Goal: Task Accomplishment & Management: Manage account settings

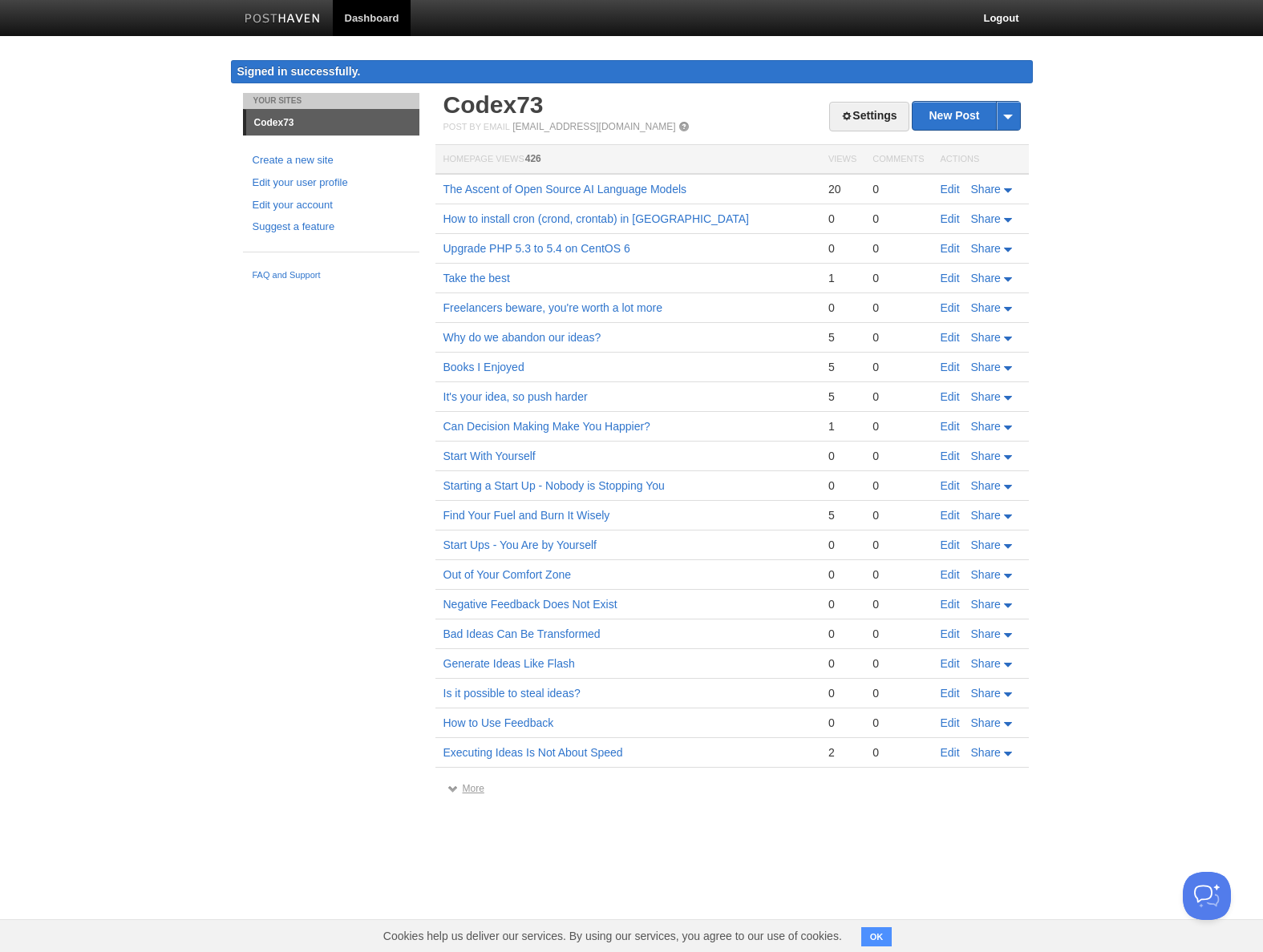
click at [477, 793] on link "More" at bounding box center [466, 789] width 37 height 11
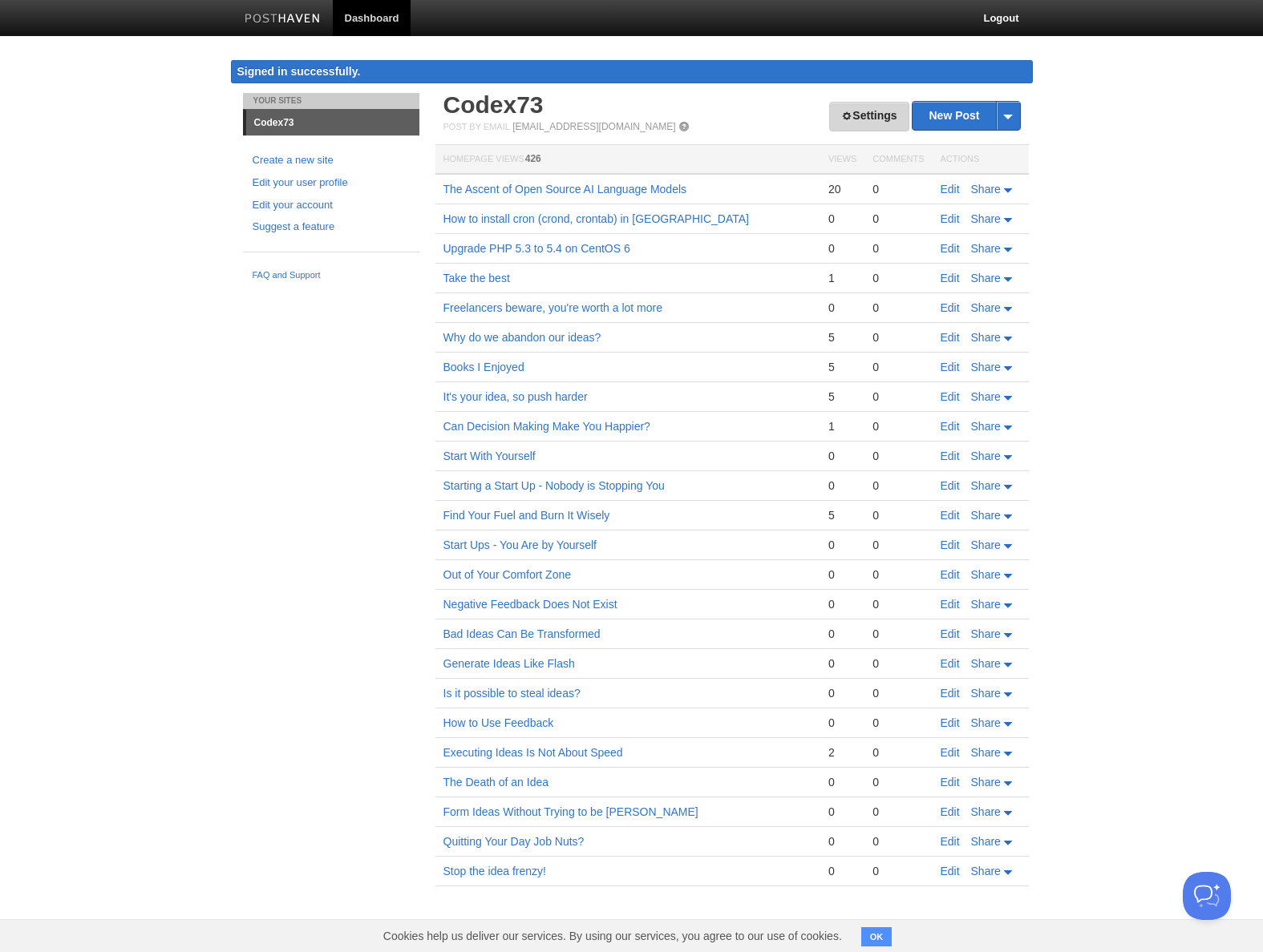
click at [857, 116] on link "Settings" at bounding box center [869, 117] width 80 height 30
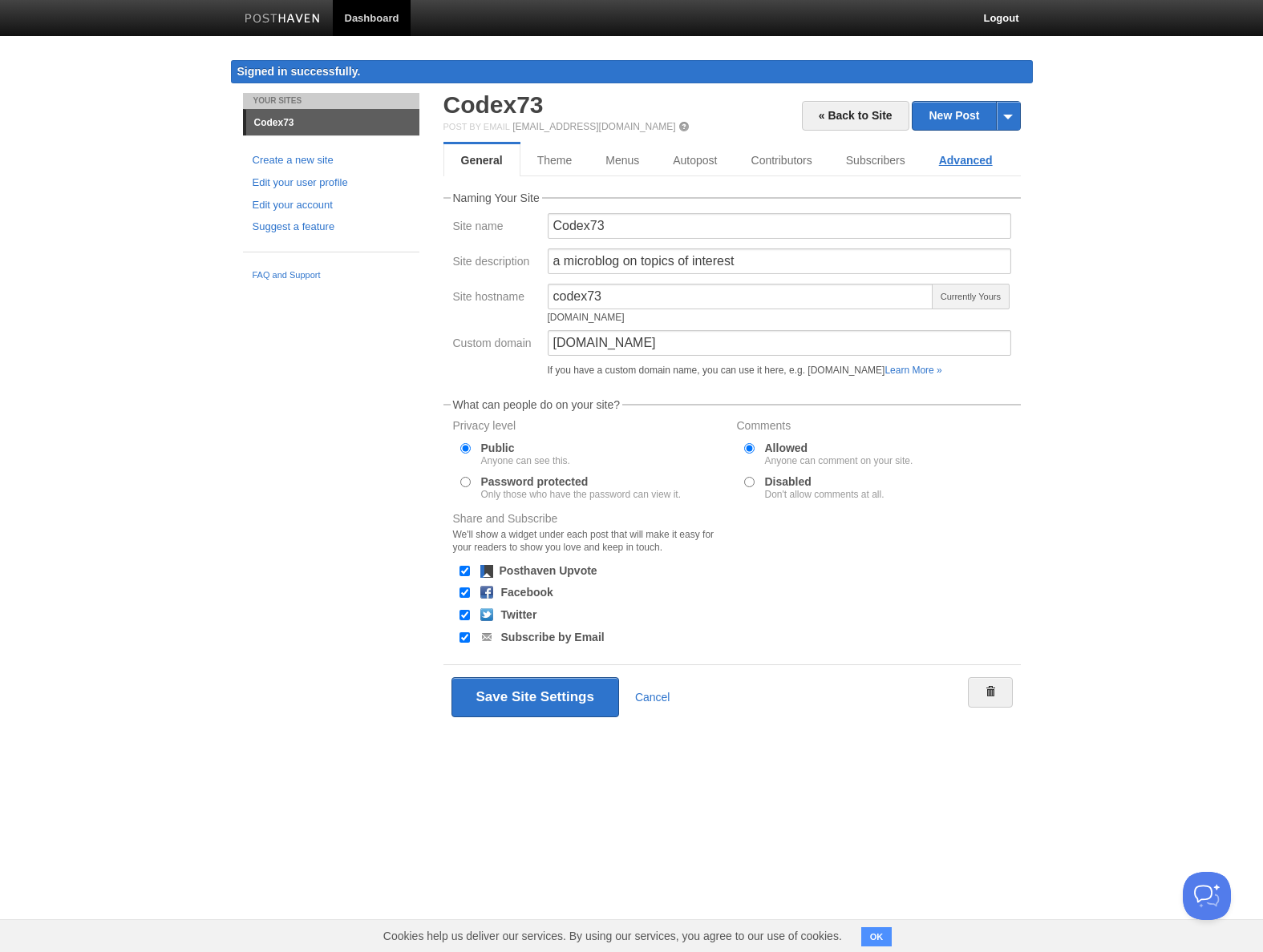
click at [948, 158] on link "Advanced" at bounding box center [966, 160] width 88 height 32
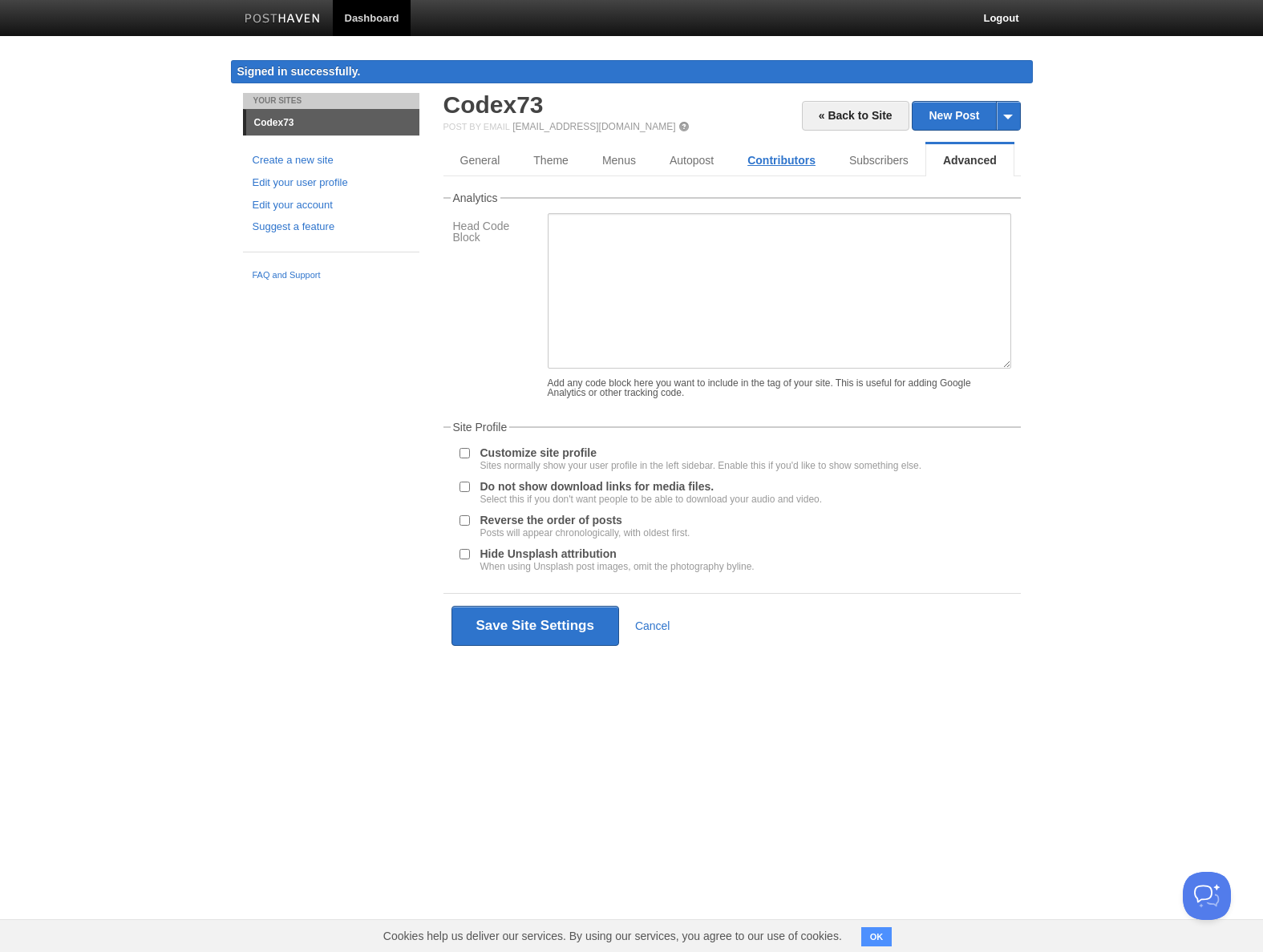
click at [789, 163] on link "Contributors" at bounding box center [782, 160] width 102 height 32
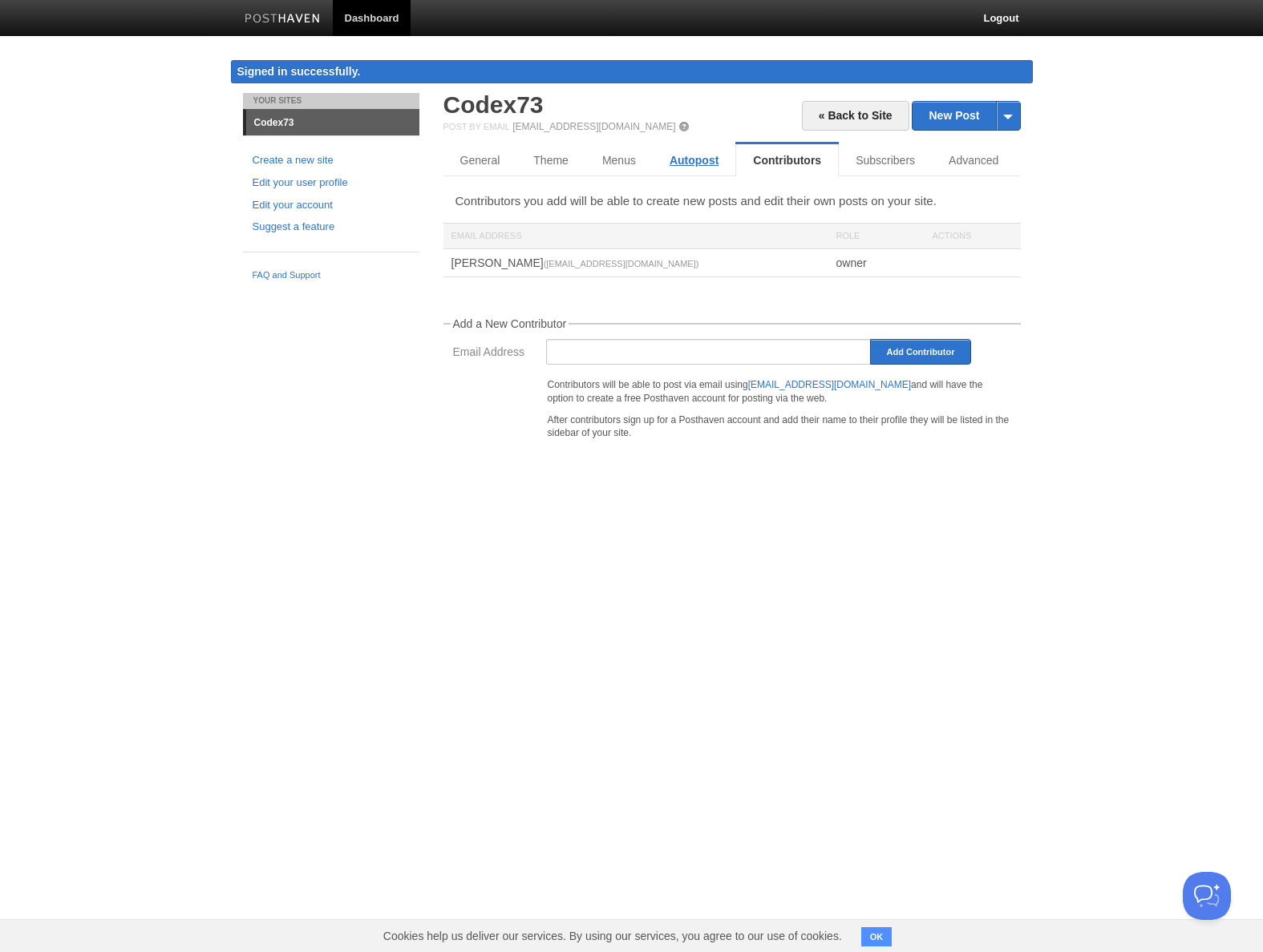
click at [707, 159] on link "Autopost" at bounding box center [694, 160] width 83 height 32
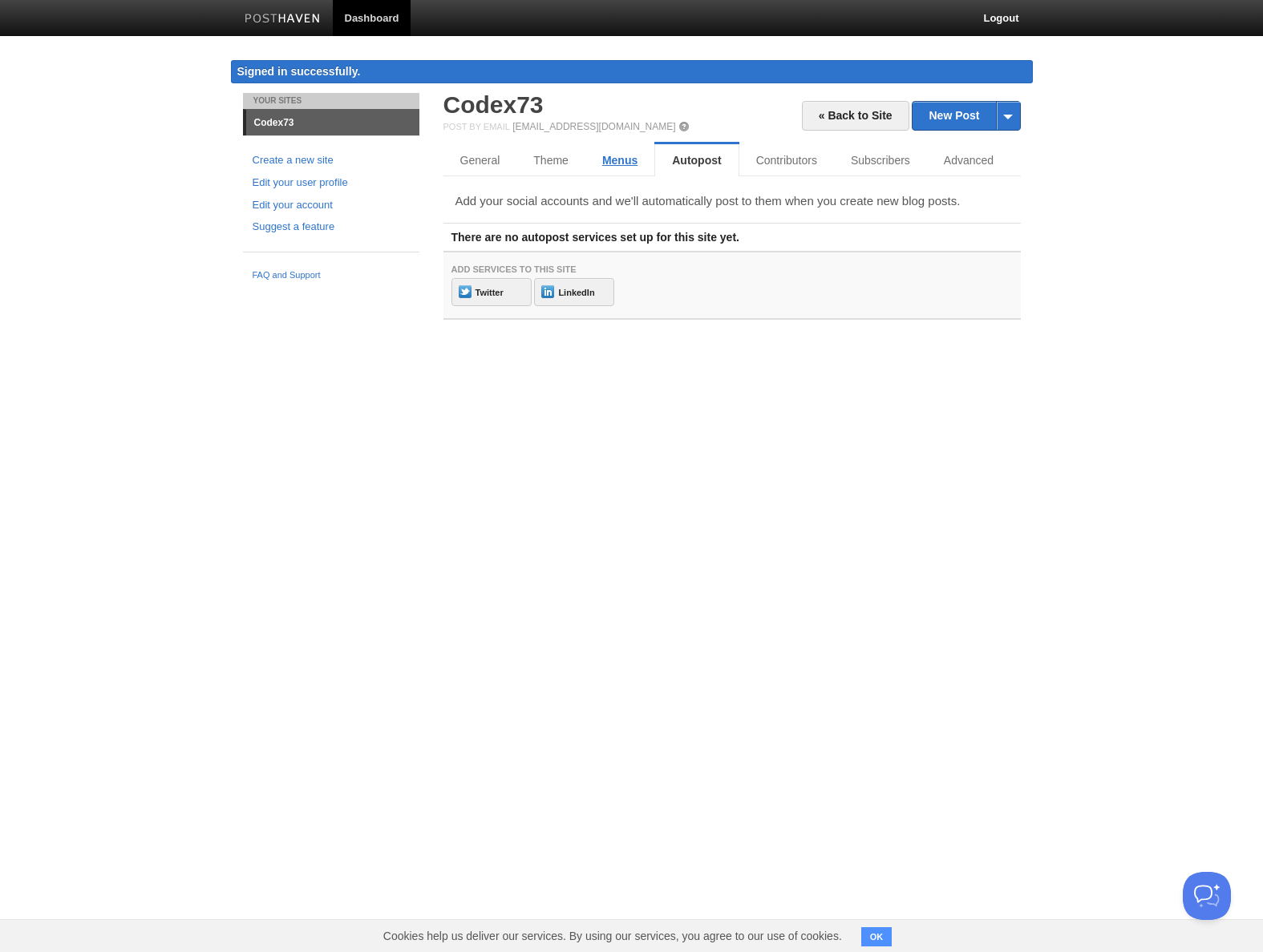
click at [615, 159] on link "Menus" at bounding box center [619, 160] width 69 height 32
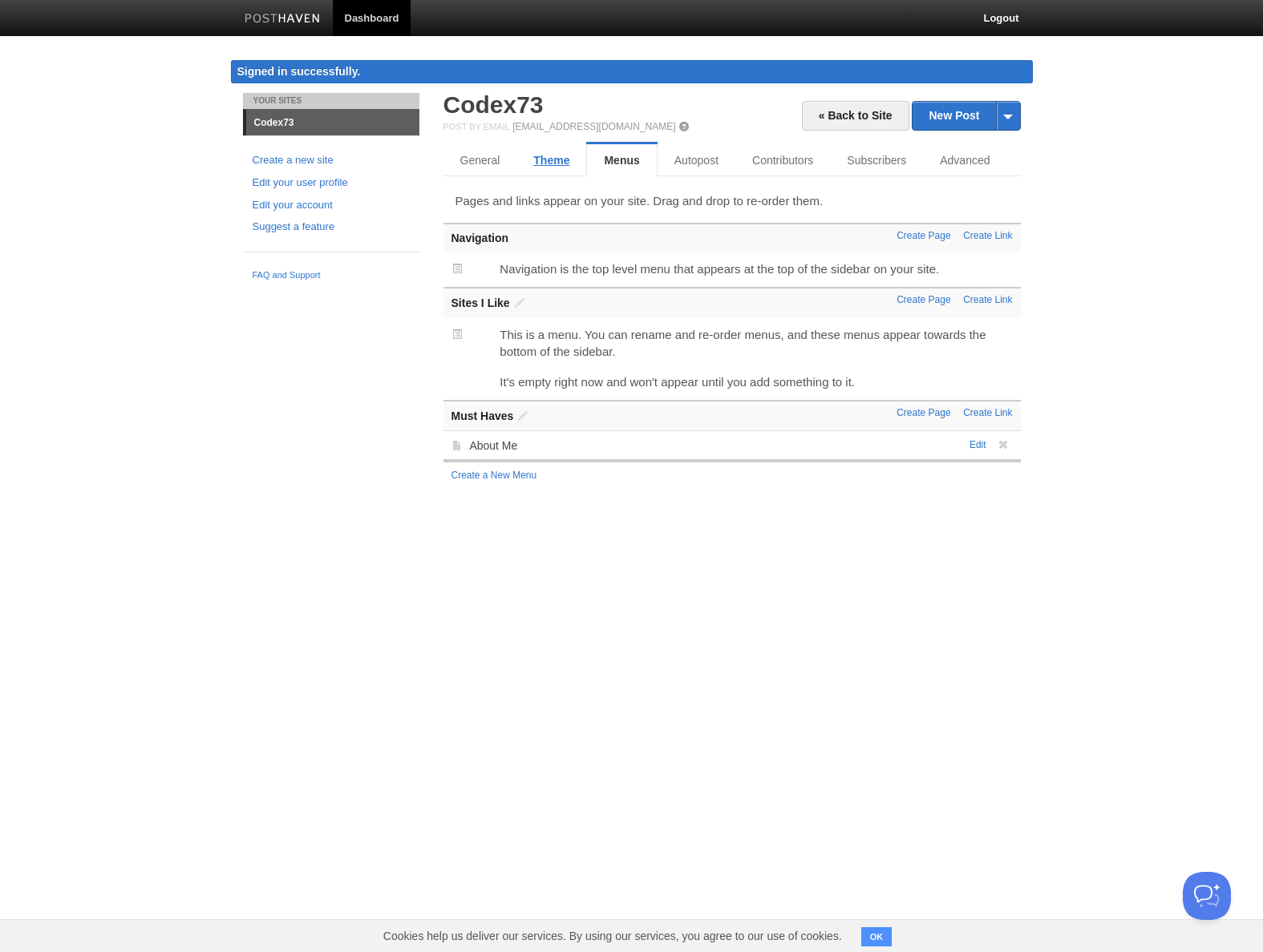
click at [542, 158] on link "Theme" at bounding box center [551, 160] width 70 height 32
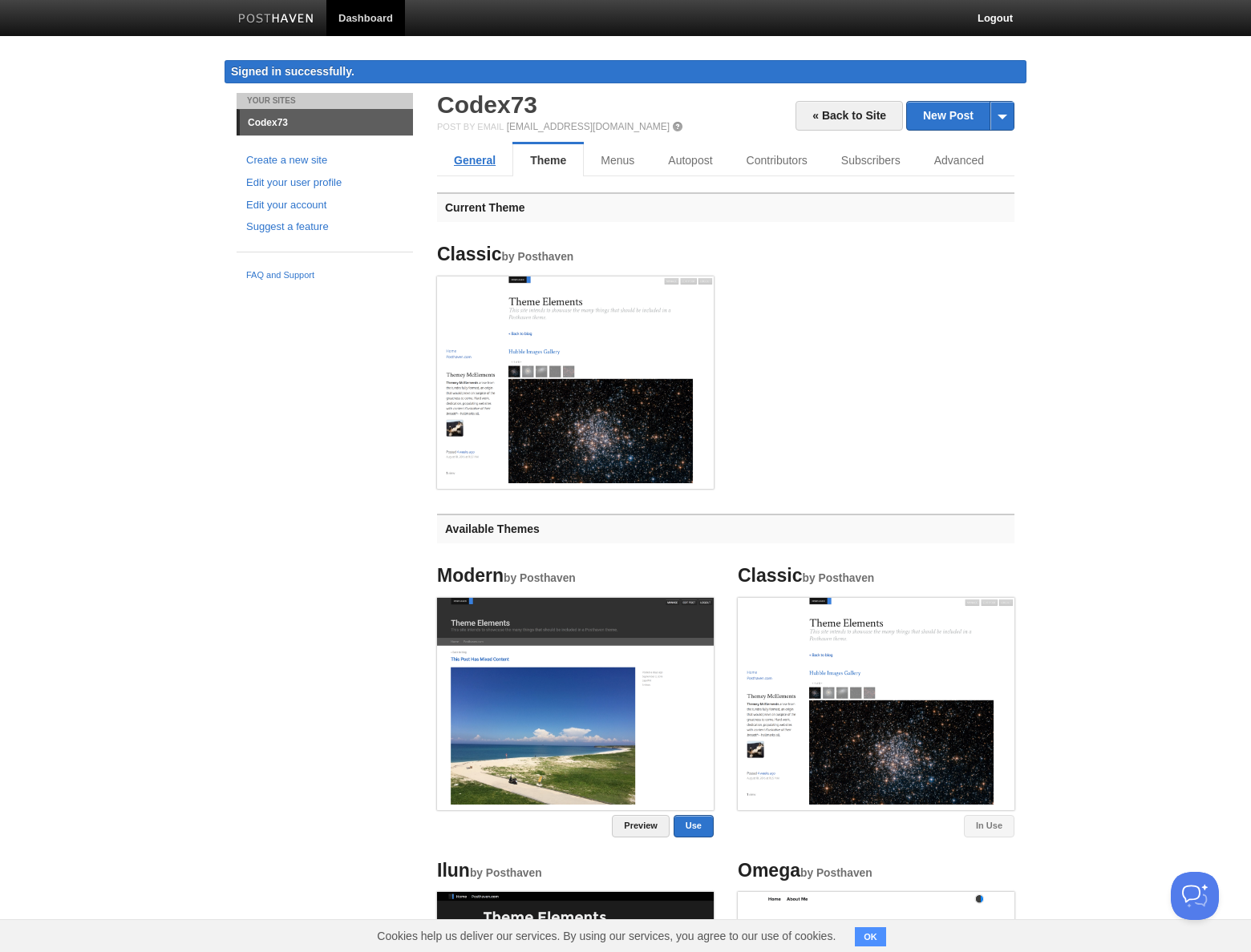
click at [478, 165] on link "General" at bounding box center [474, 160] width 76 height 32
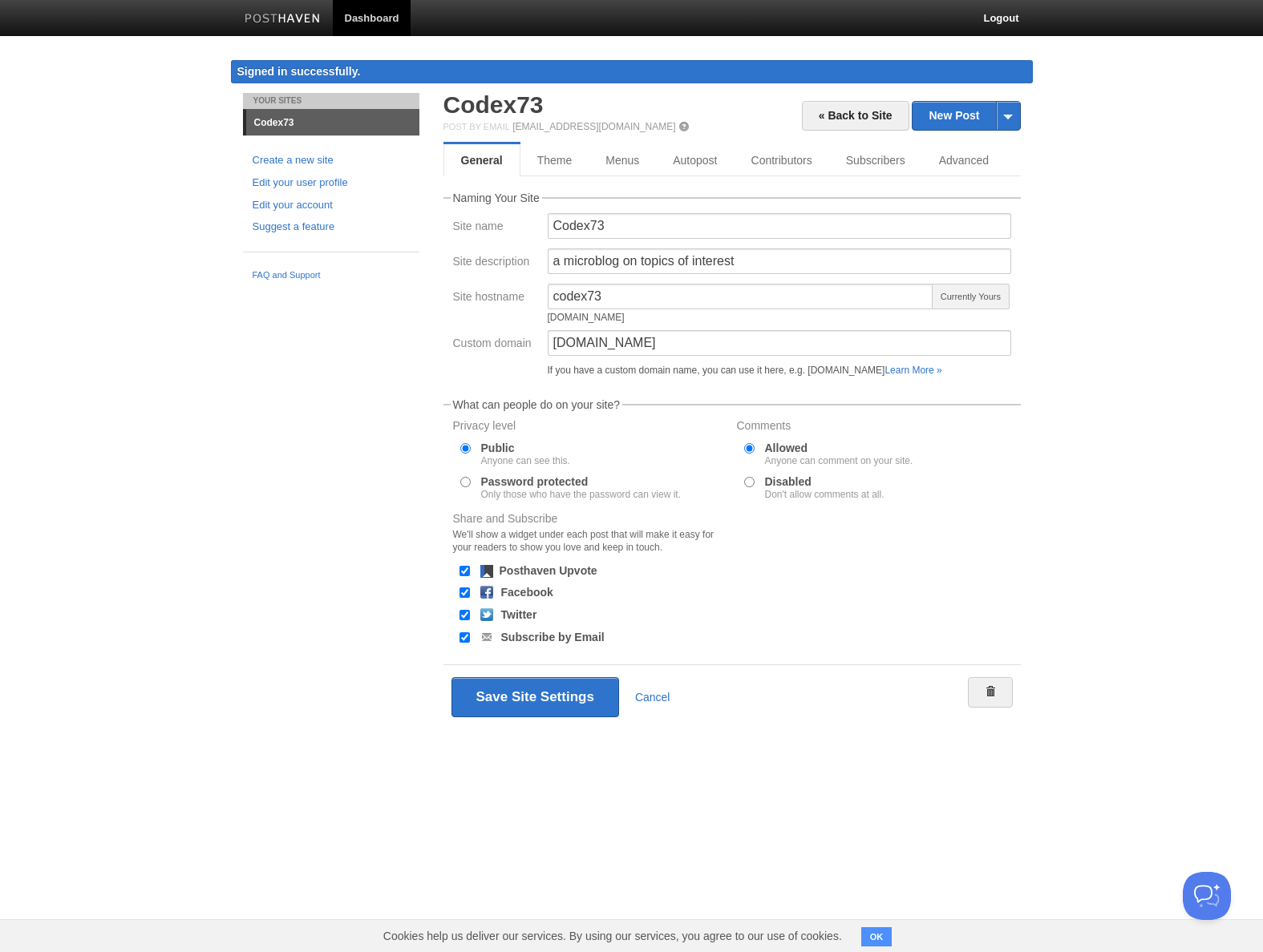
click at [276, 121] on link "Codex73" at bounding box center [333, 123] width 173 height 26
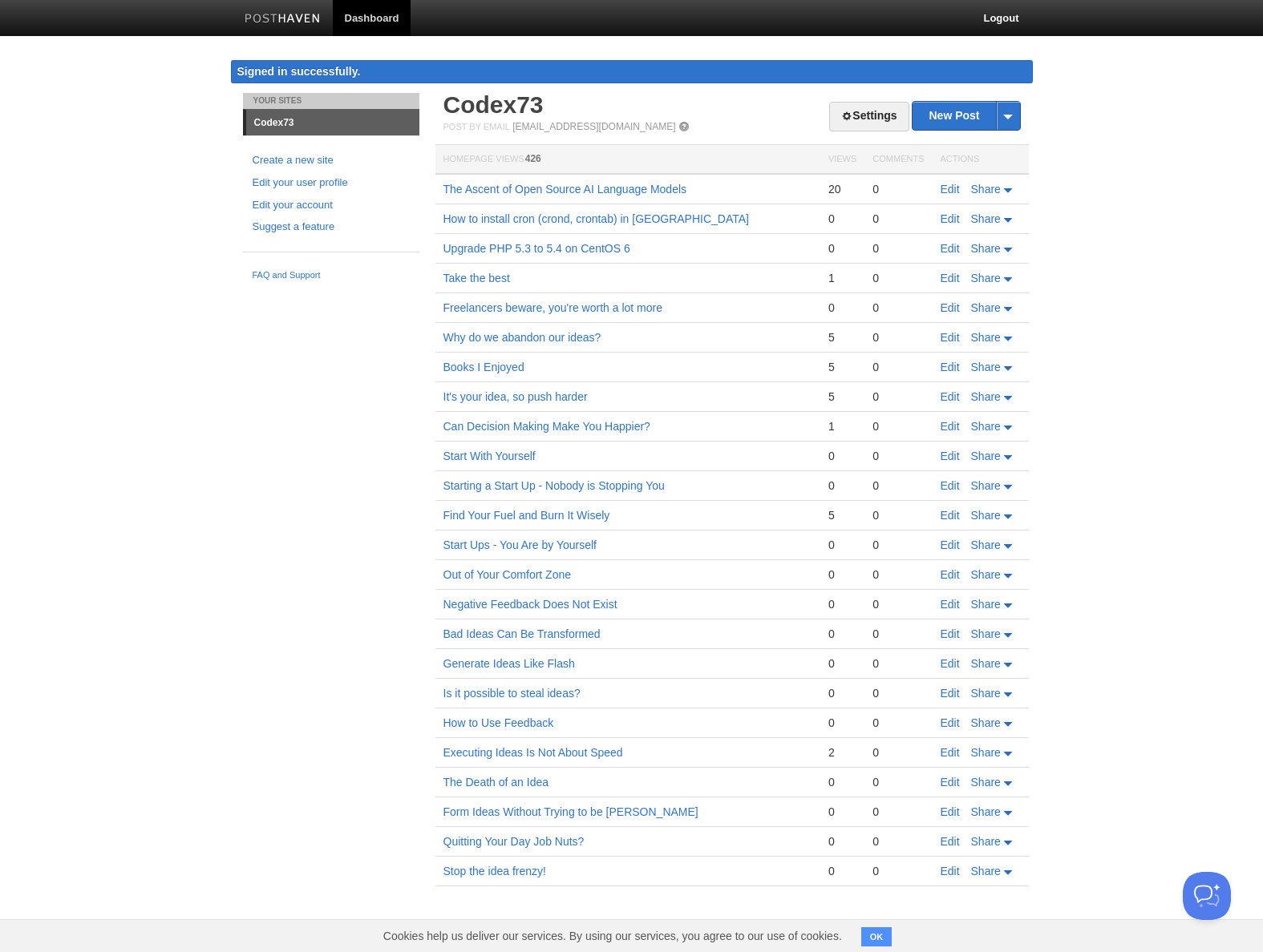
click at [292, 23] on img at bounding box center [282, 20] width 76 height 12
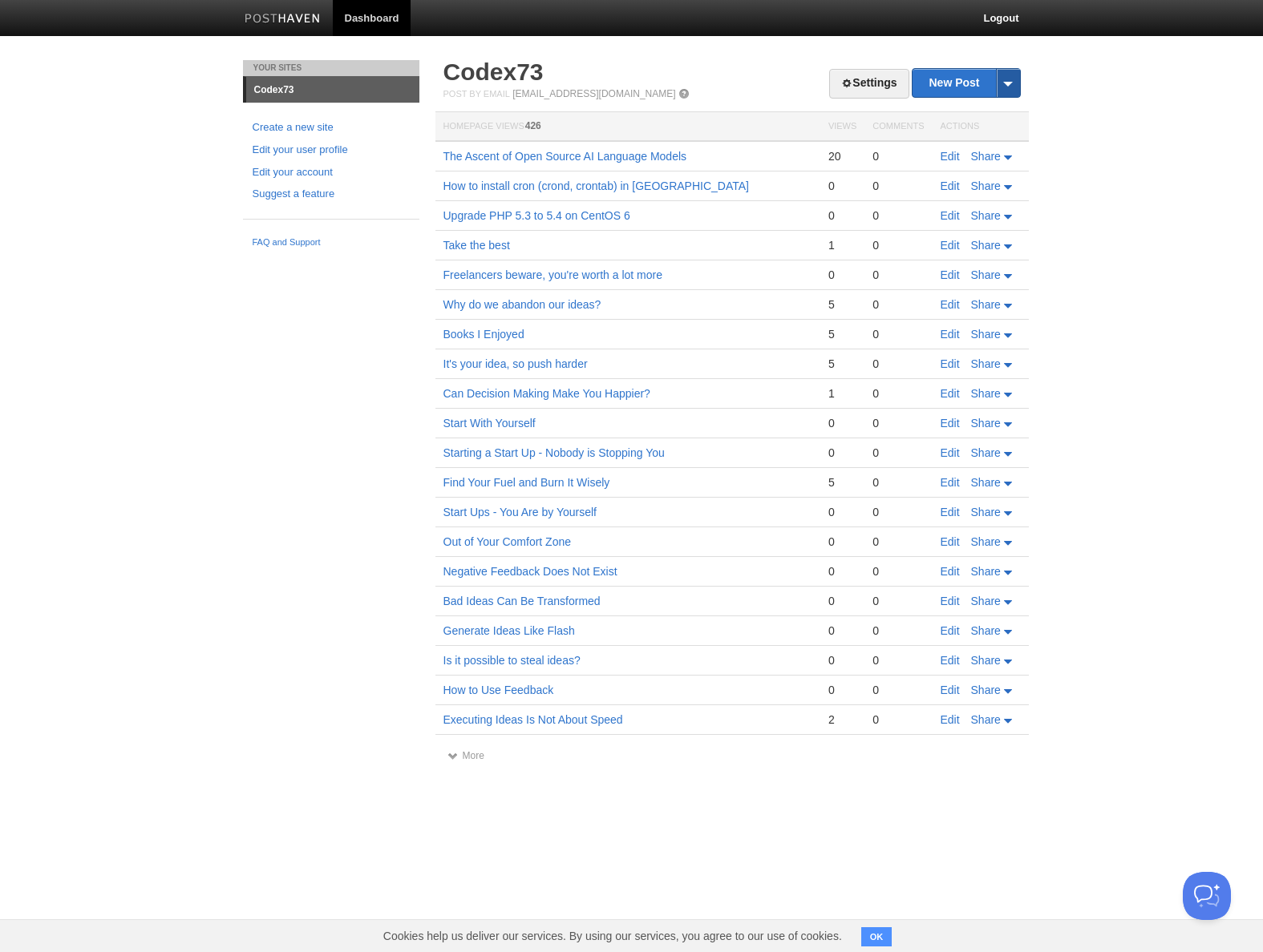
click at [1017, 82] on span at bounding box center [1008, 83] width 24 height 28
click at [1145, 92] on body "Dashboard Logout Your Sites Codex73 Create a new site Edit your user profile Ed…" at bounding box center [631, 397] width 1263 height 793
drag, startPoint x: 878, startPoint y: 930, endPoint x: 866, endPoint y: 932, distance: 12.2
click at [866, 932] on button "OK" at bounding box center [876, 936] width 31 height 19
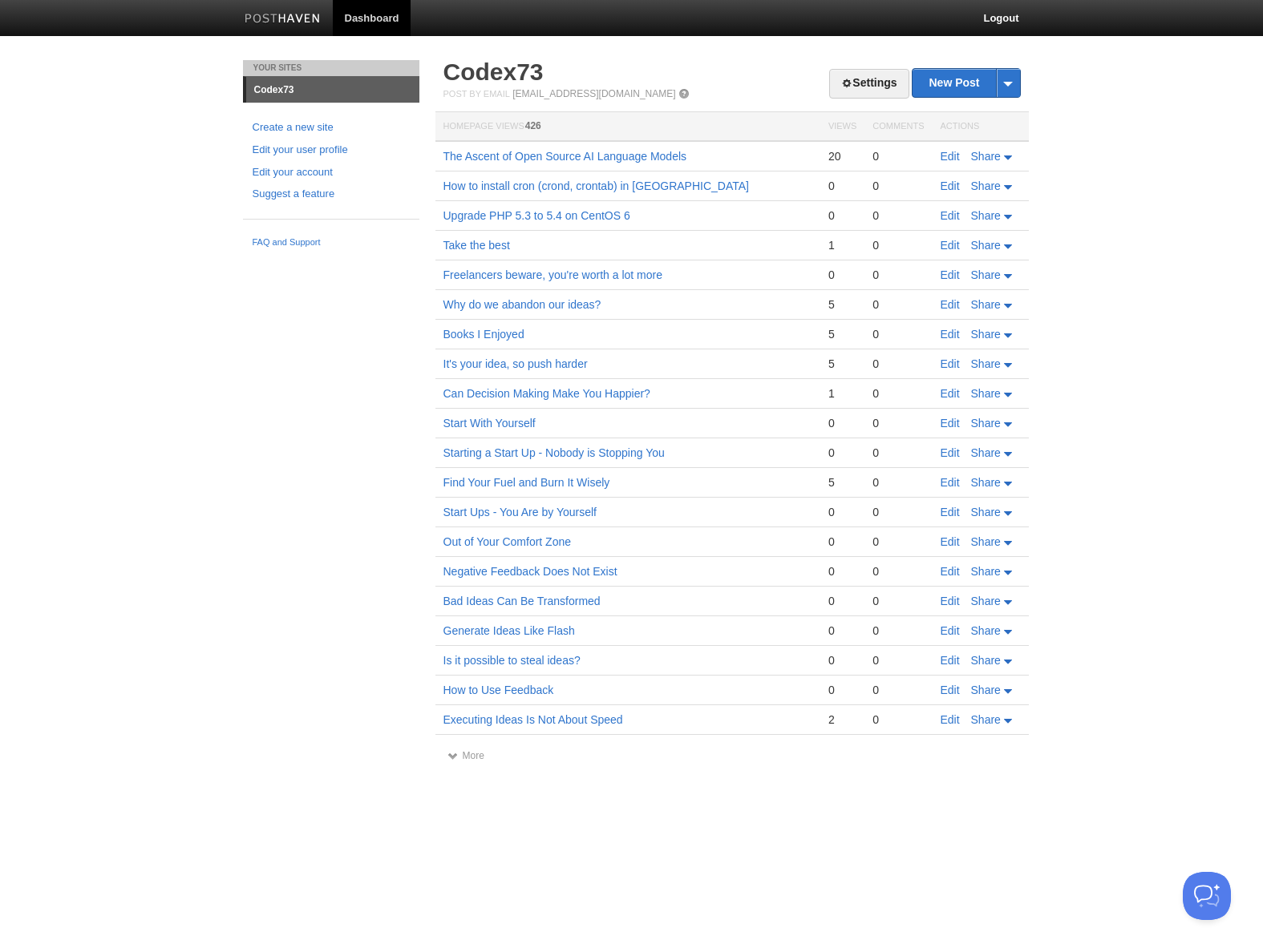
click at [866, 793] on html "Dashboard Logout Your Sites Codex73 Create a new site Edit your user profile Ed…" at bounding box center [631, 397] width 1263 height 793
click at [1196, 888] on button "Open Beacon popover" at bounding box center [1203, 893] width 48 height 48
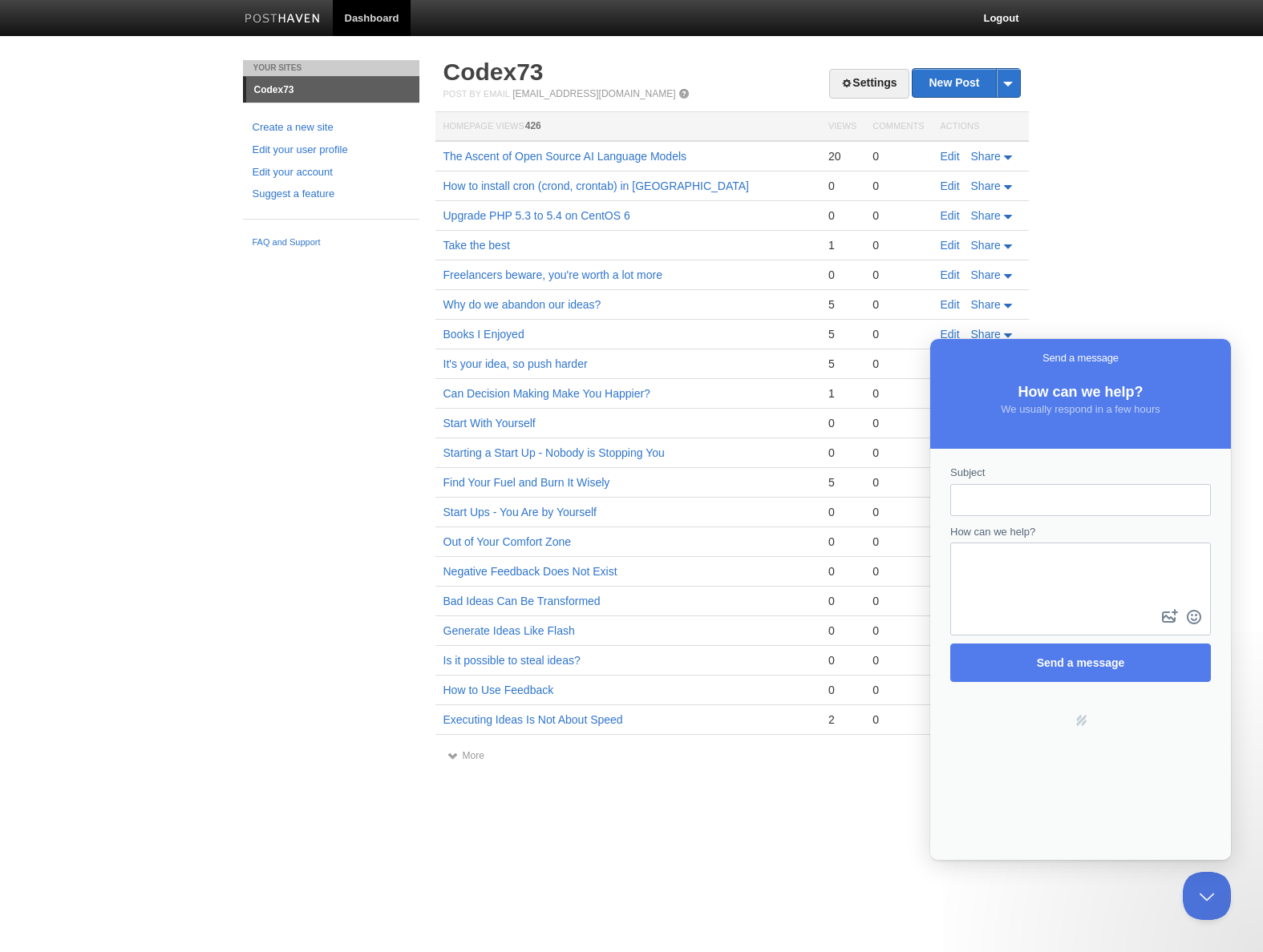
click at [1180, 279] on body "Dashboard Logout Your Sites Codex73 Create a new site Edit your user profile Ed…" at bounding box center [631, 397] width 1263 height 793
click at [874, 793] on html "Dashboard Logout Your Sites Codex73 Create a new site Edit your user profile Ed…" at bounding box center [631, 397] width 1263 height 793
click at [1204, 891] on button "Close Beacon popover" at bounding box center [1203, 893] width 48 height 48
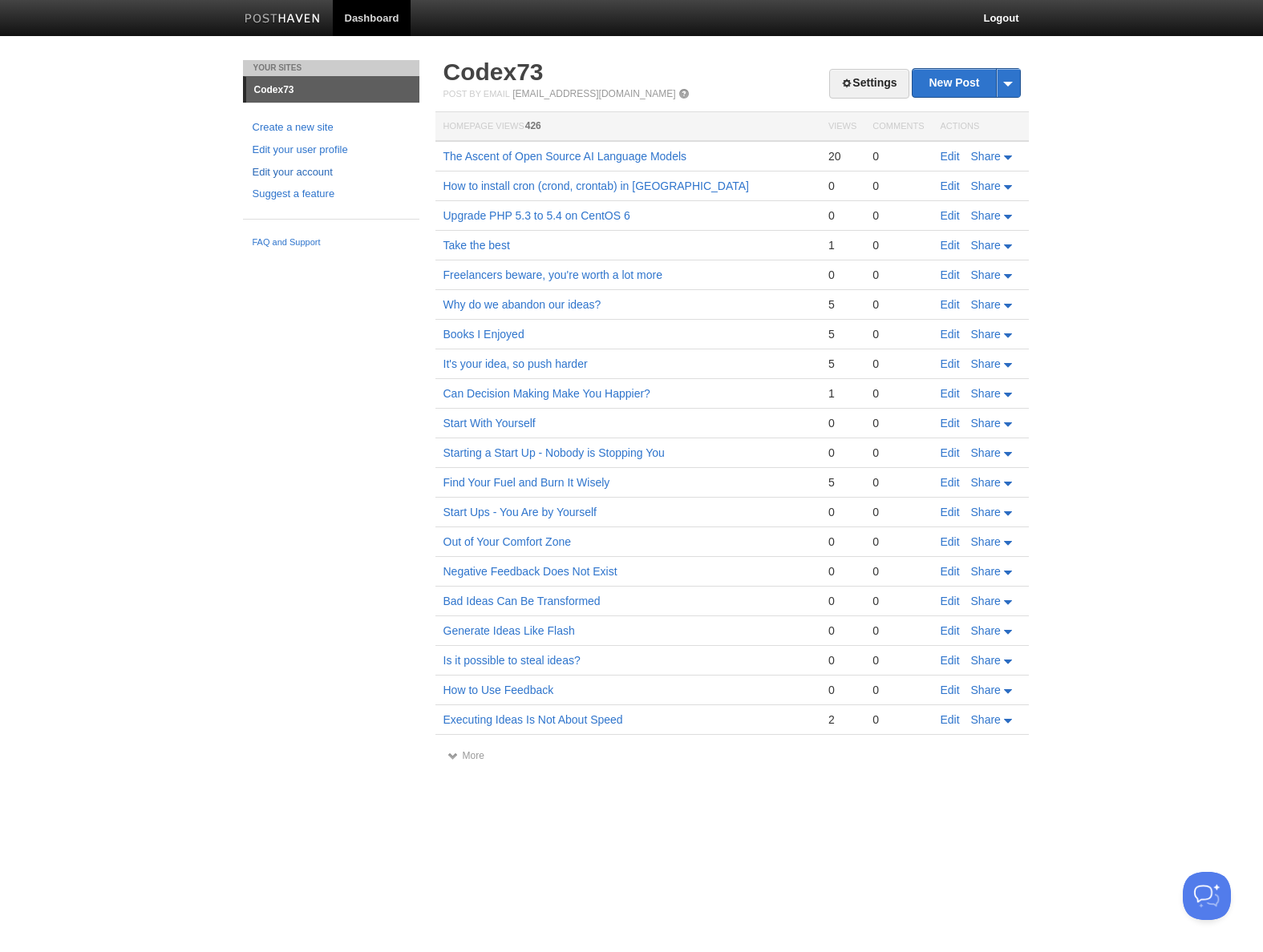
click at [314, 171] on link "Edit your account" at bounding box center [331, 172] width 158 height 17
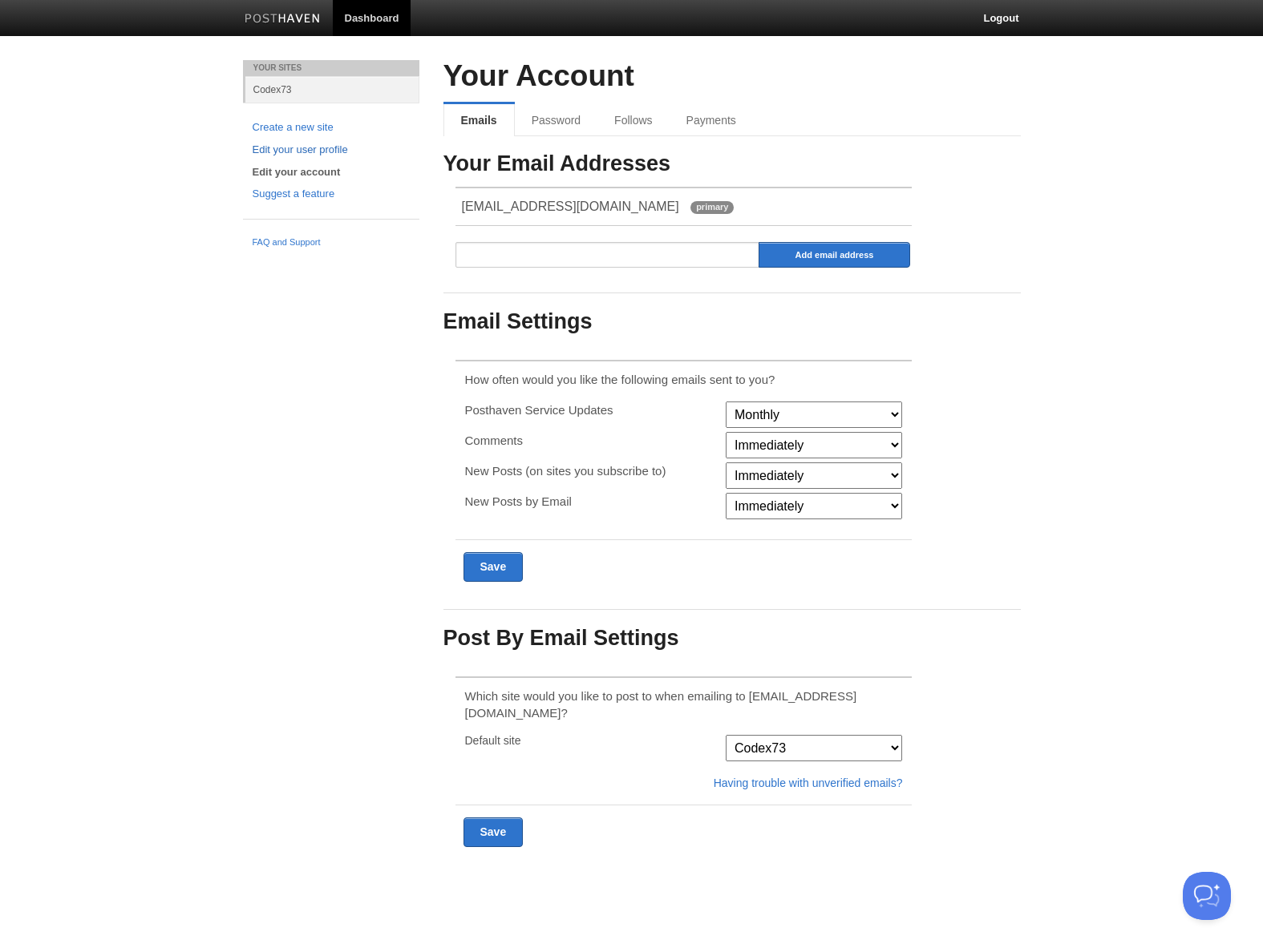
click at [318, 154] on link "Edit your user profile" at bounding box center [331, 150] width 158 height 17
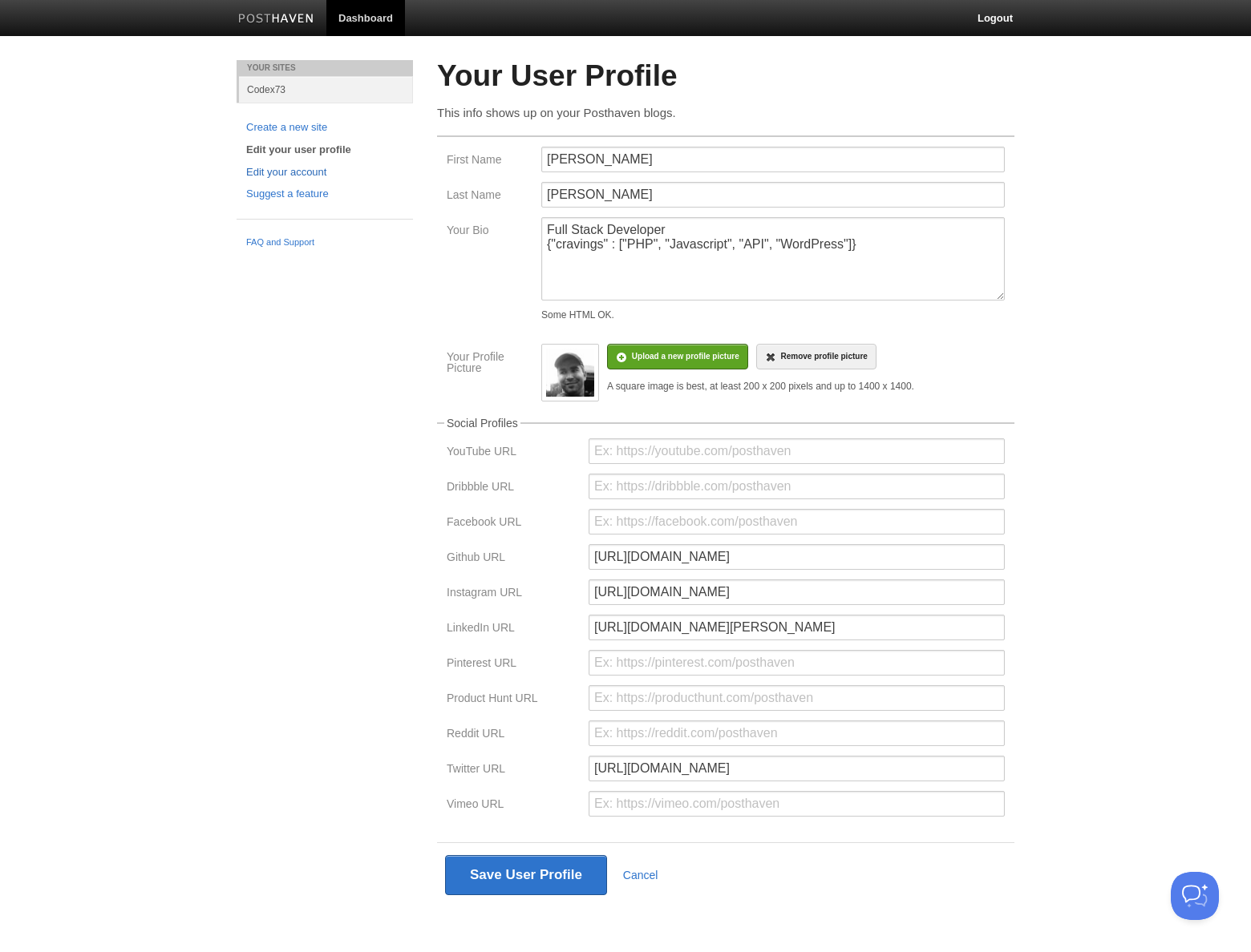
click at [309, 172] on link "Edit your account" at bounding box center [325, 172] width 157 height 17
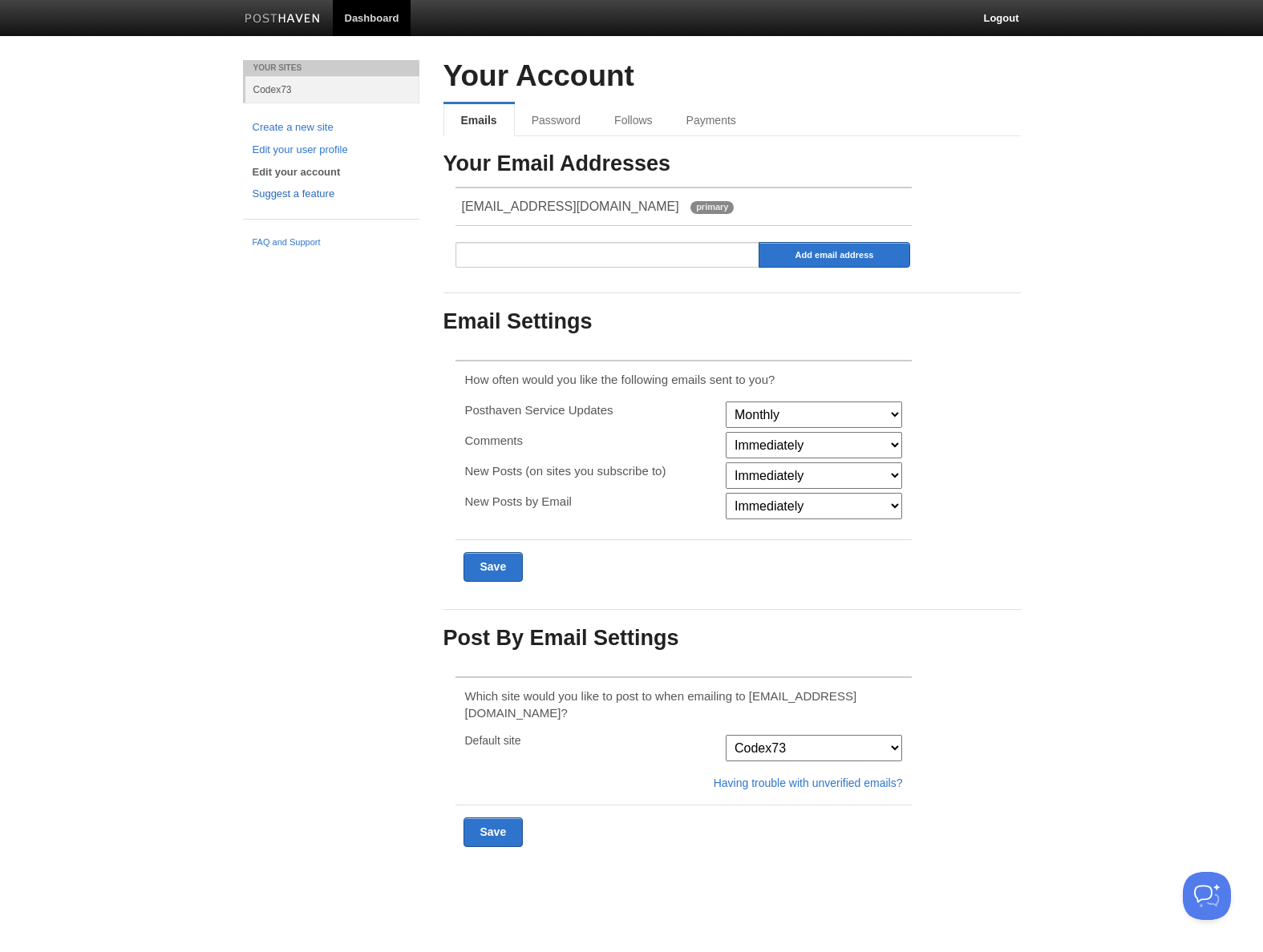
click at [313, 199] on link "Suggest a feature" at bounding box center [331, 194] width 158 height 17
click at [568, 125] on link "Password" at bounding box center [557, 121] width 87 height 32
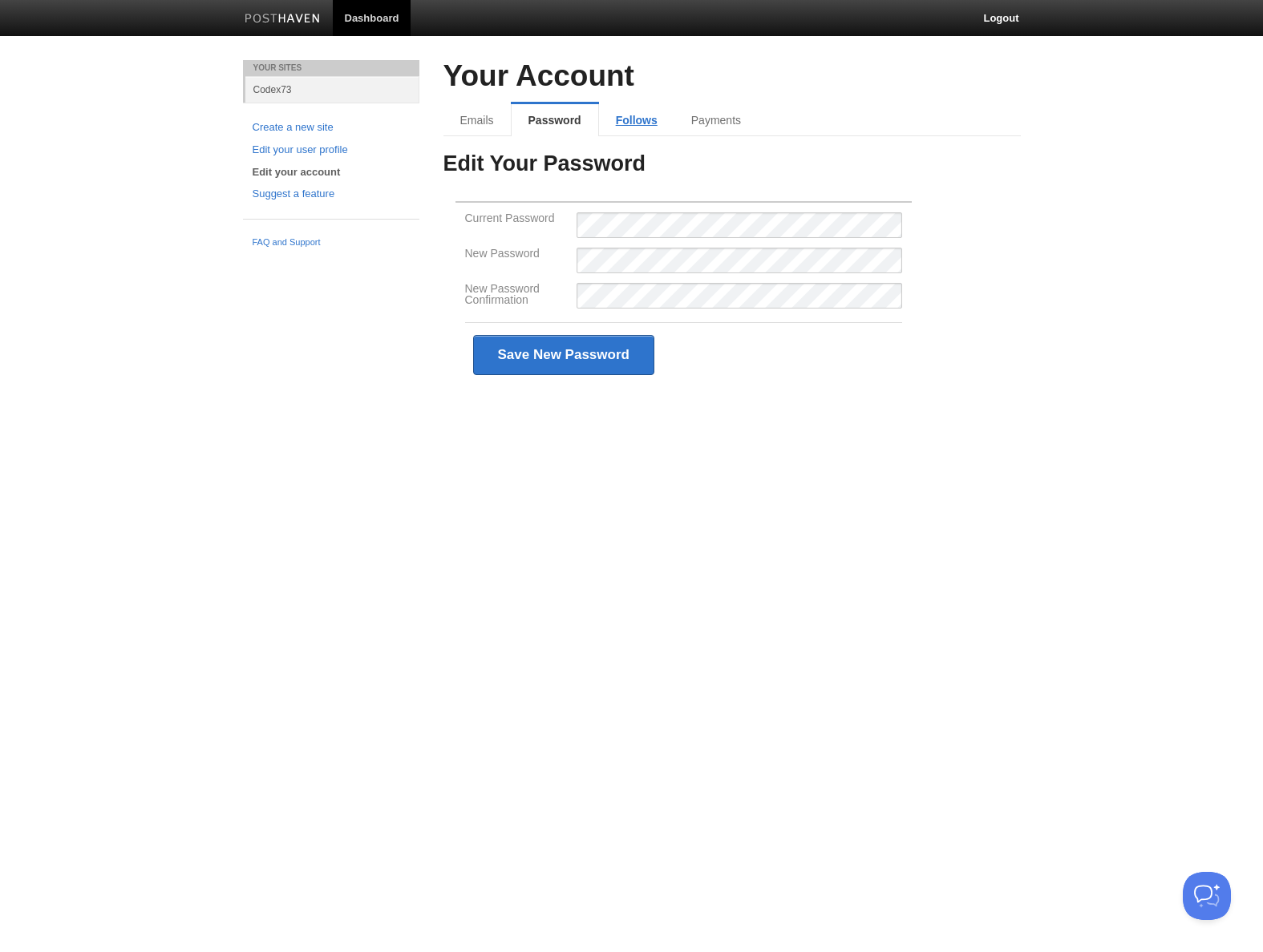
click at [653, 121] on link "Follows" at bounding box center [637, 121] width 76 height 32
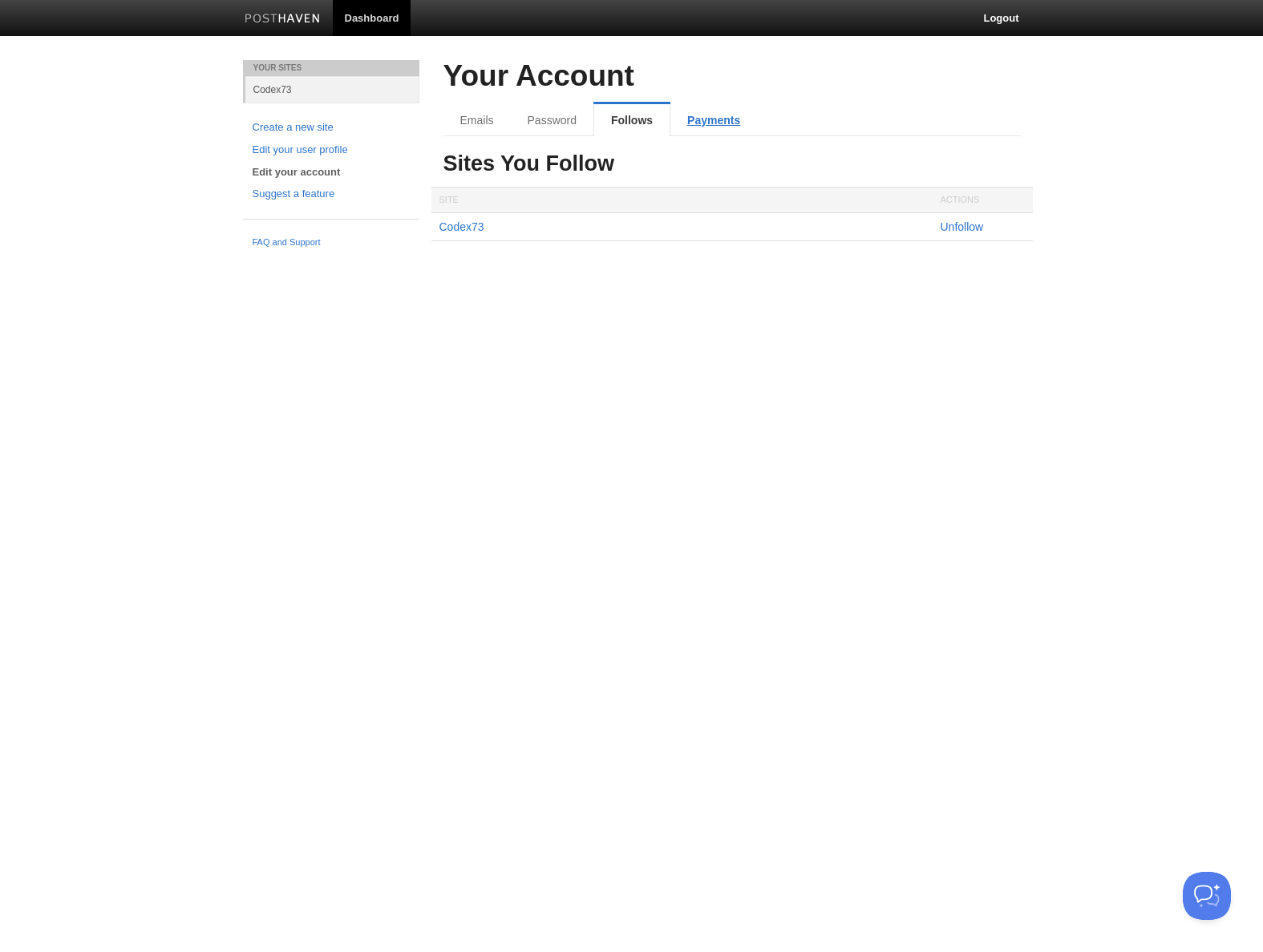
click at [710, 121] on link "Payments" at bounding box center [713, 121] width 87 height 32
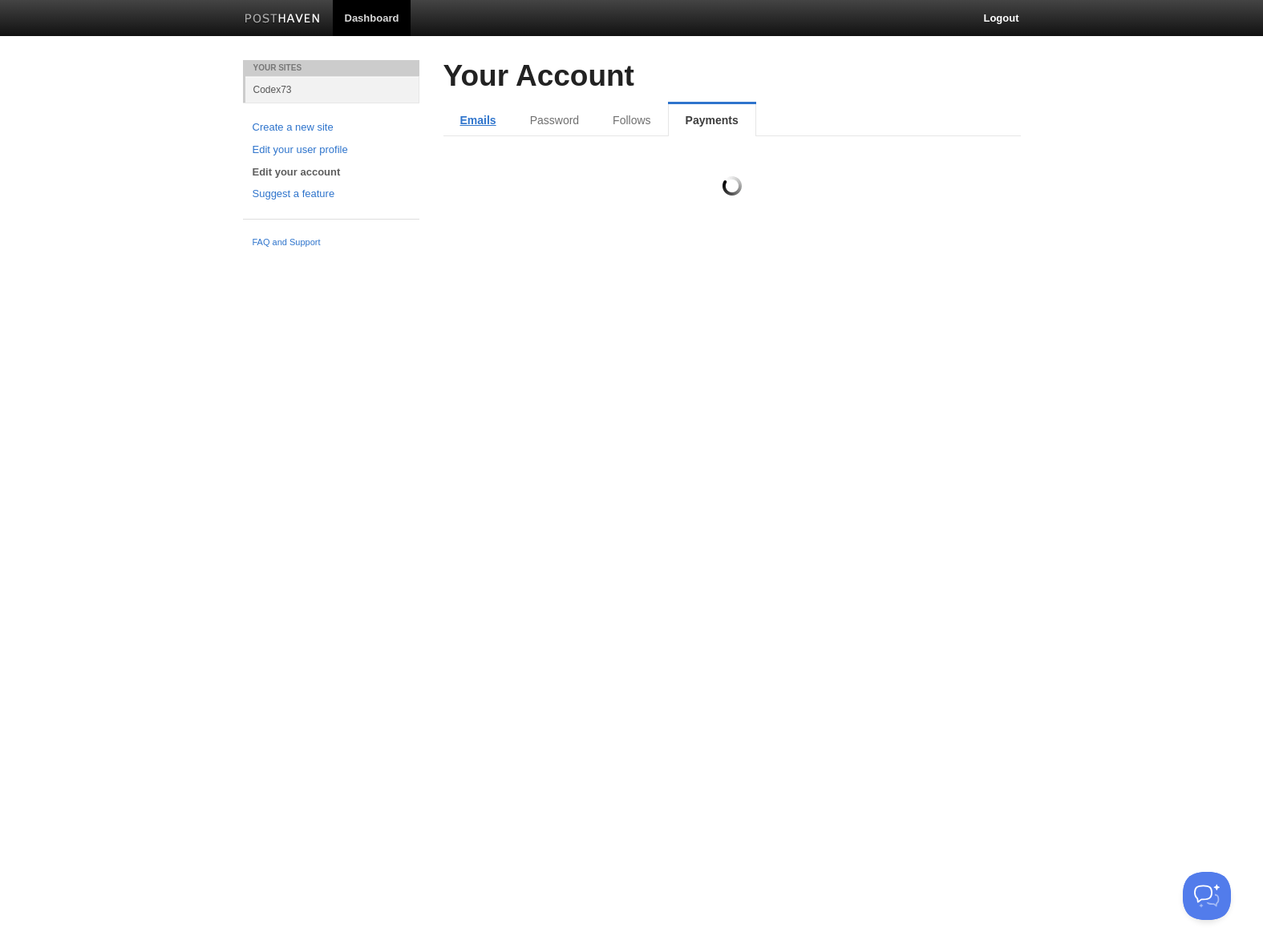
click at [483, 121] on link "Emails" at bounding box center [478, 121] width 70 height 32
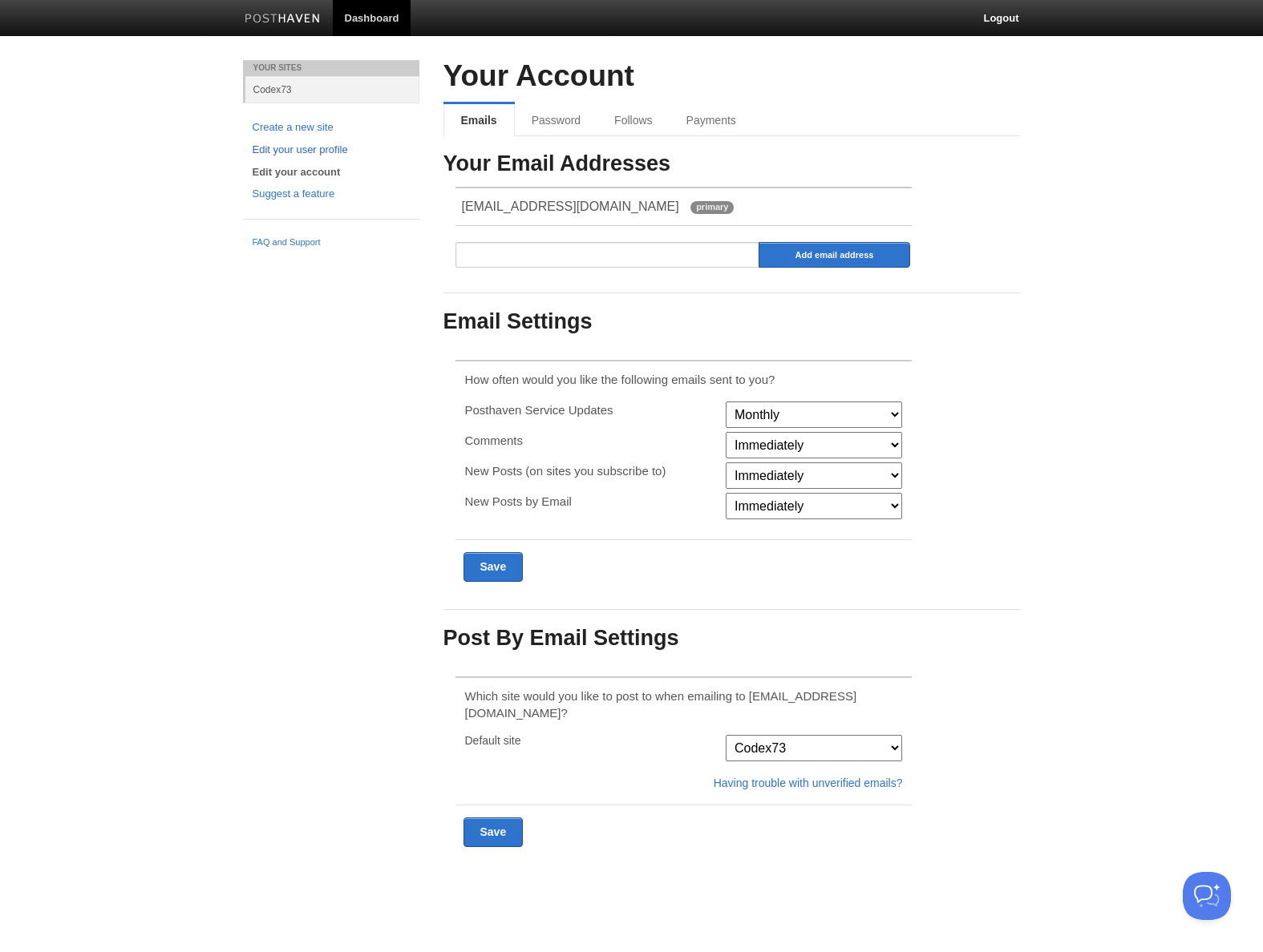
click at [316, 146] on link "Edit your user profile" at bounding box center [331, 150] width 158 height 17
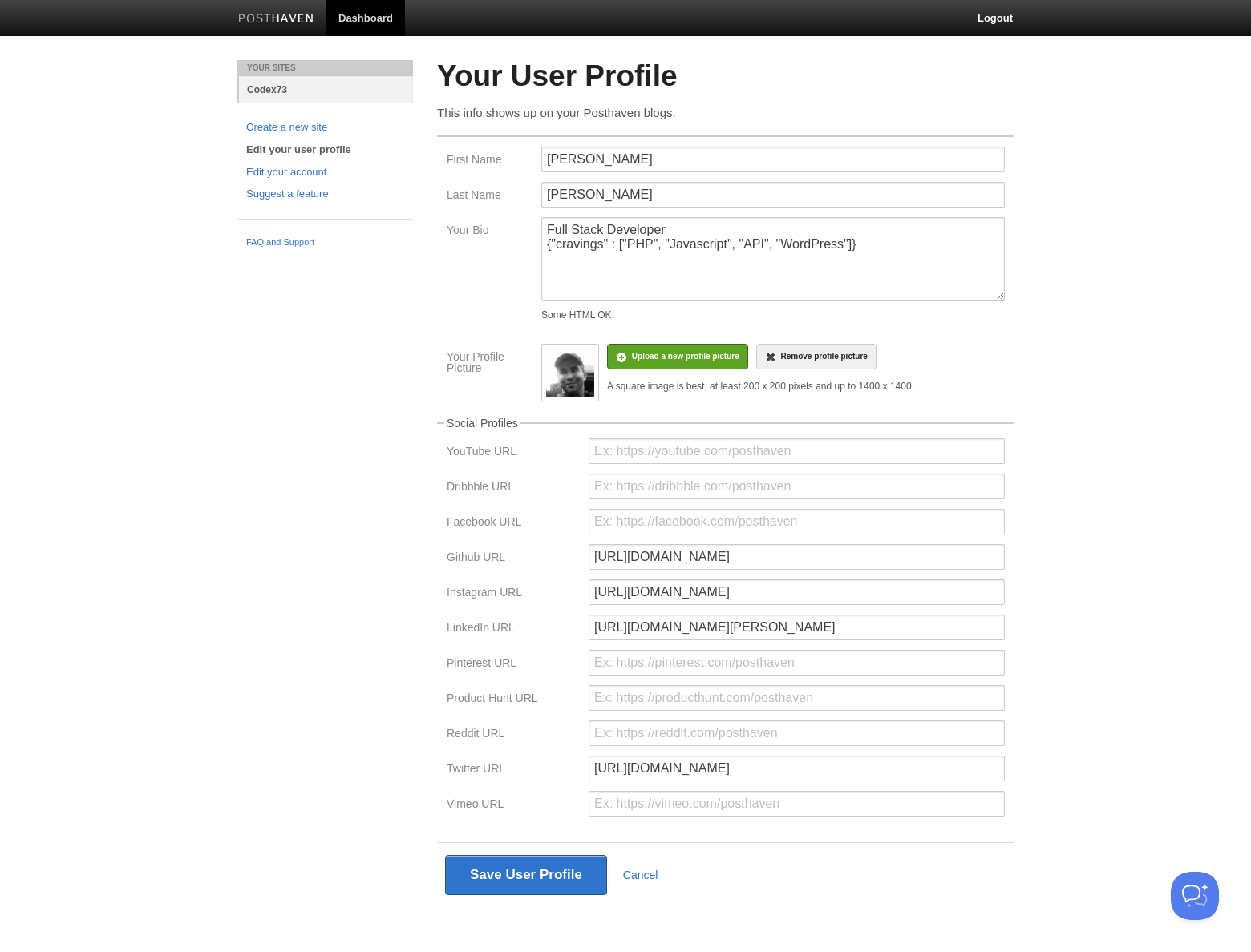
click at [264, 89] on link "Codex73" at bounding box center [326, 89] width 174 height 27
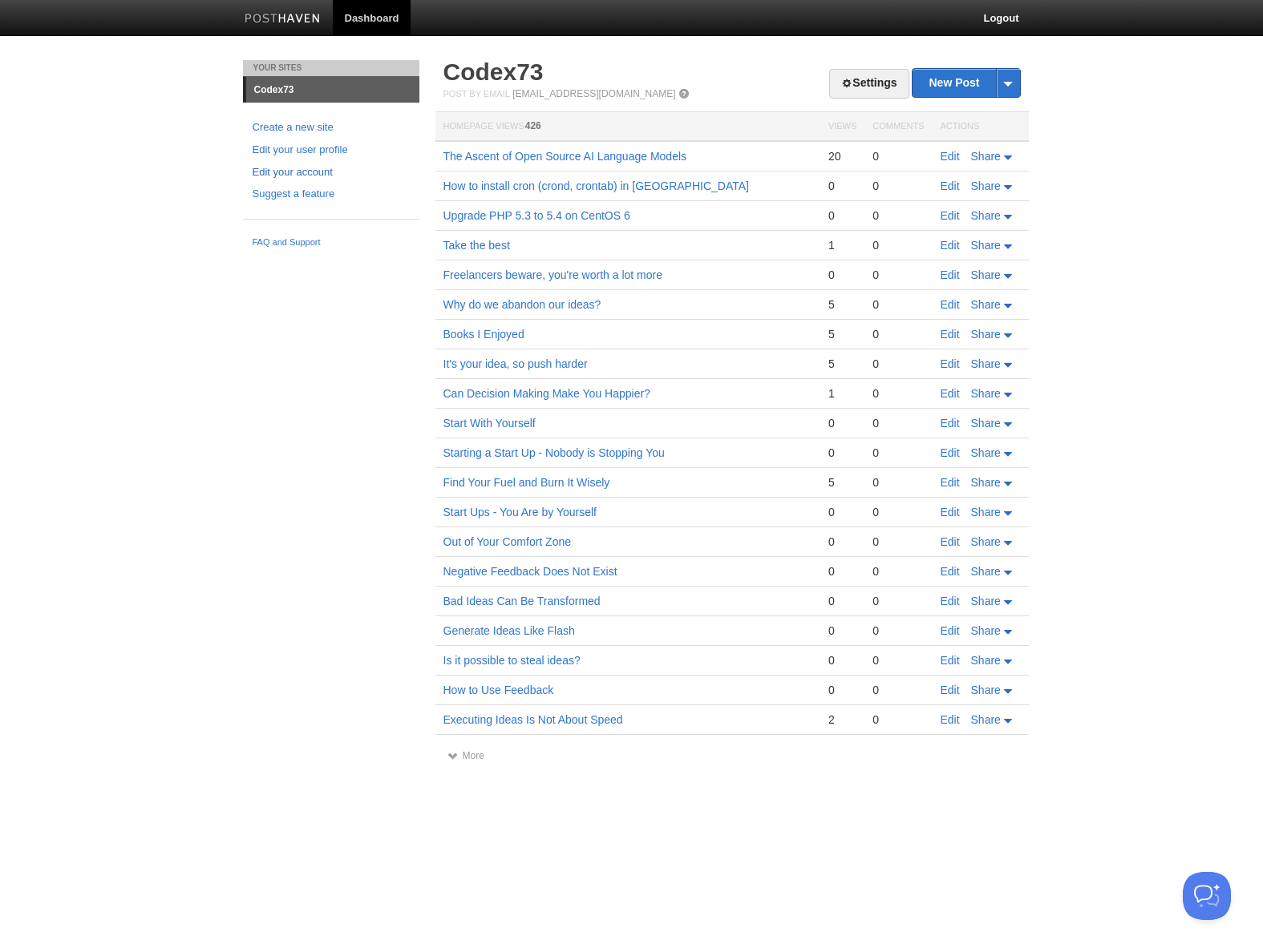
click at [290, 169] on link "Edit your account" at bounding box center [331, 172] width 158 height 17
click at [878, 76] on link "Settings" at bounding box center [869, 84] width 80 height 30
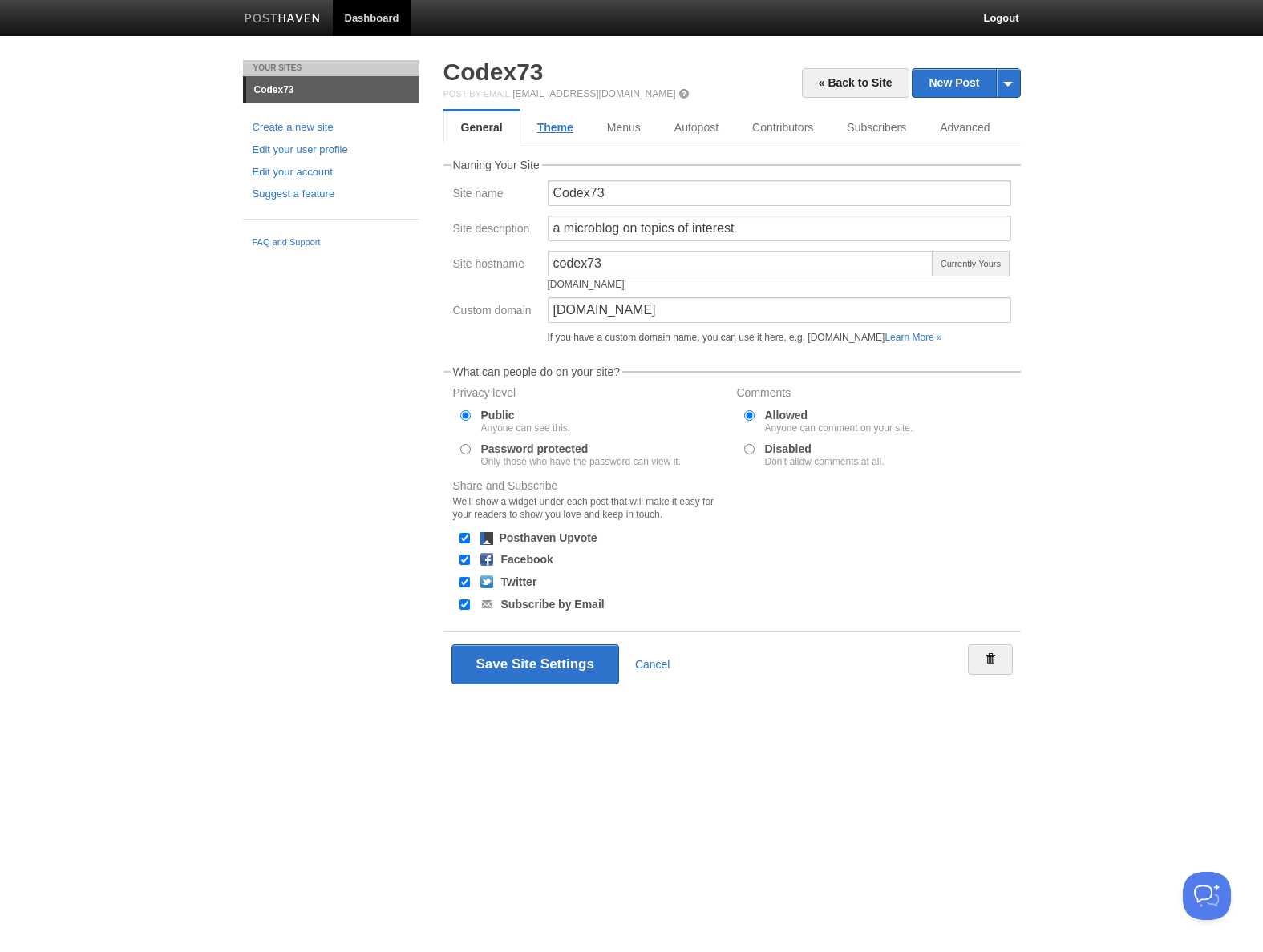
click at [558, 123] on link "Theme" at bounding box center [555, 128] width 70 height 32
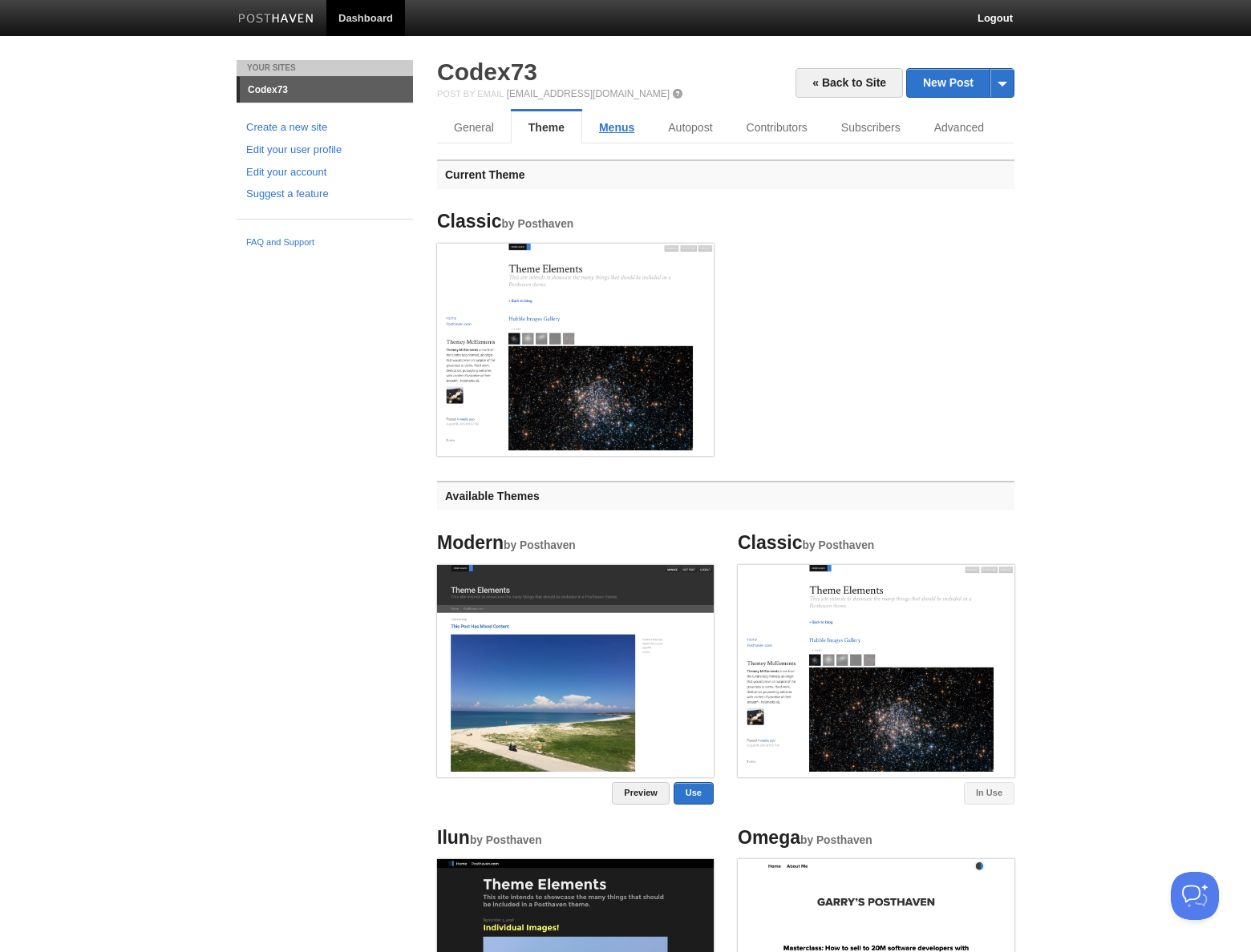
click at [620, 125] on link "Menus" at bounding box center [616, 128] width 69 height 32
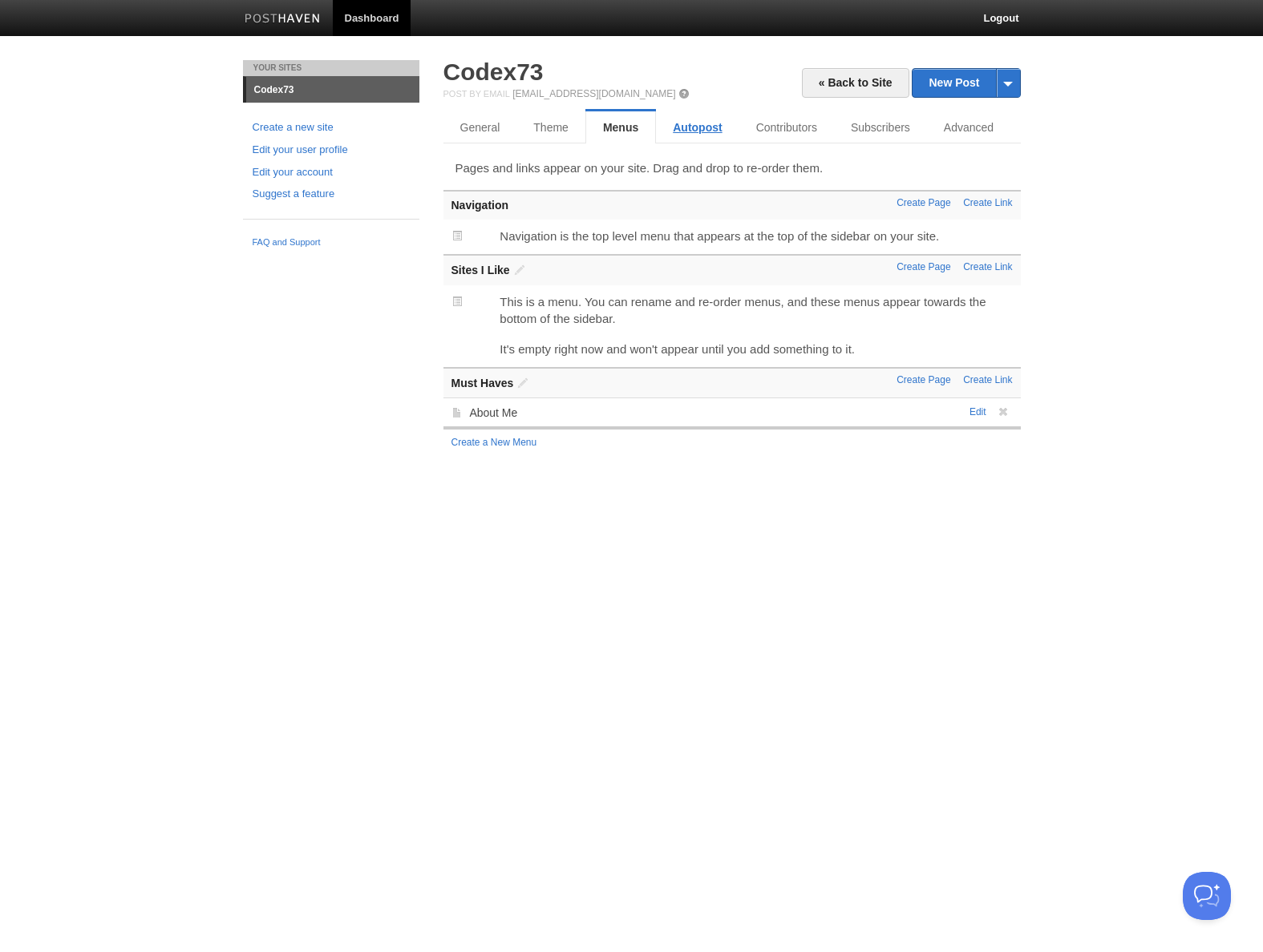
click at [699, 129] on link "Autopost" at bounding box center [697, 128] width 83 height 32
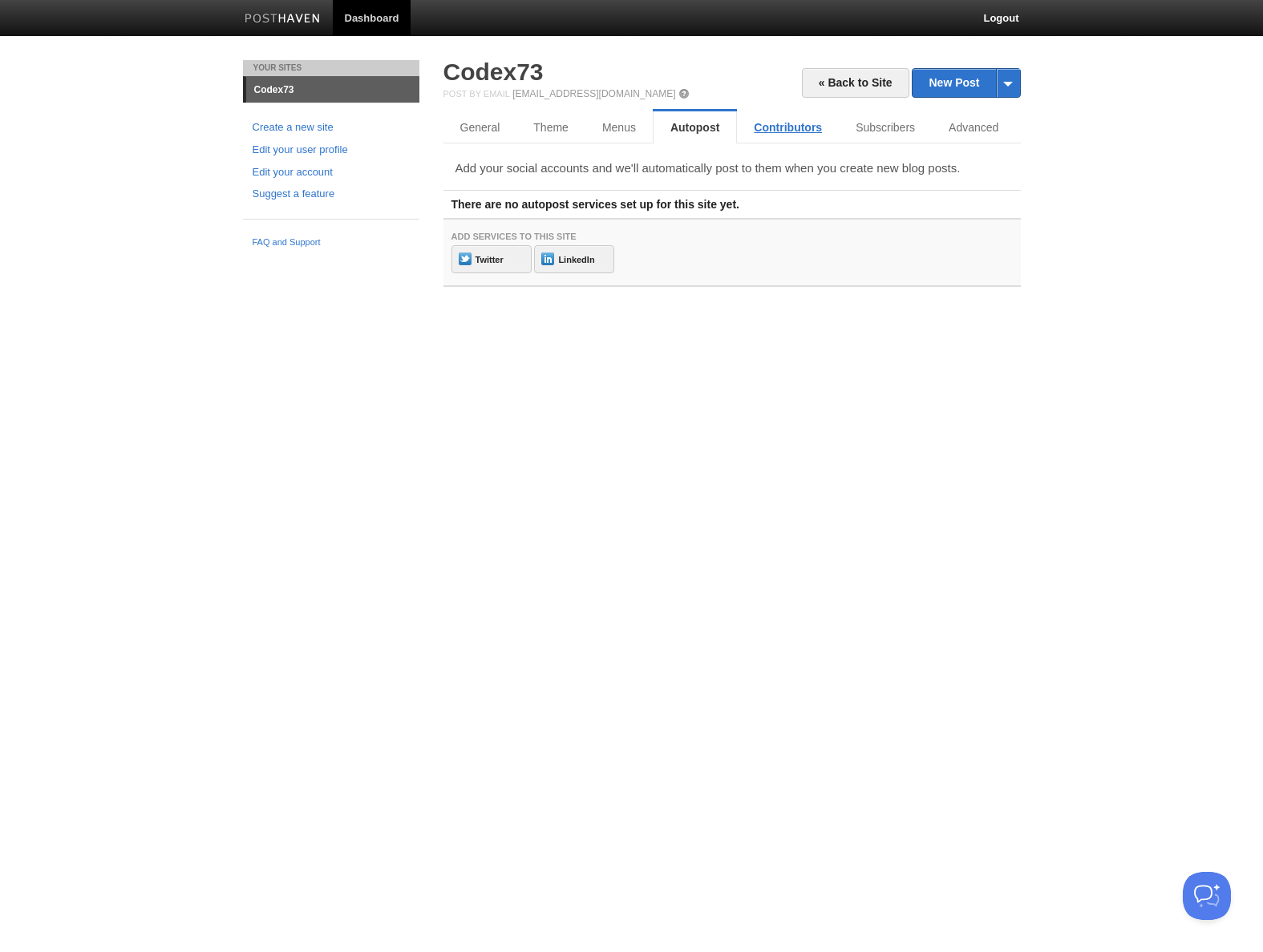
click at [784, 129] on link "Contributors" at bounding box center [788, 128] width 102 height 32
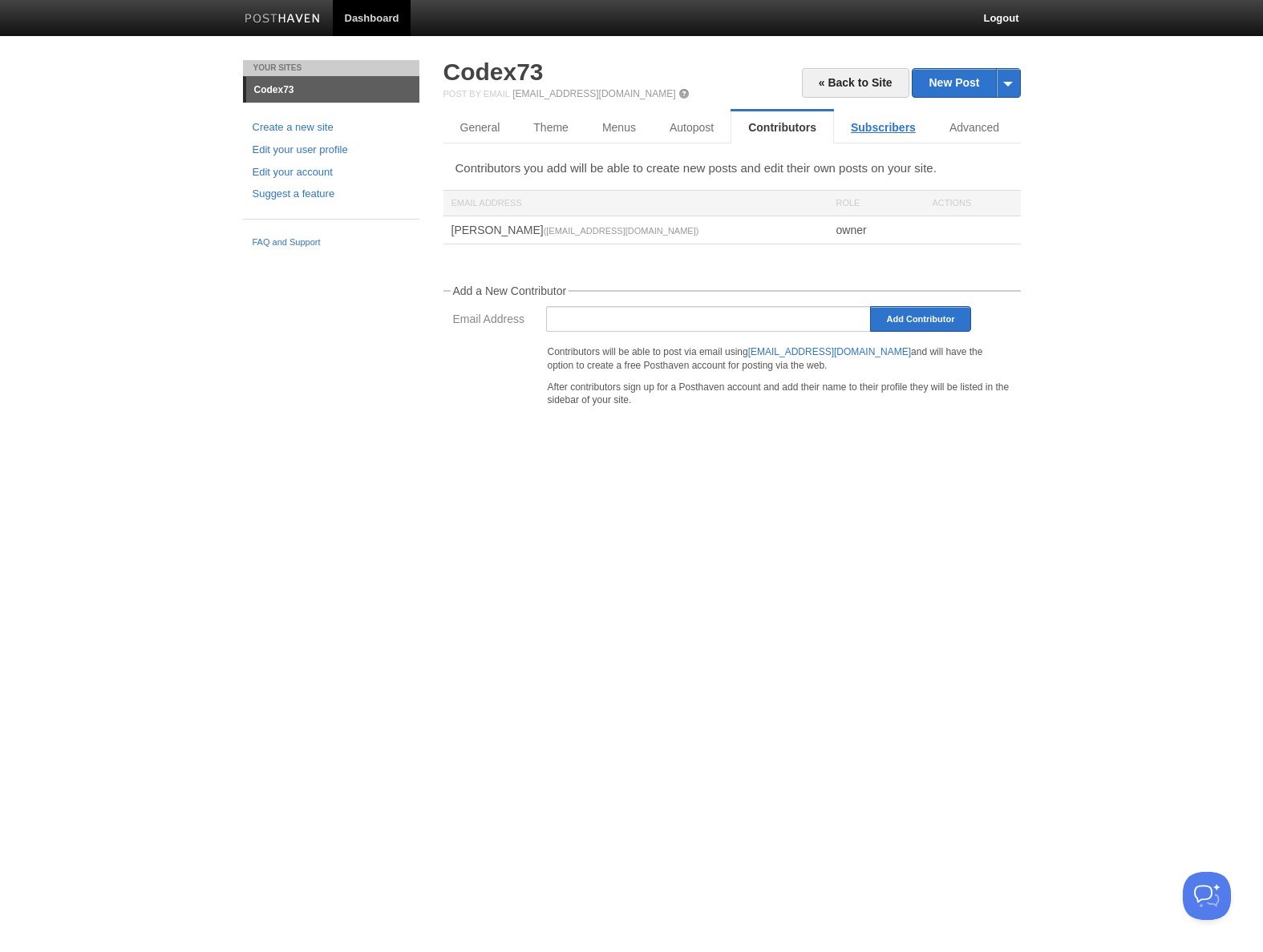
click at [880, 132] on link "Subscribers" at bounding box center [882, 128] width 99 height 32
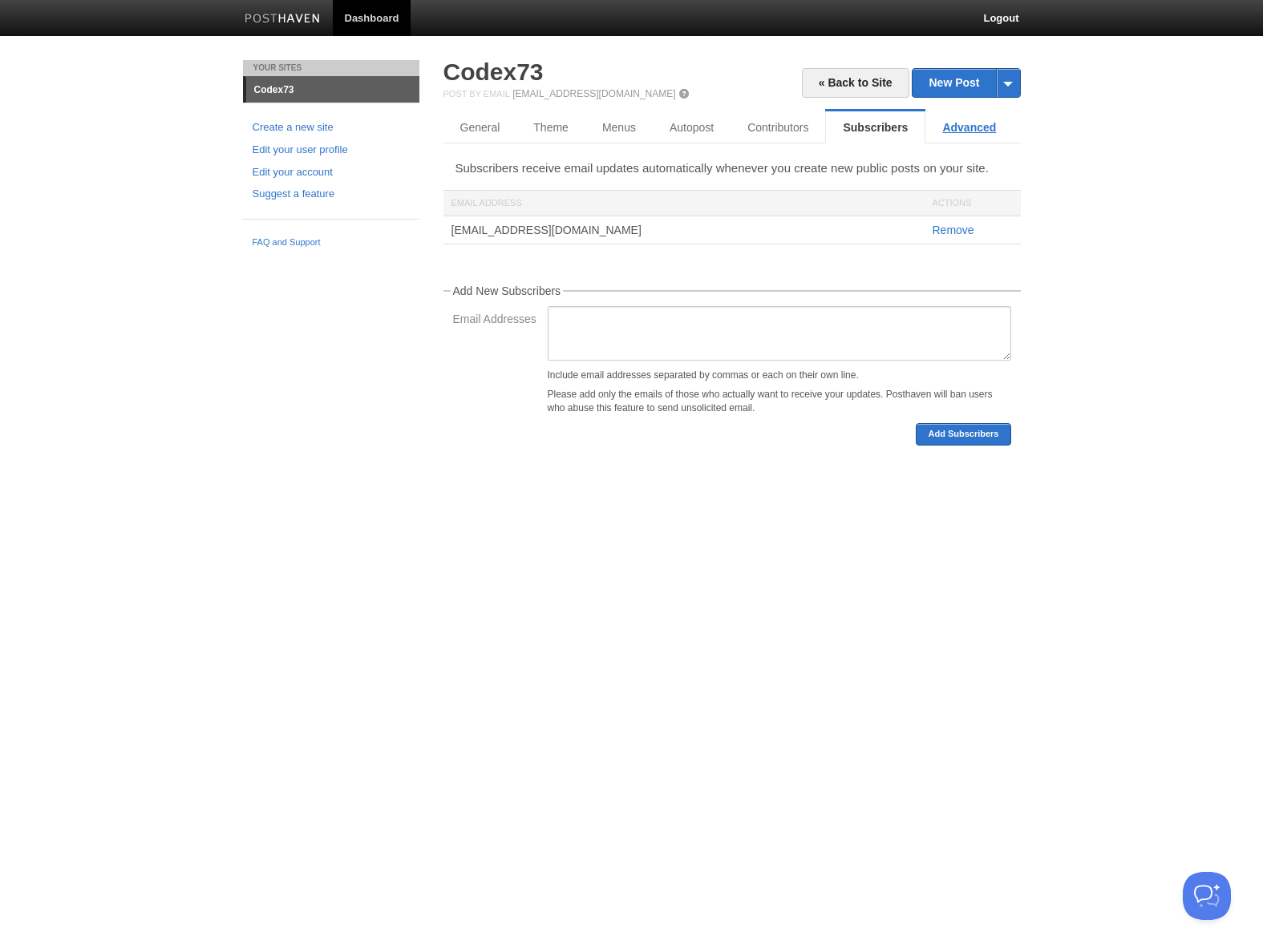
click at [954, 131] on link "Advanced" at bounding box center [969, 128] width 88 height 32
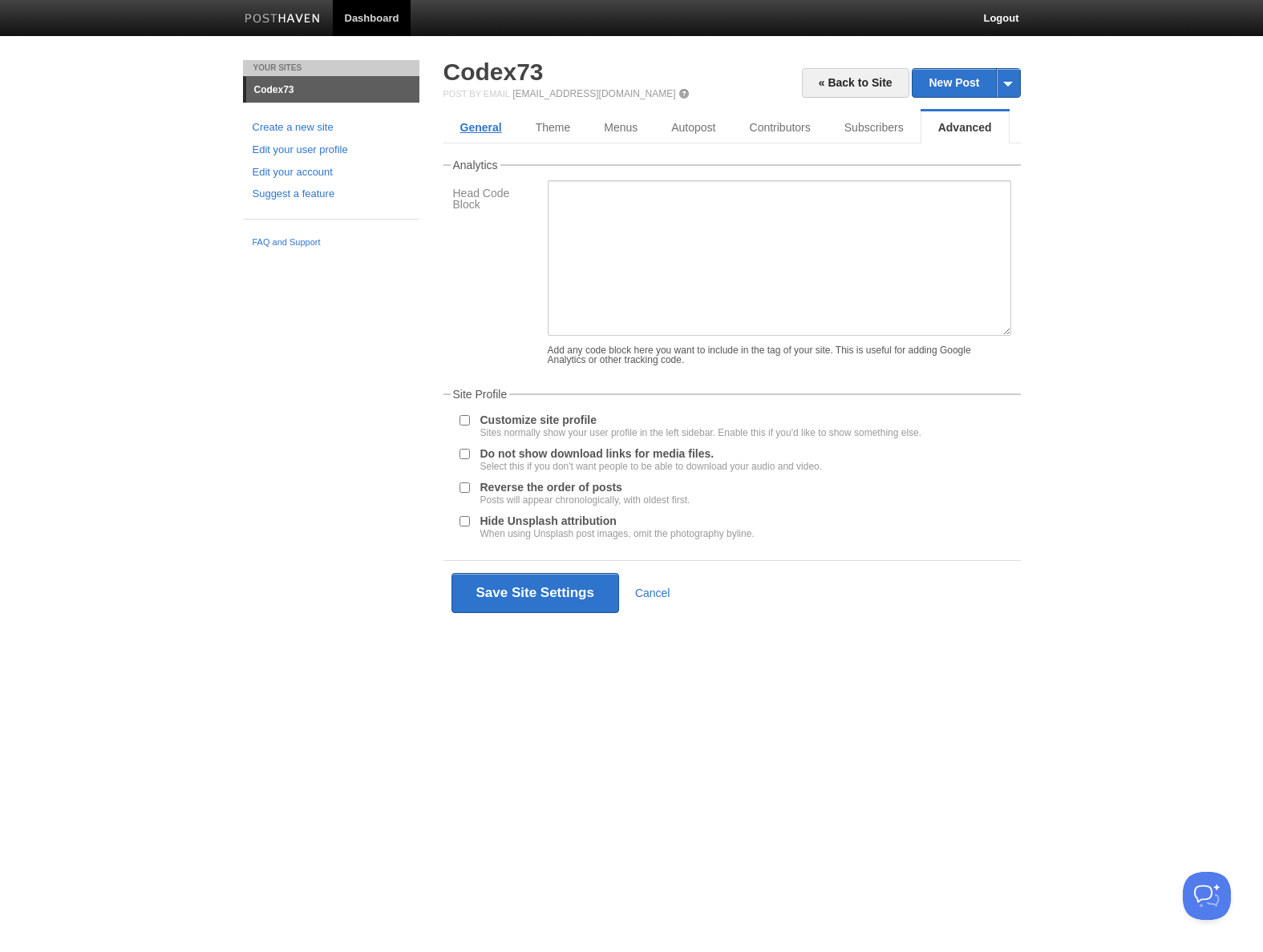
click at [470, 125] on link "General" at bounding box center [481, 128] width 76 height 32
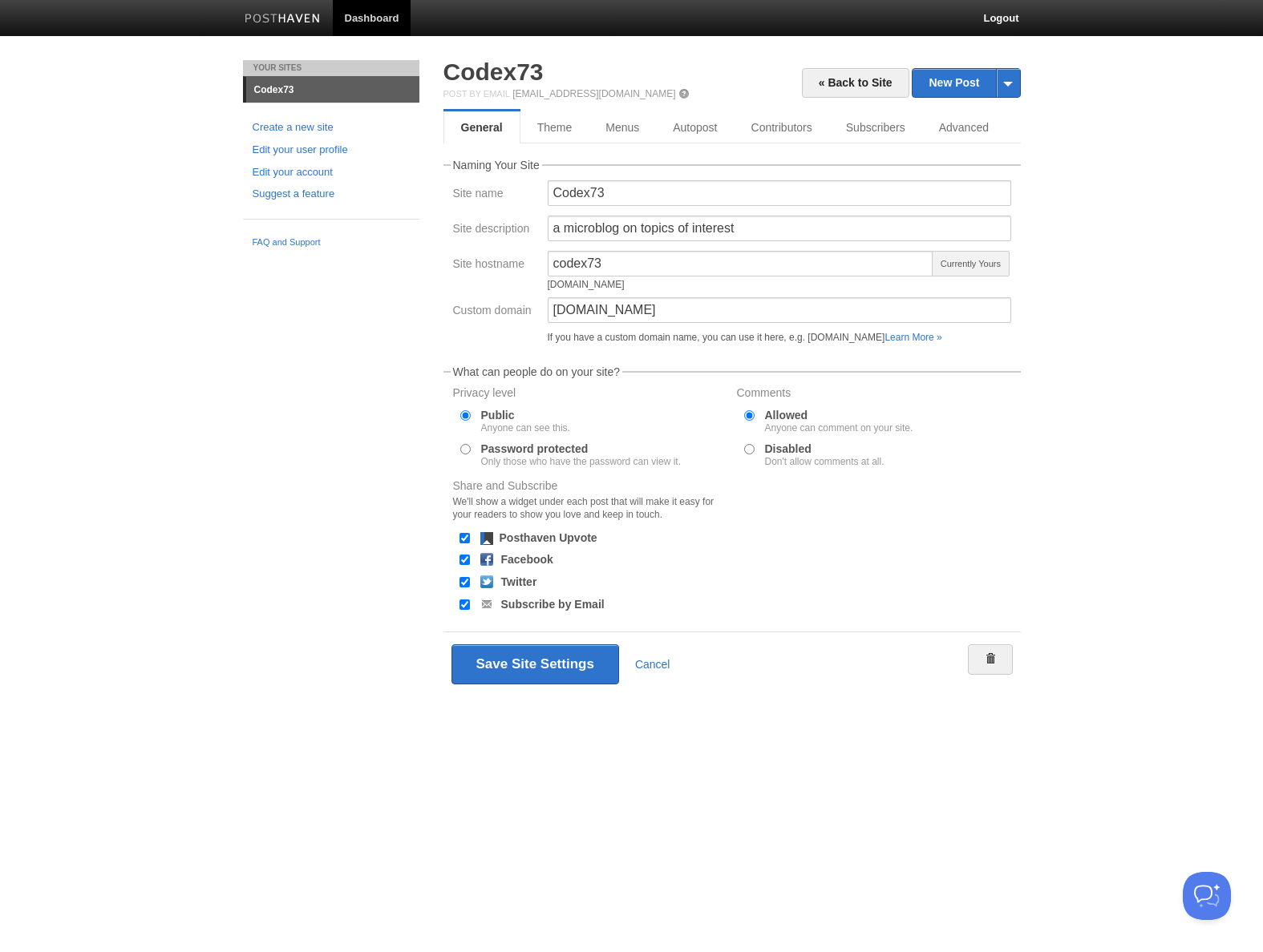
click at [1150, 170] on body "Dashboard Logout Your Sites Codex73 Create a new site Edit your user profile Ed…" at bounding box center [631, 372] width 1263 height 744
click at [1145, 246] on body "Dashboard Logout Your Sites Codex73 Create a new site Edit your user profile Ed…" at bounding box center [631, 372] width 1263 height 744
click at [1183, 137] on body "Dashboard Logout Your Sites Codex73 Create a new site Edit your user profile Ed…" at bounding box center [631, 372] width 1263 height 744
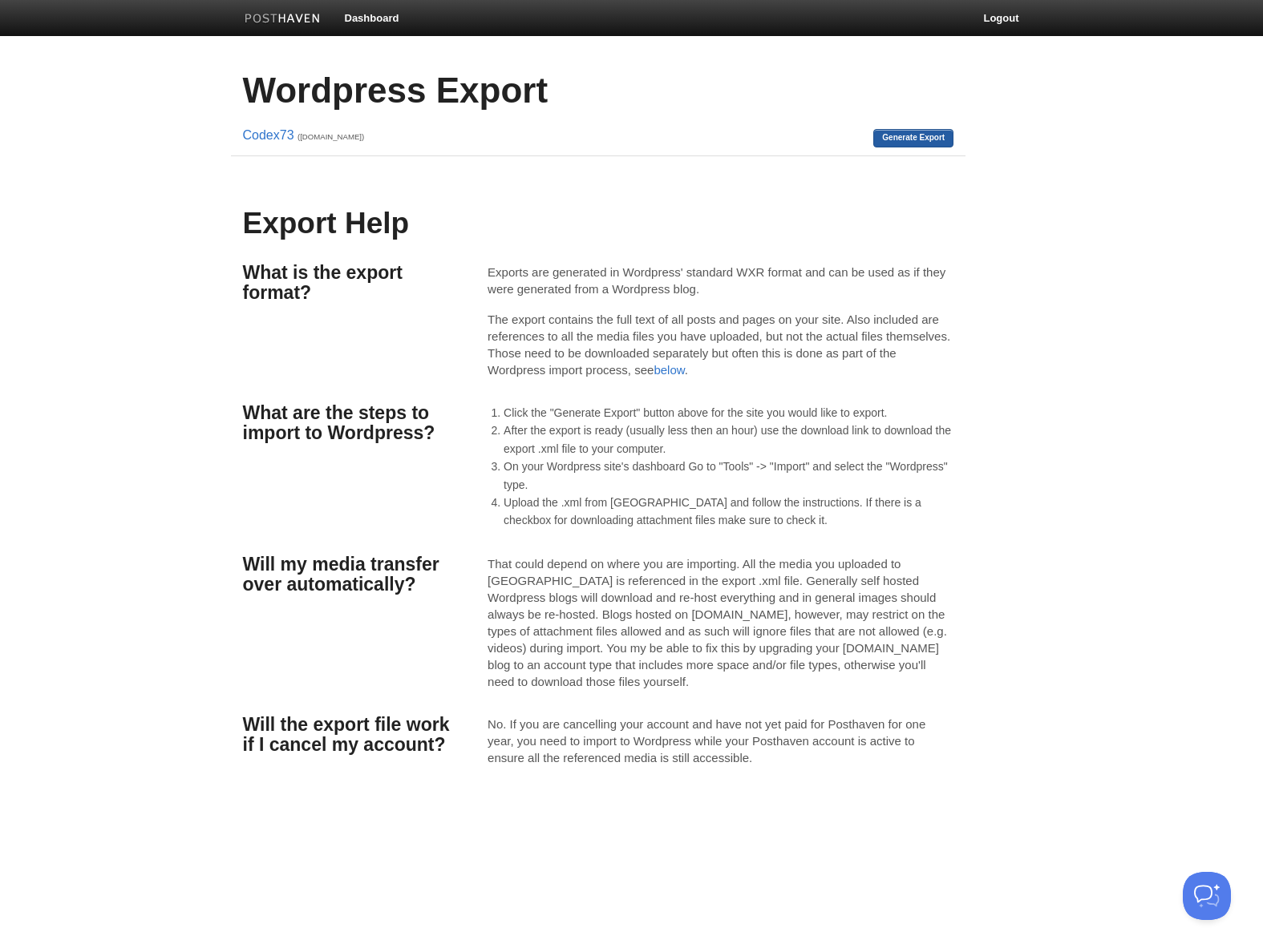
click at [919, 136] on link "Generate Export" at bounding box center [913, 138] width 80 height 18
click at [855, 138] on link "Download" at bounding box center [860, 138] width 56 height 18
click at [386, 12] on link "Dashboard" at bounding box center [372, 18] width 79 height 36
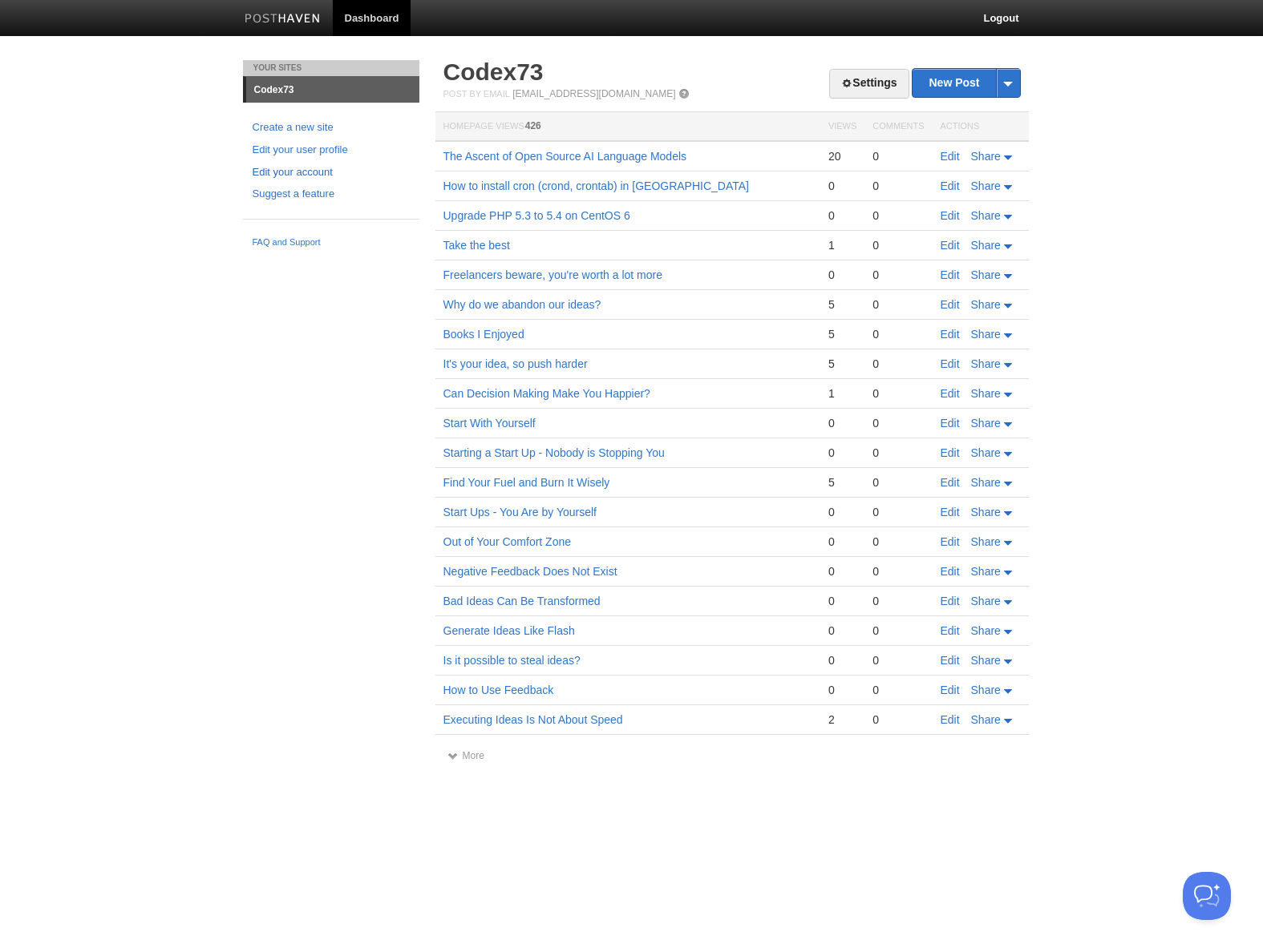
click at [309, 169] on link "Edit your account" at bounding box center [331, 172] width 158 height 17
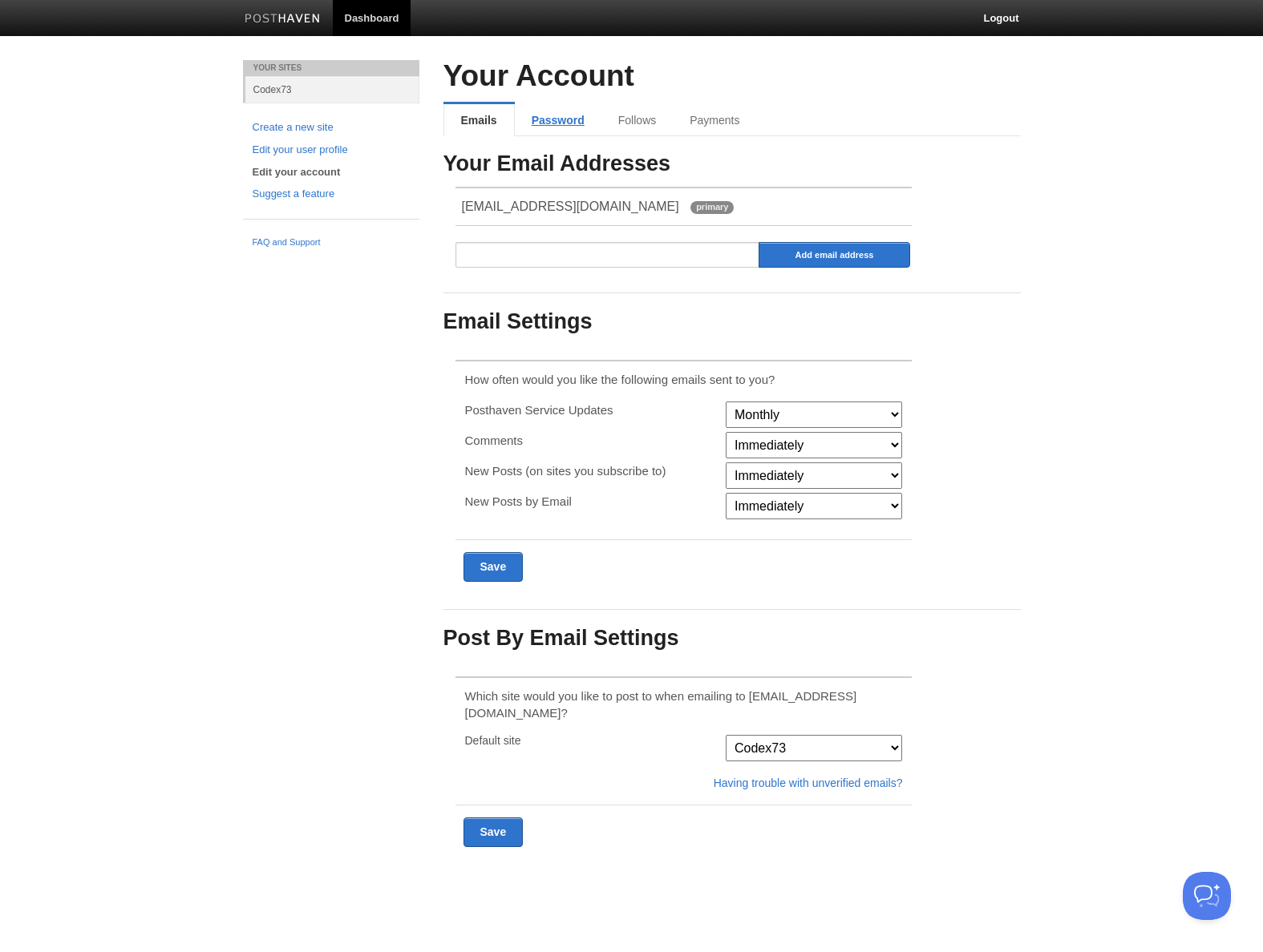
click at [551, 115] on link "Password" at bounding box center [557, 121] width 87 height 32
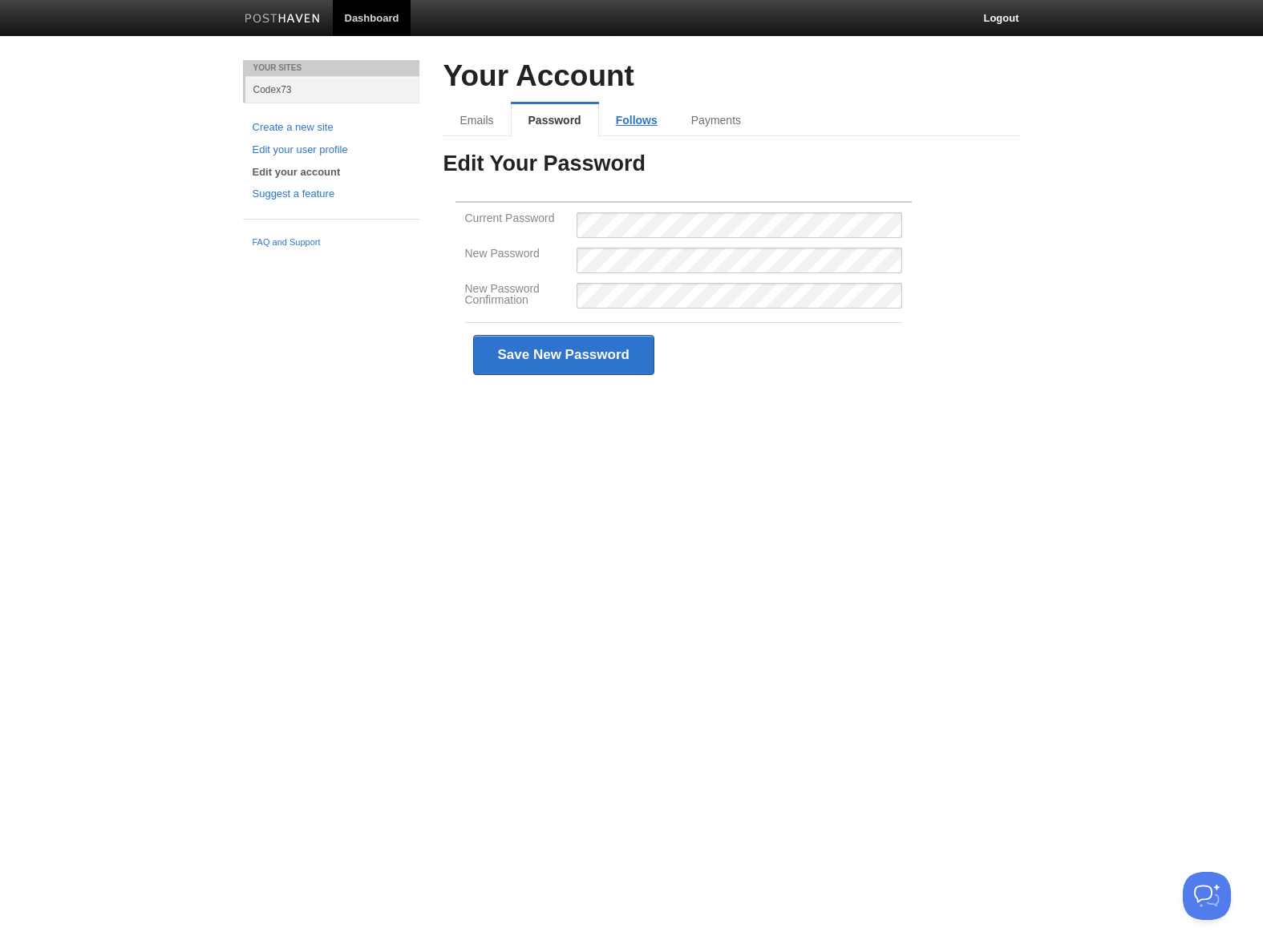
click at [635, 123] on link "Follows" at bounding box center [637, 121] width 76 height 32
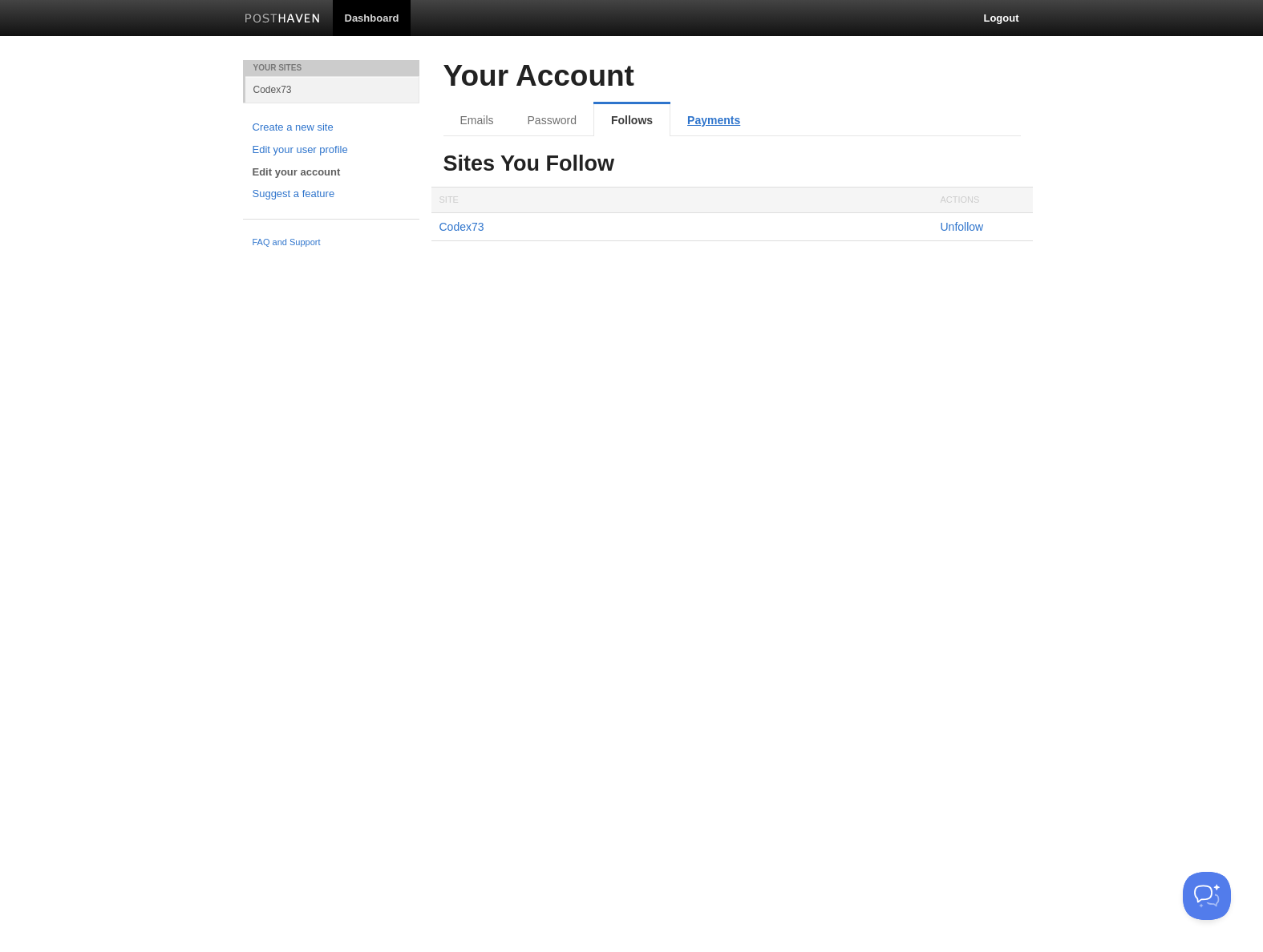
click at [707, 121] on link "Payments" at bounding box center [713, 121] width 87 height 32
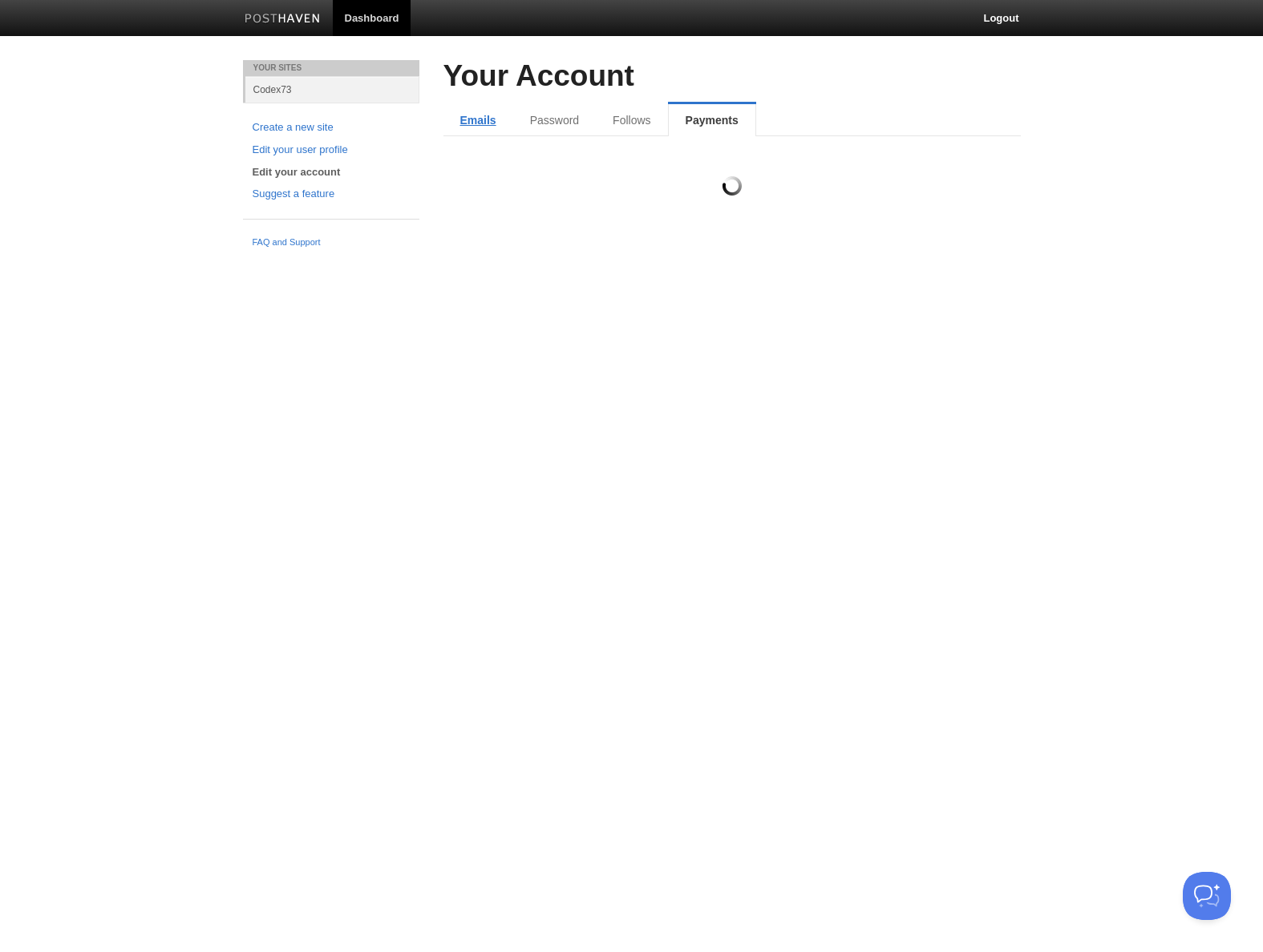
click at [478, 117] on link "Emails" at bounding box center [478, 121] width 70 height 32
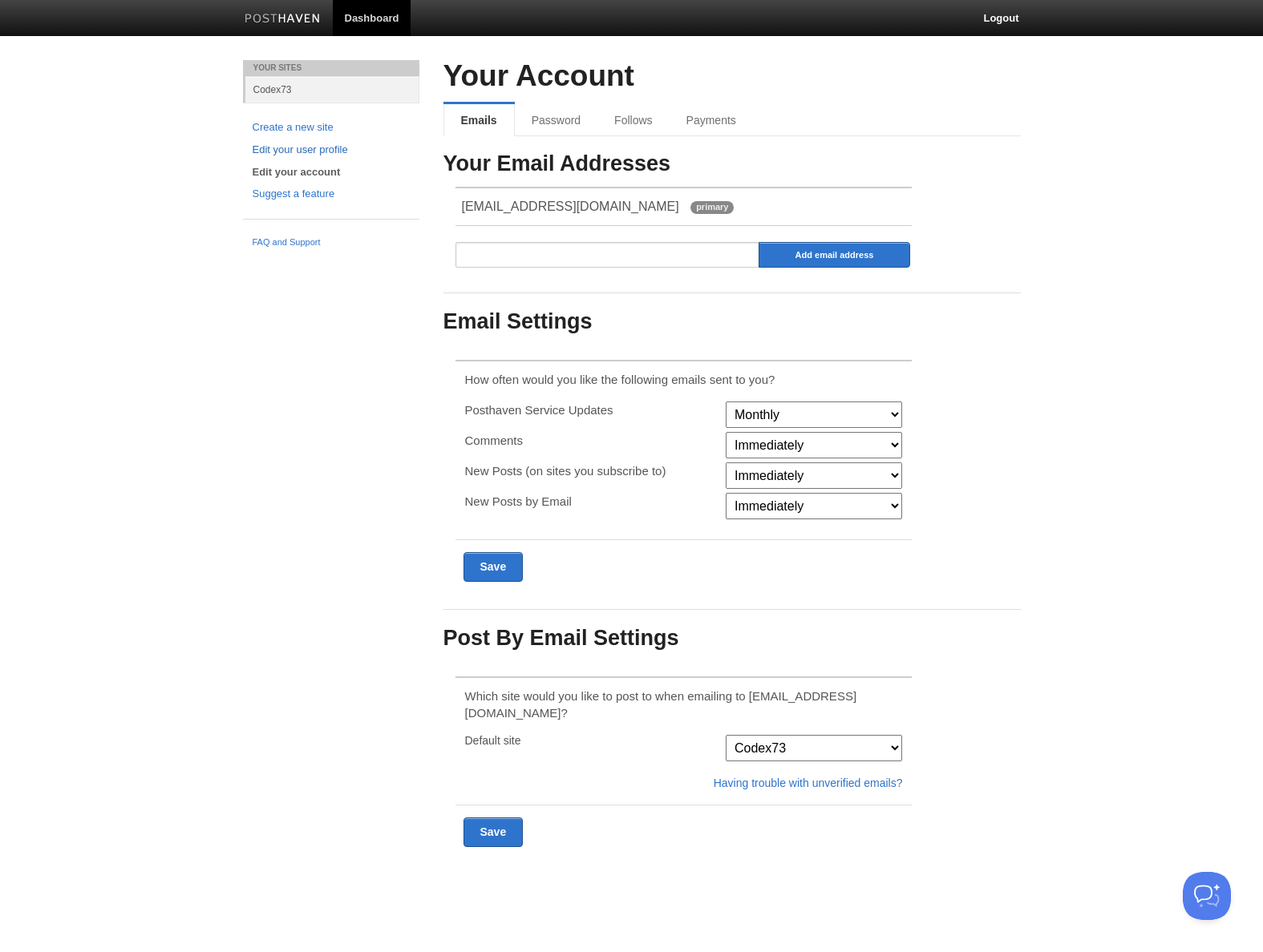
click at [310, 149] on link "Edit your user profile" at bounding box center [331, 150] width 158 height 17
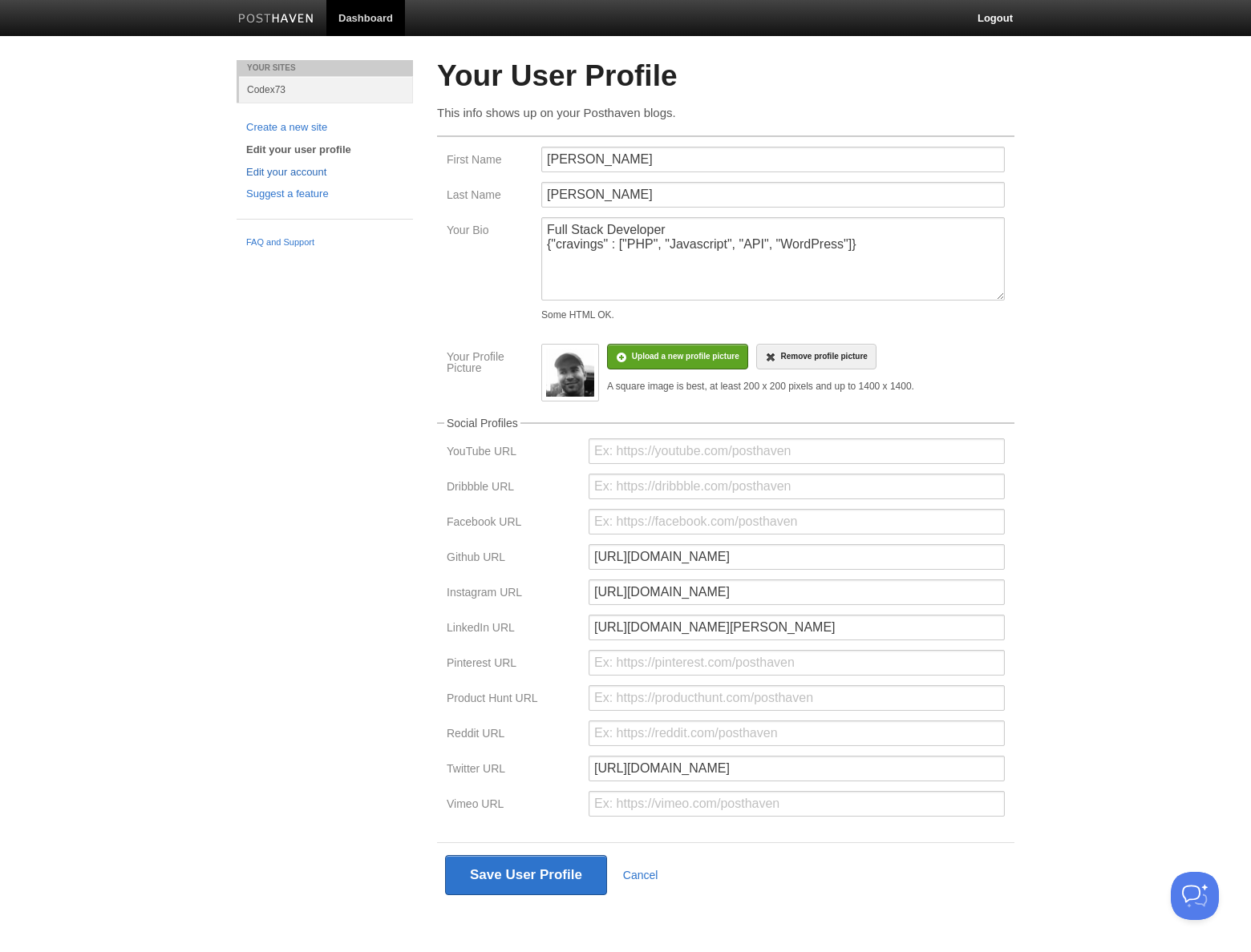
click at [311, 169] on link "Edit your account" at bounding box center [325, 172] width 157 height 17
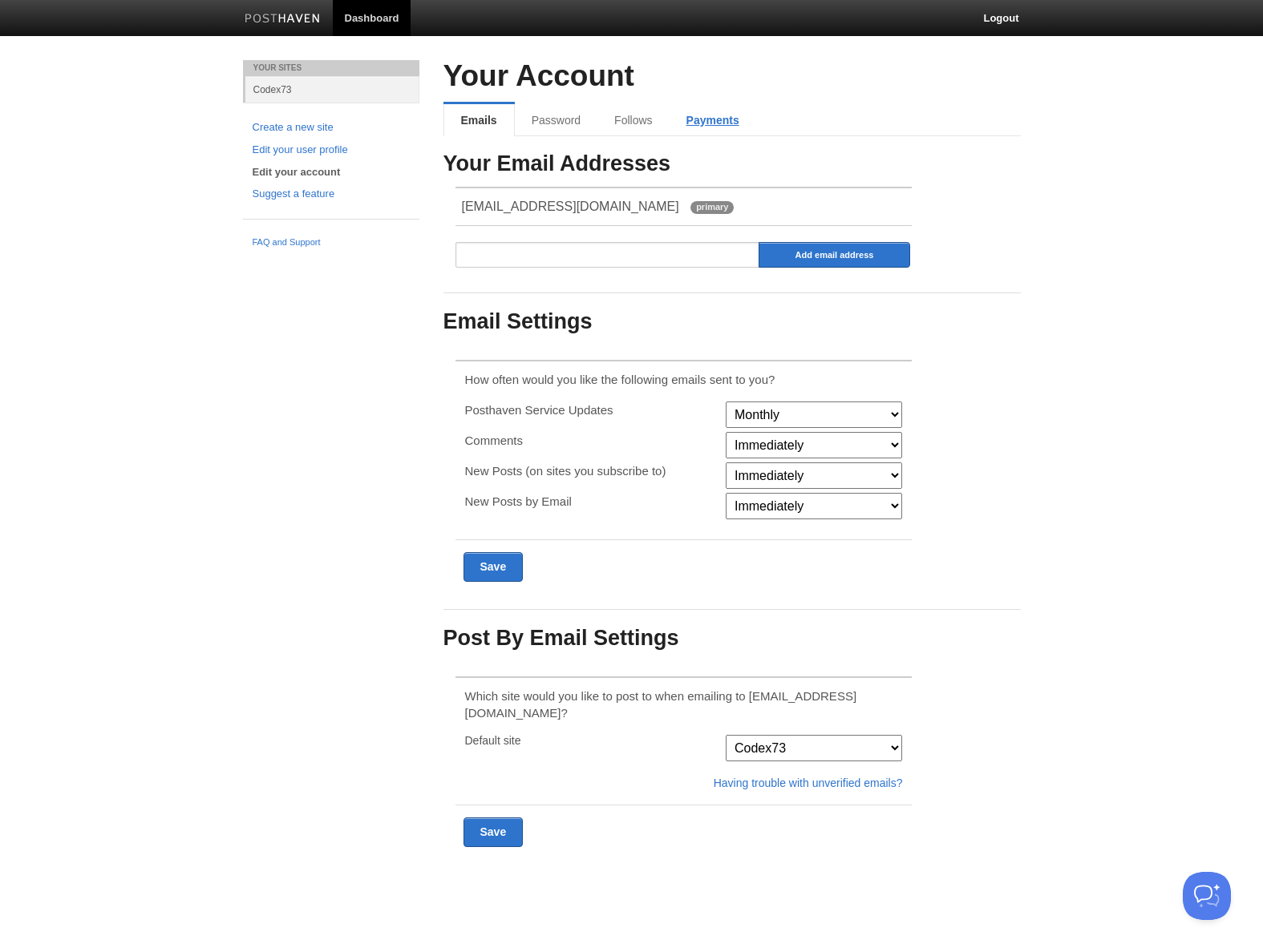
click at [719, 117] on link "Payments" at bounding box center [713, 121] width 87 height 32
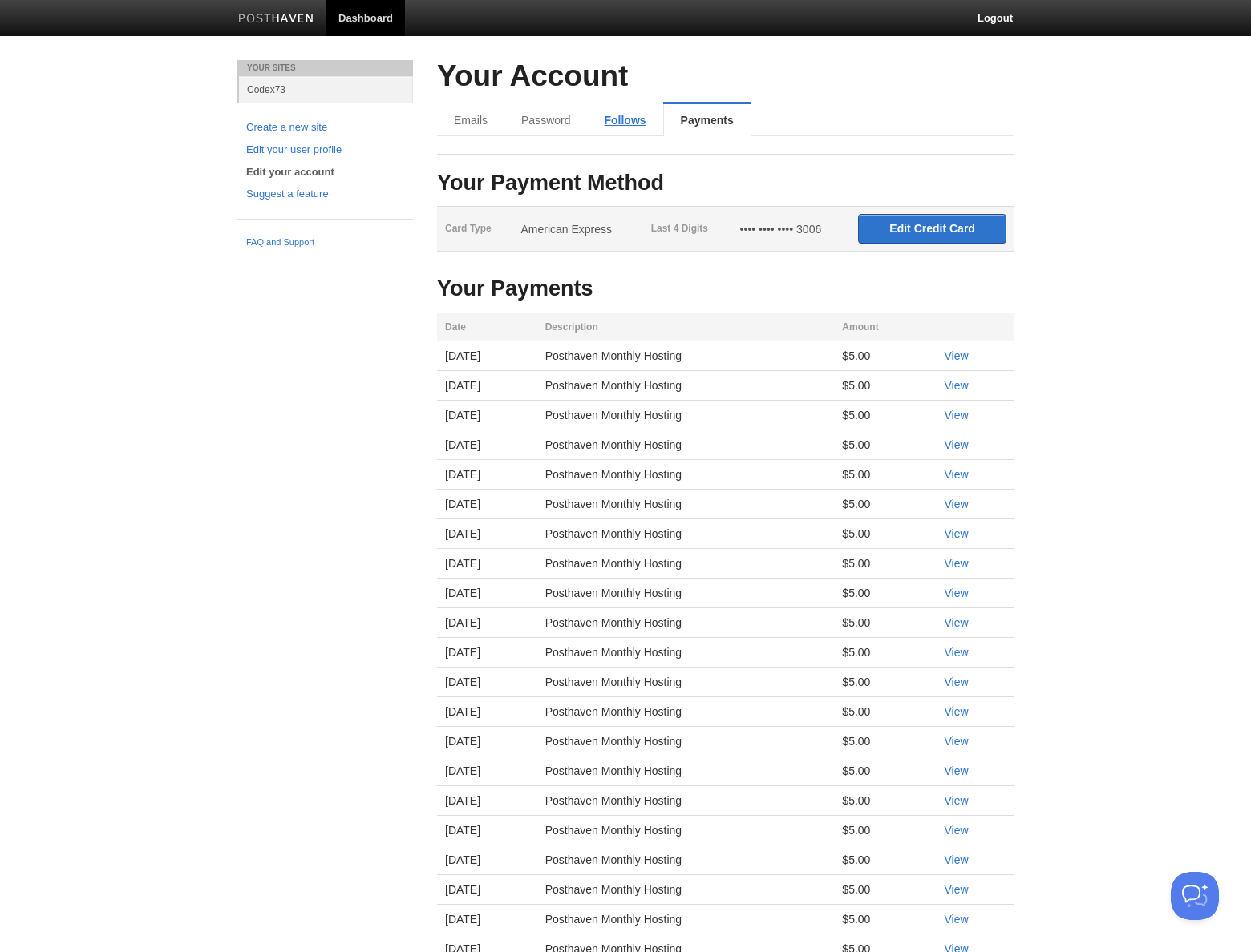
click at [625, 114] on link "Follows" at bounding box center [625, 121] width 76 height 32
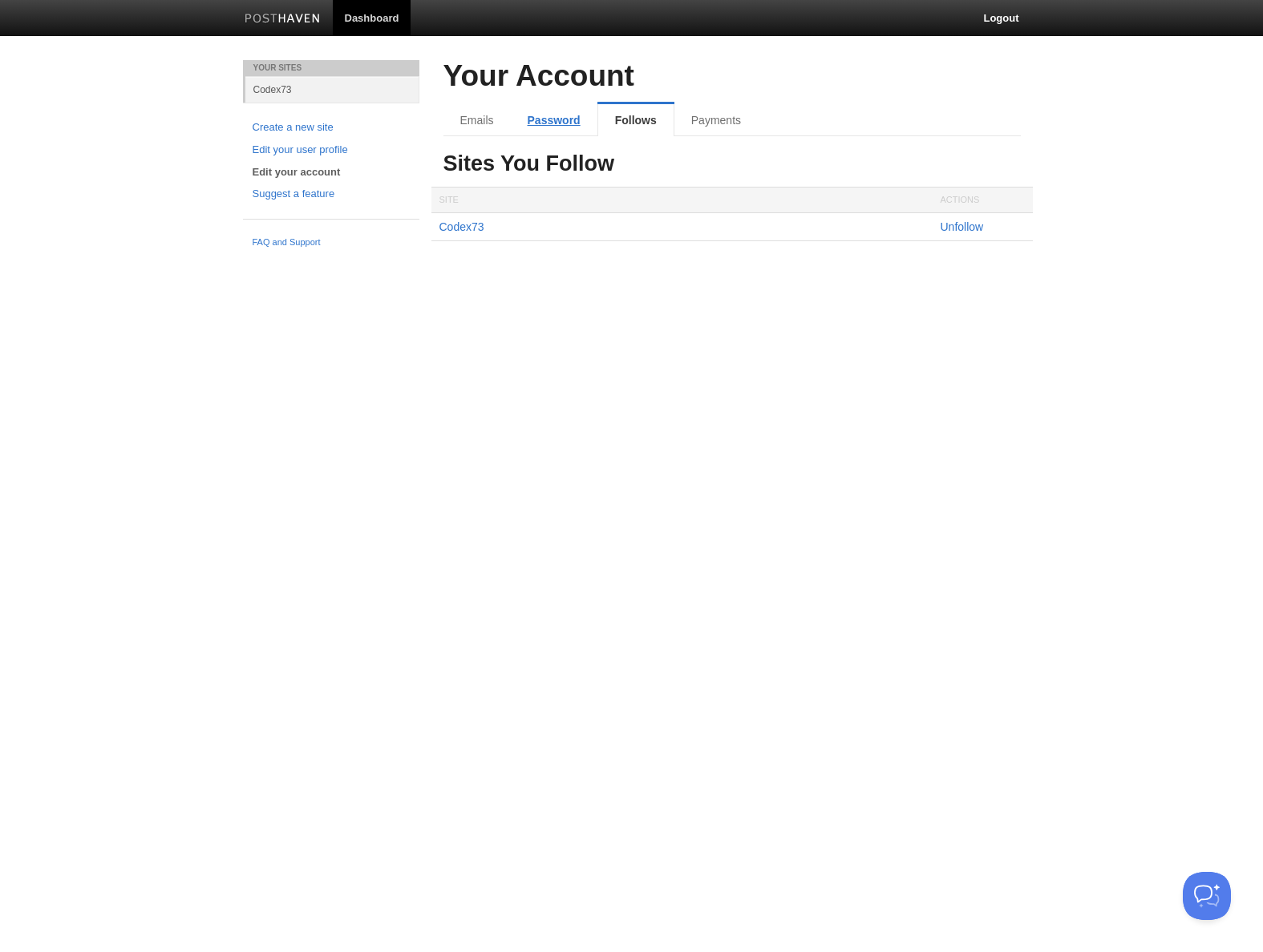
click at [546, 116] on link "Password" at bounding box center [553, 121] width 87 height 32
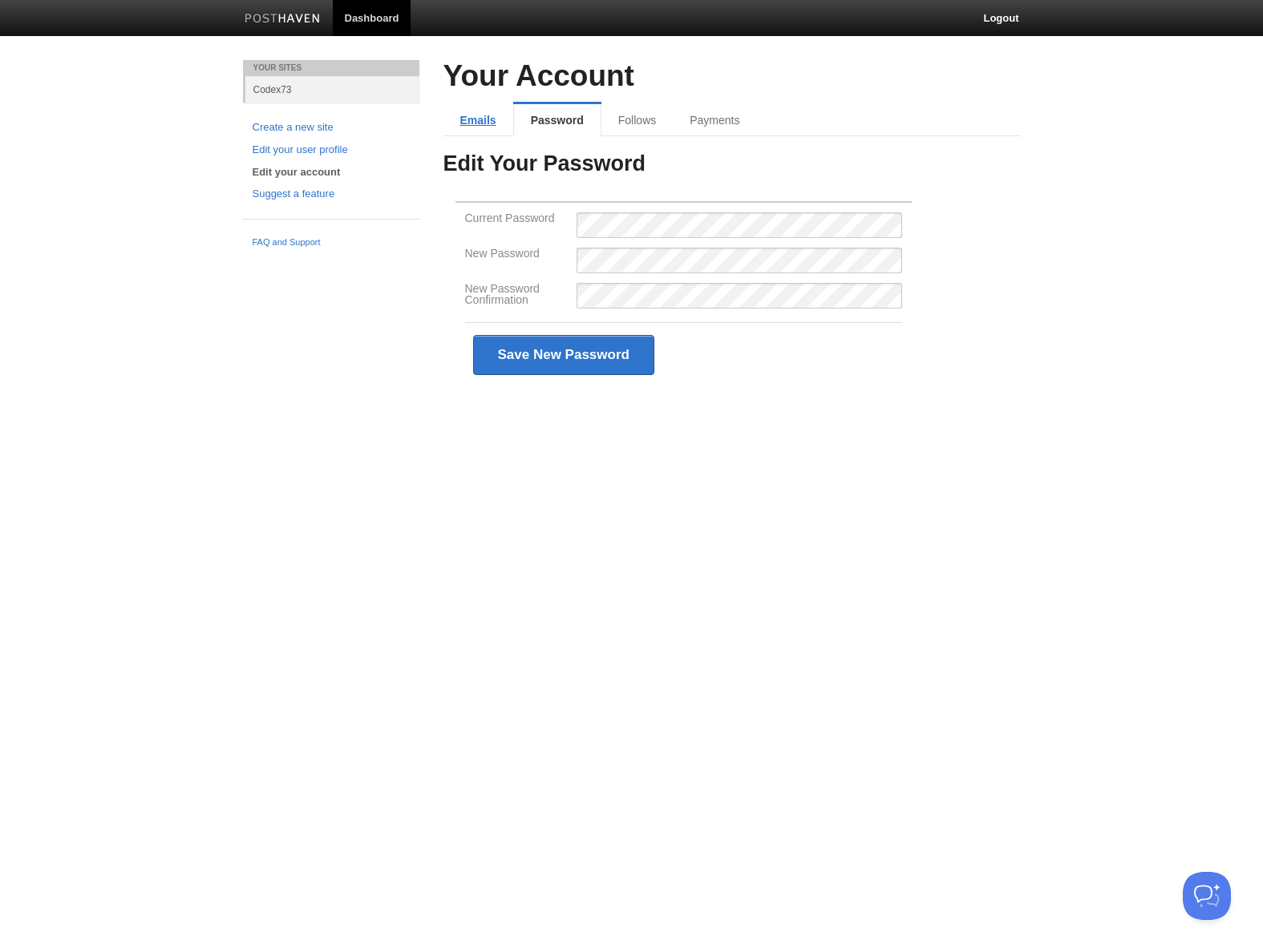
click at [497, 119] on link "Emails" at bounding box center [478, 121] width 70 height 32
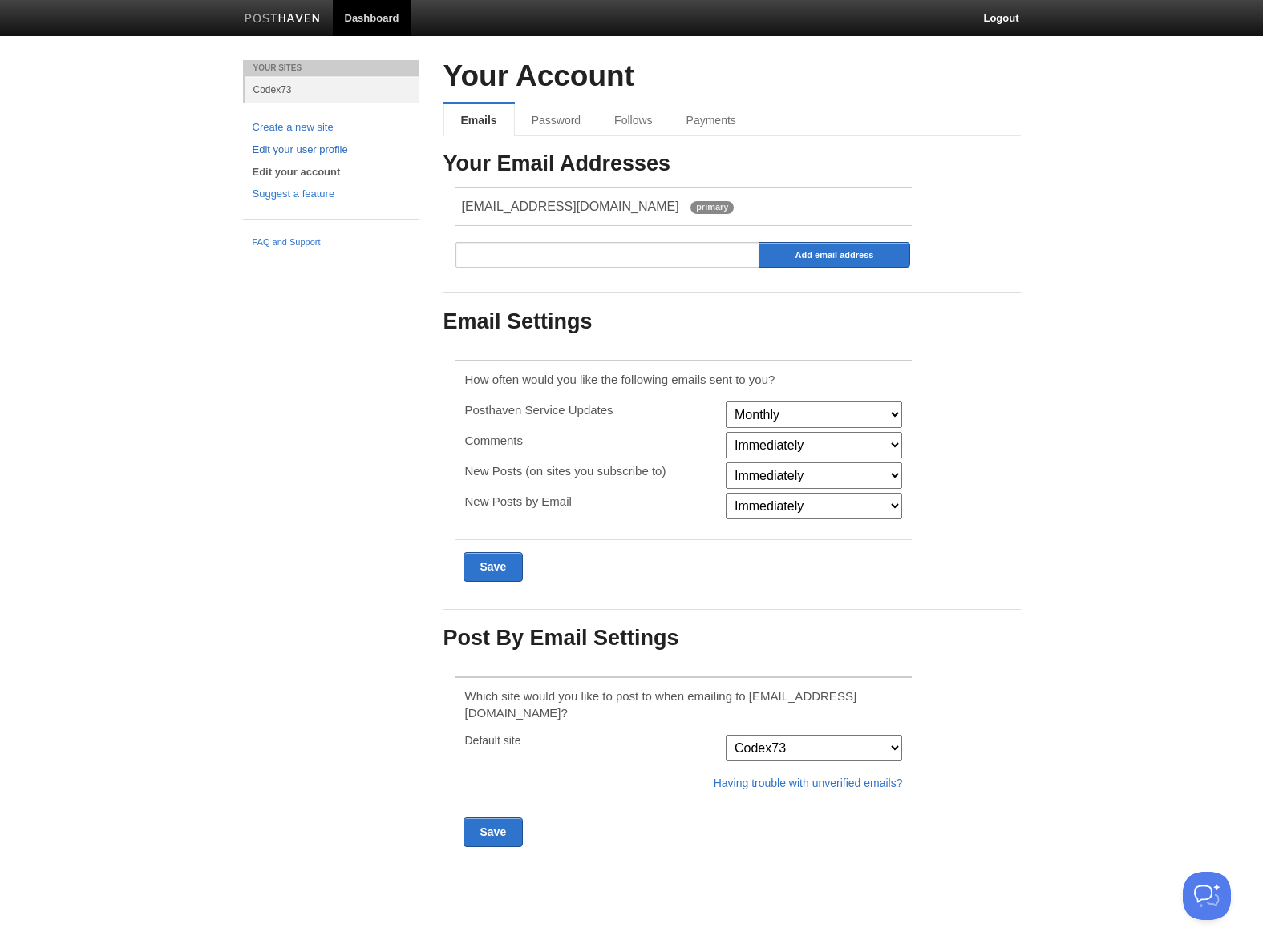
click at [319, 150] on link "Edit your user profile" at bounding box center [331, 150] width 158 height 17
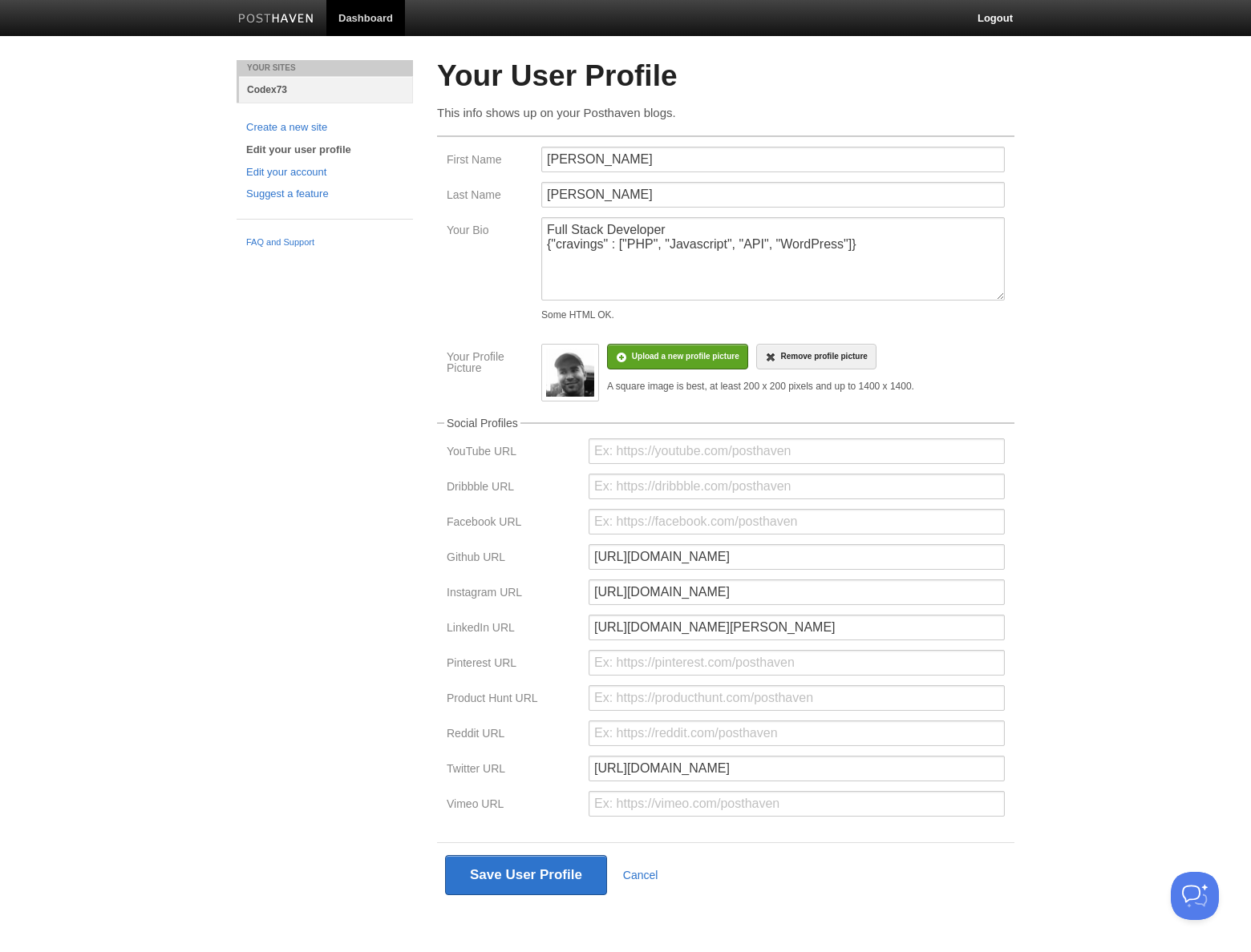
click at [268, 87] on link "Codex73" at bounding box center [326, 89] width 174 height 27
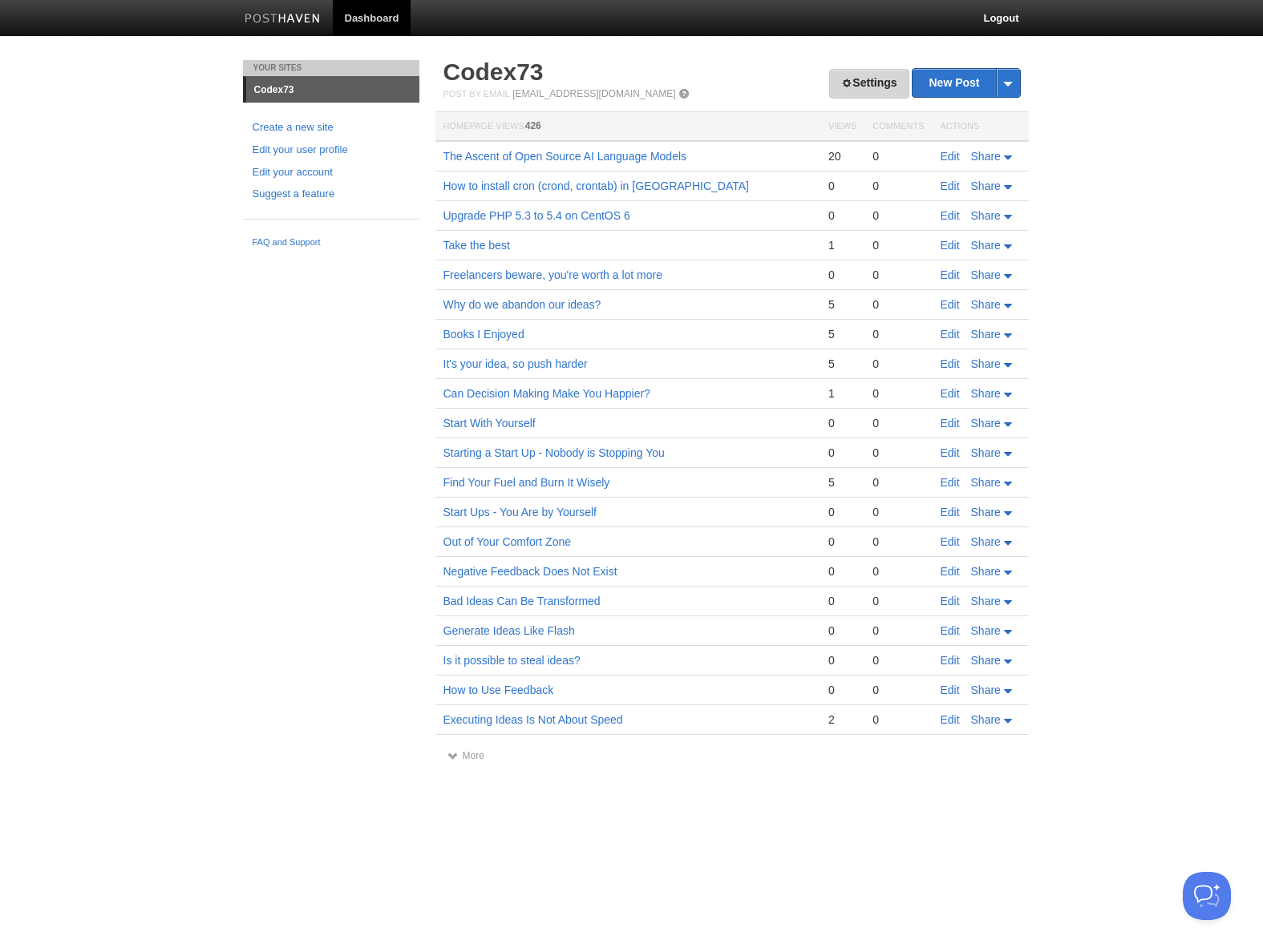
click at [850, 89] on link "Settings" at bounding box center [869, 84] width 80 height 30
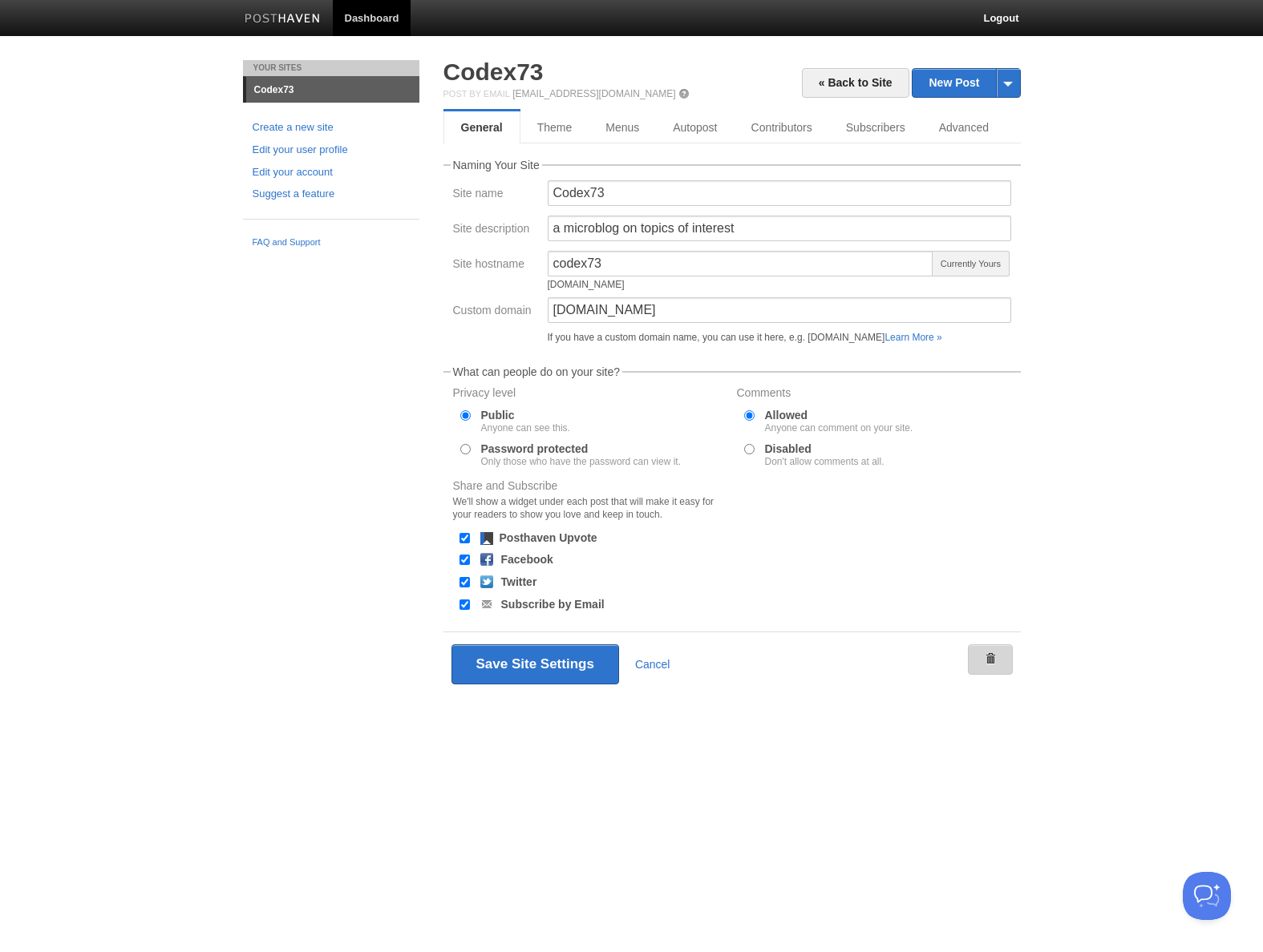
click at [1000, 662] on link at bounding box center [990, 660] width 45 height 31
click at [952, 129] on link "Advanced" at bounding box center [966, 128] width 88 height 32
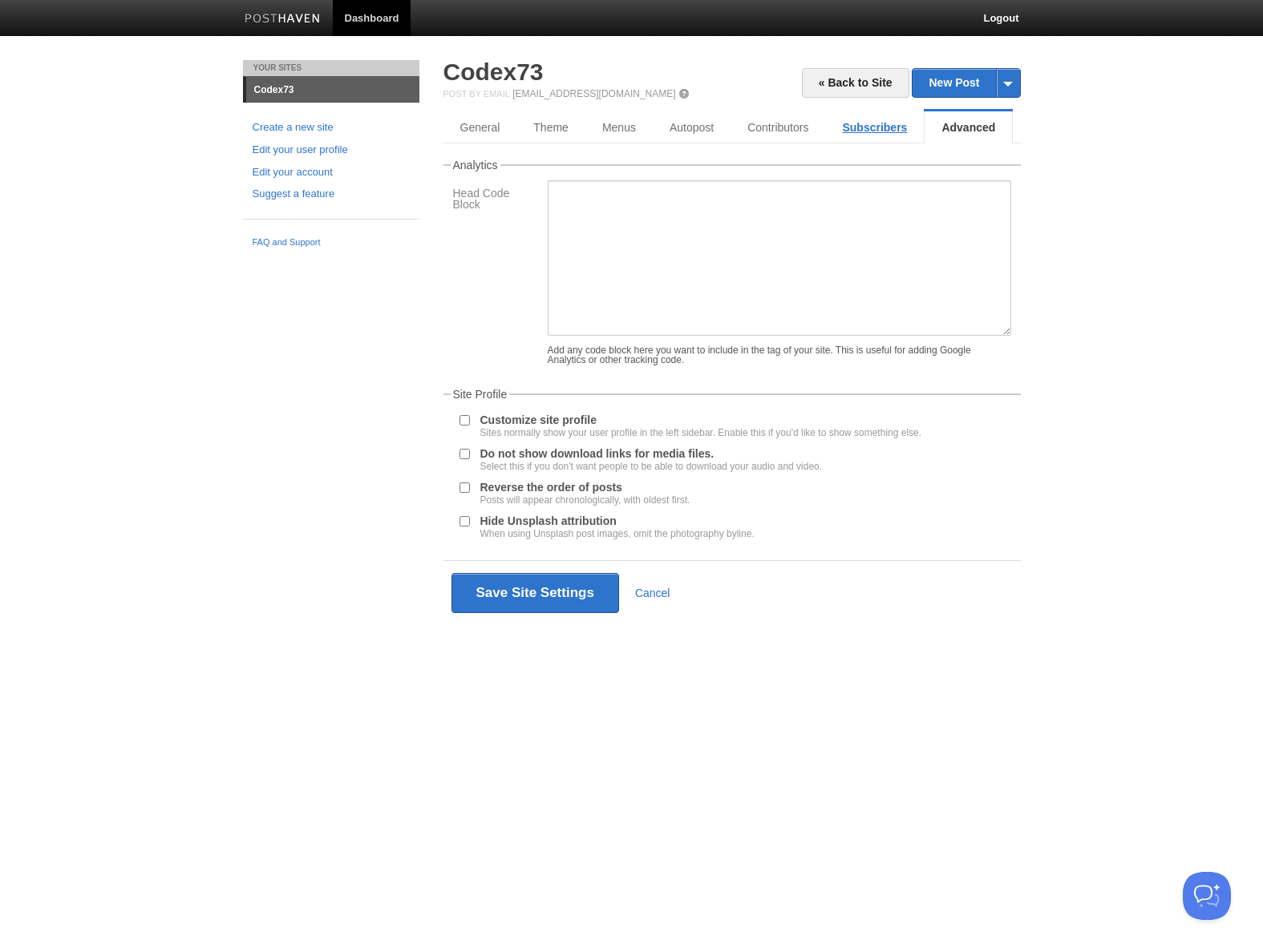
click at [886, 125] on link "Subscribers" at bounding box center [874, 128] width 99 height 32
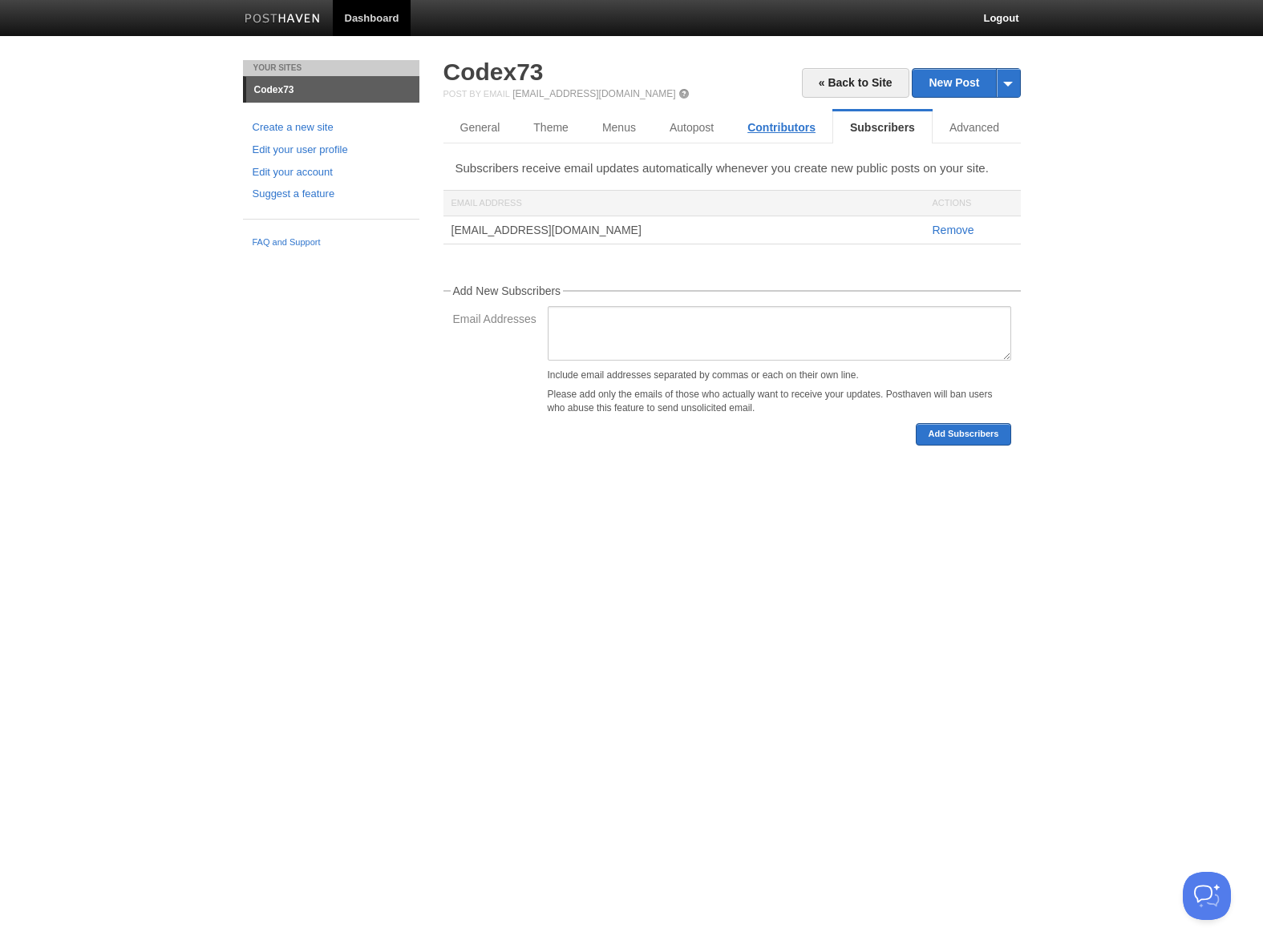
click at [801, 125] on link "Contributors" at bounding box center [782, 128] width 102 height 32
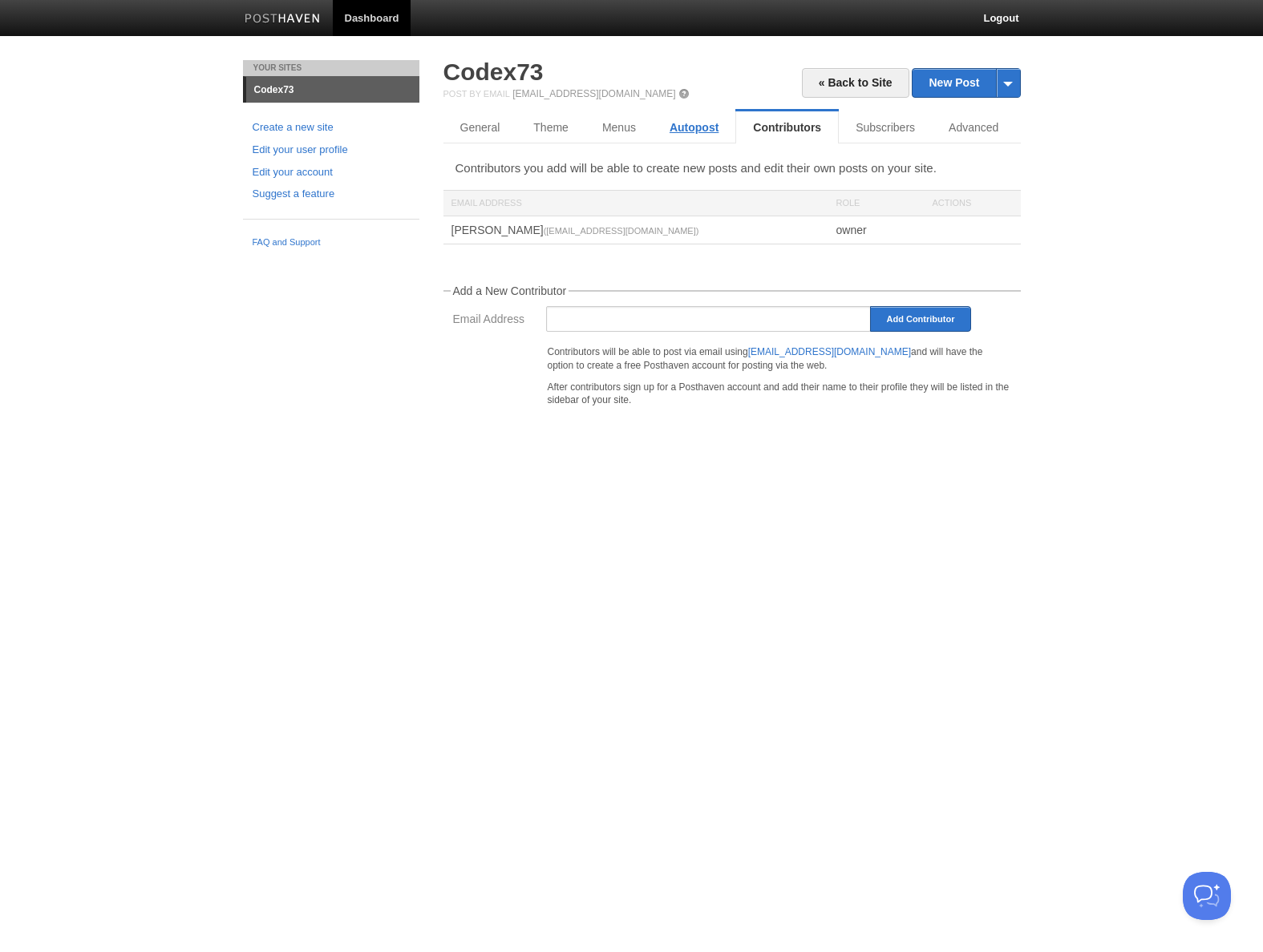
click at [697, 128] on link "Autopost" at bounding box center [694, 128] width 83 height 32
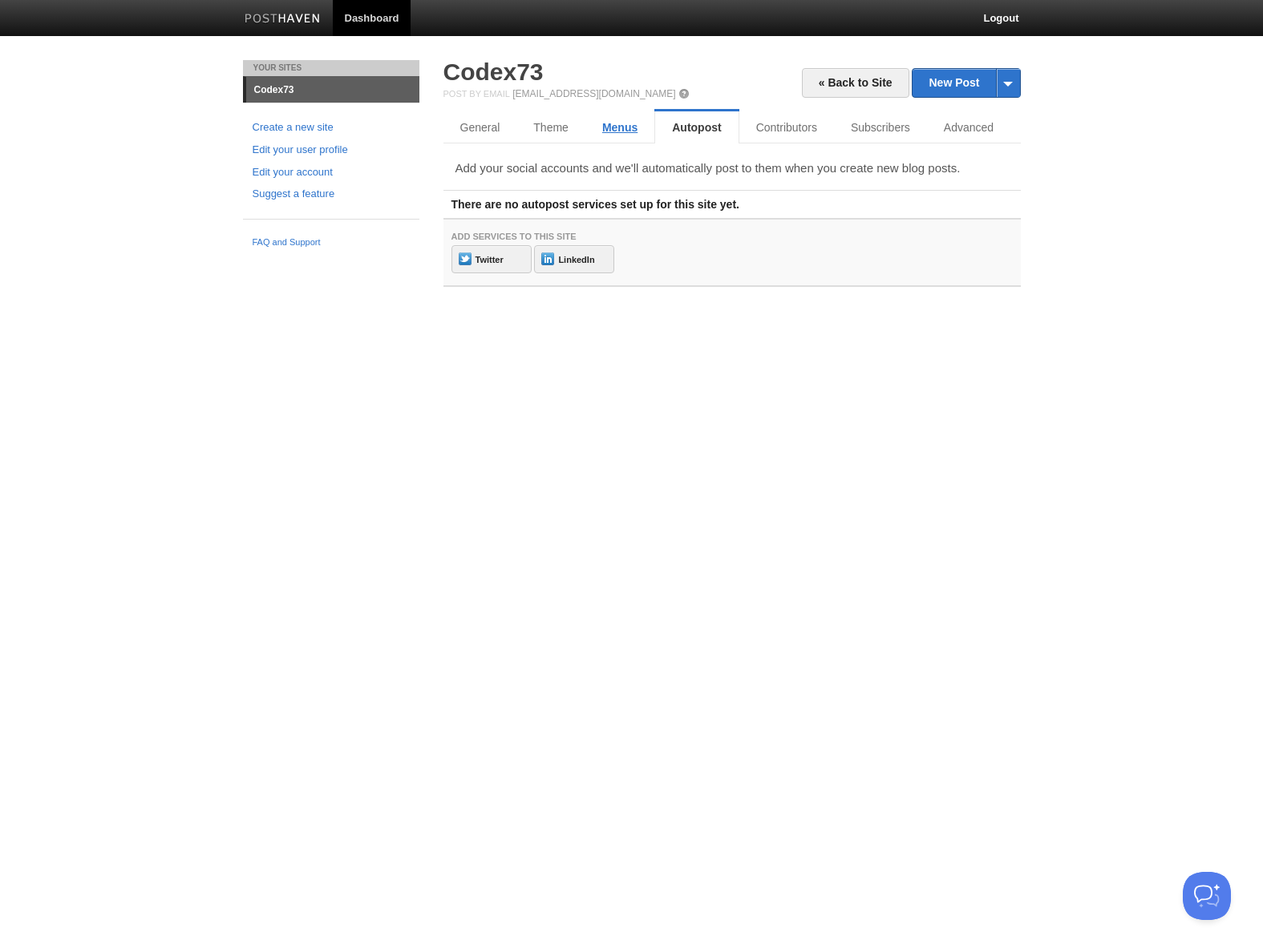
click at [614, 129] on link "Menus" at bounding box center [619, 128] width 69 height 32
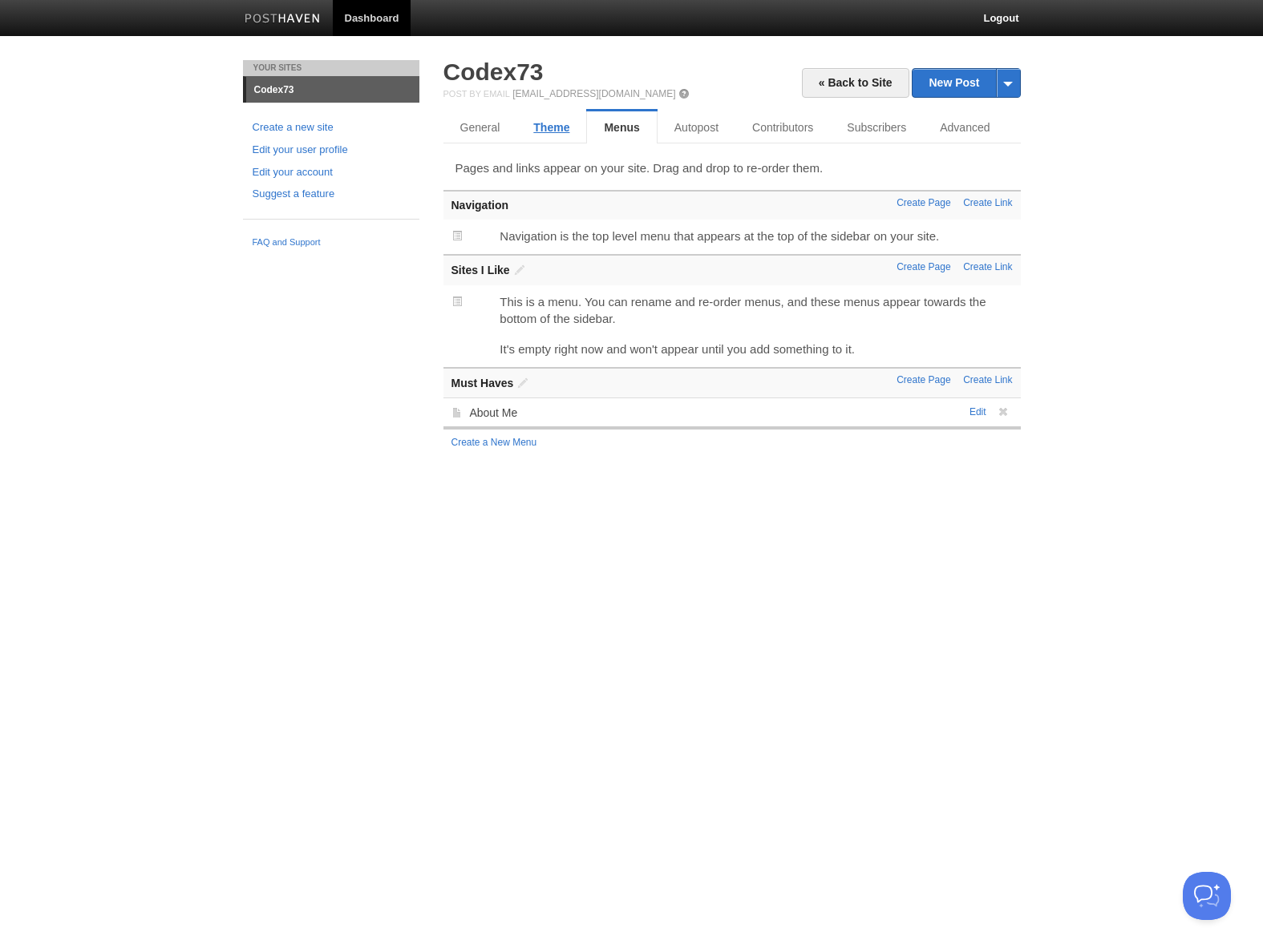
click at [551, 129] on link "Theme" at bounding box center [551, 128] width 70 height 32
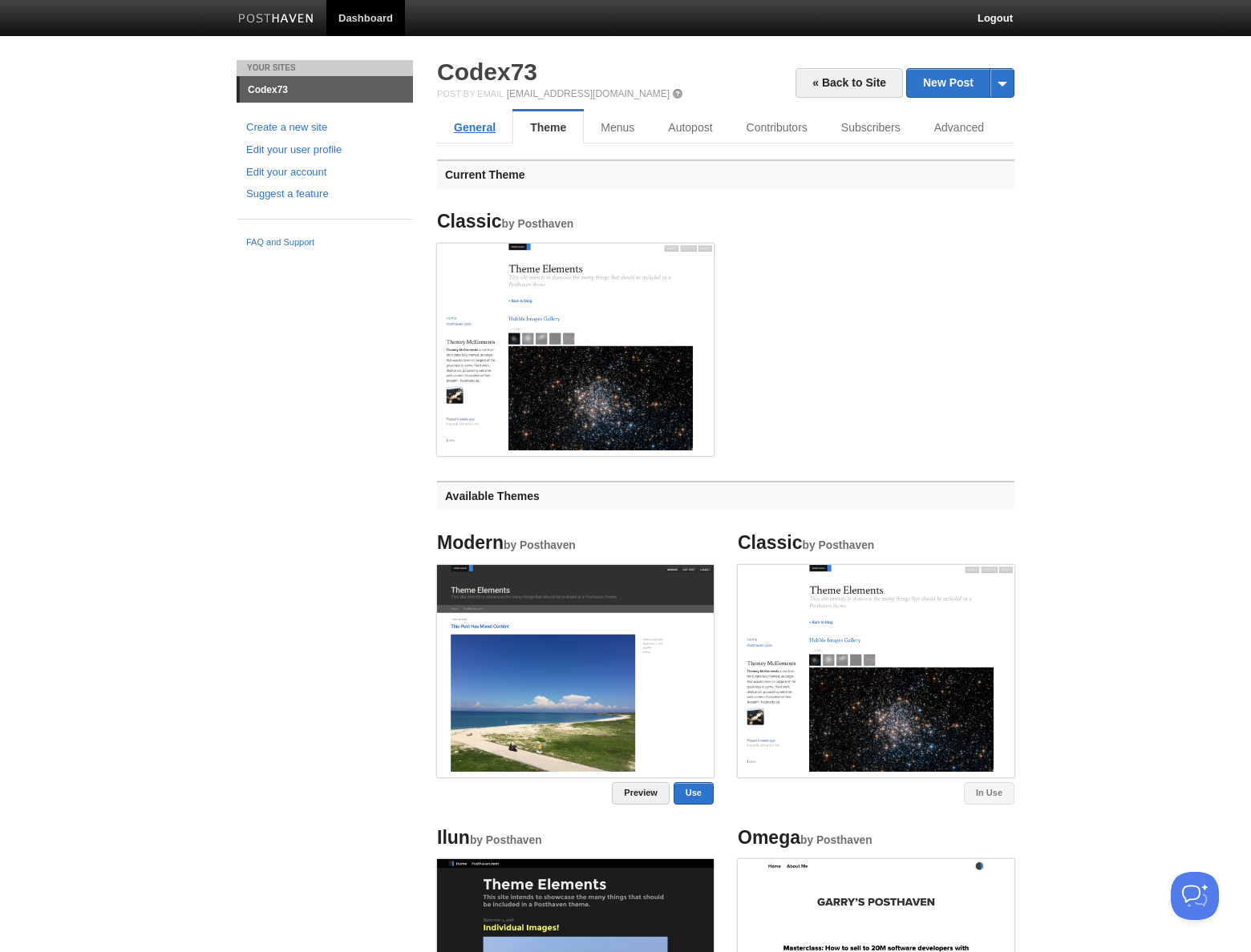
click at [482, 127] on link "General" at bounding box center [474, 128] width 76 height 32
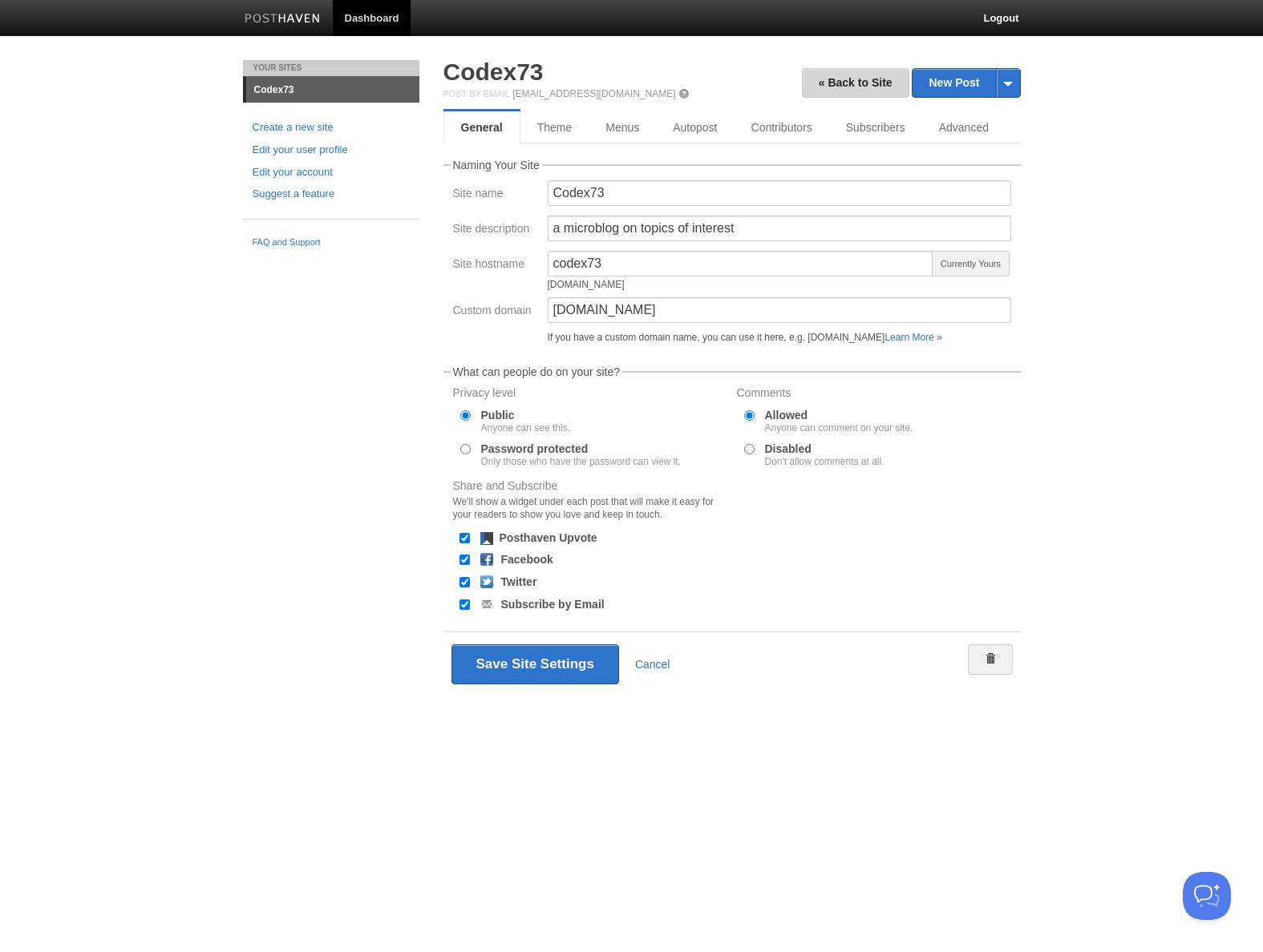
click at [870, 71] on link "« Back to Site" at bounding box center [855, 83] width 108 height 30
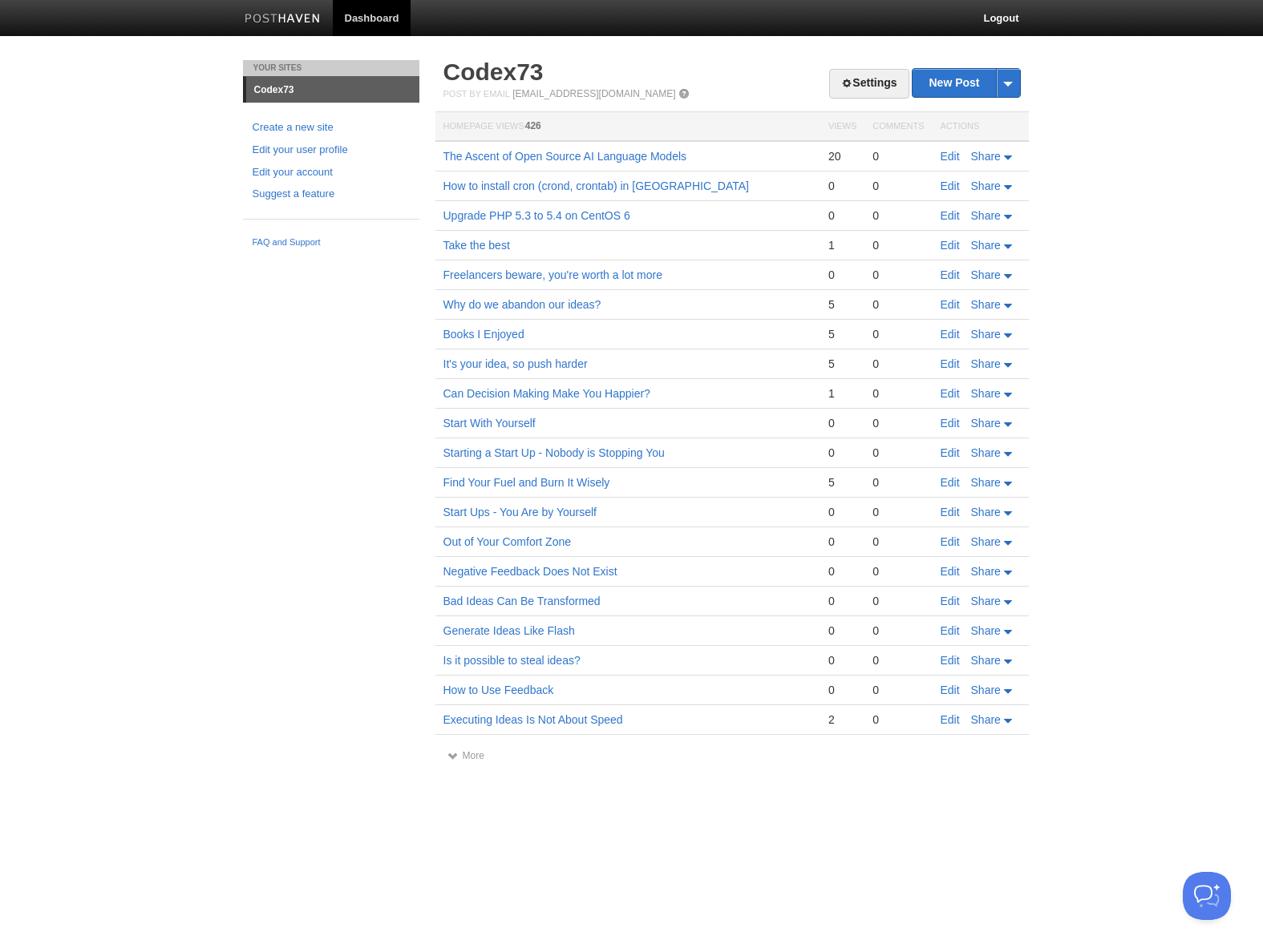
click at [364, 12] on link "Dashboard" at bounding box center [372, 18] width 79 height 36
click at [280, 88] on link "Codex73" at bounding box center [333, 90] width 173 height 26
click at [849, 92] on link "Settings" at bounding box center [869, 84] width 80 height 30
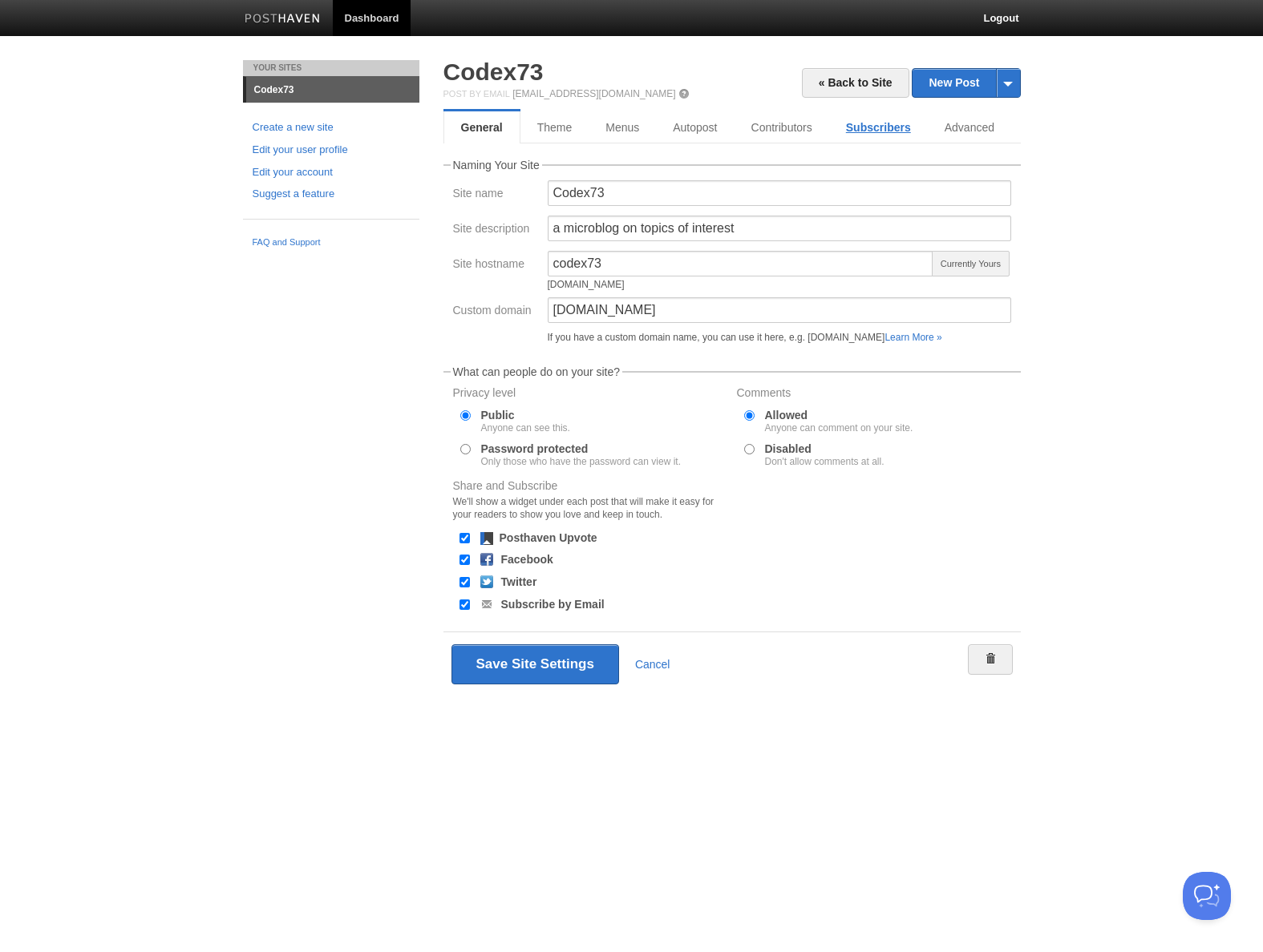
click at [875, 129] on link "Subscribers" at bounding box center [878, 128] width 99 height 32
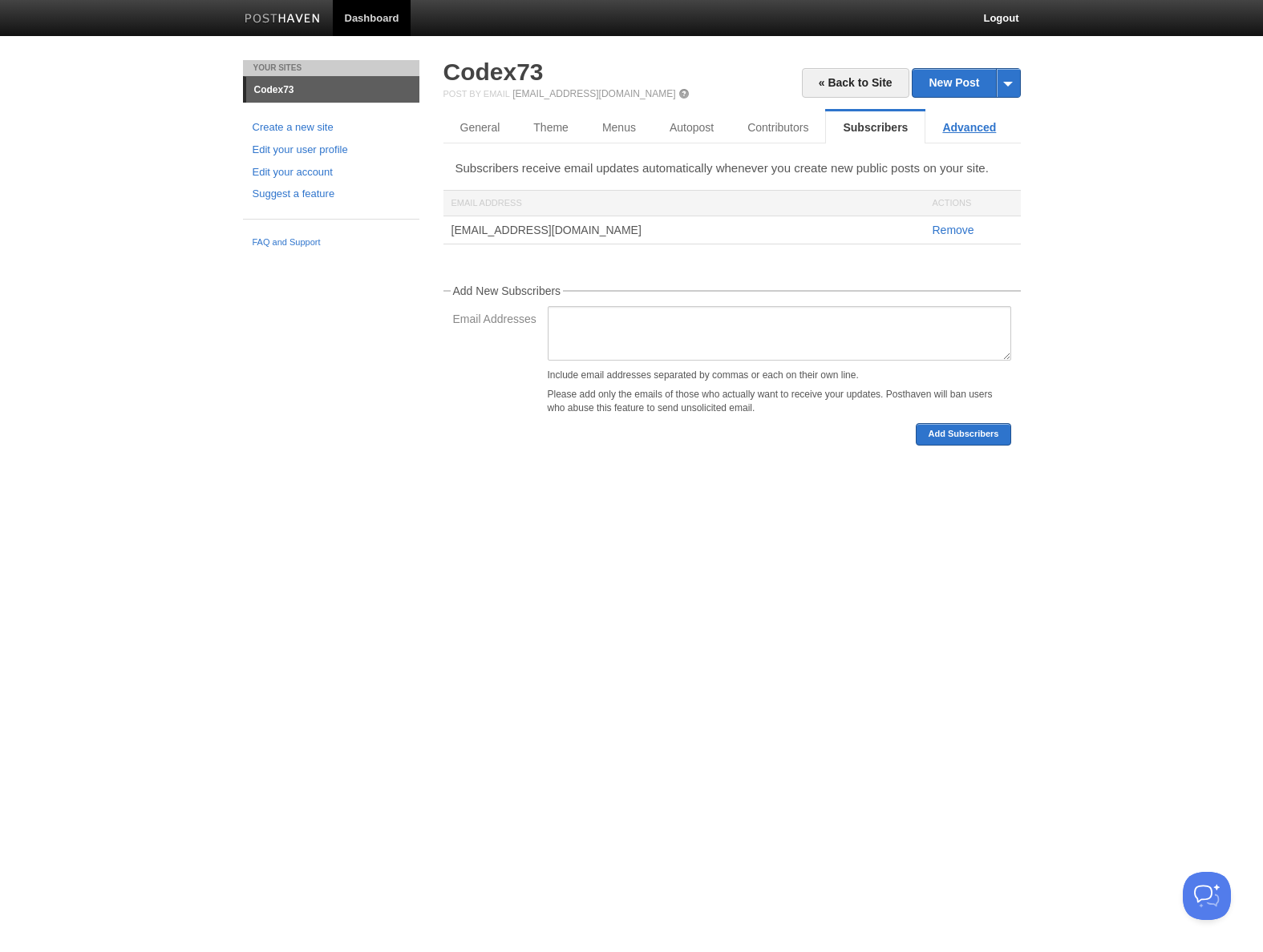
click at [969, 129] on link "Advanced" at bounding box center [969, 128] width 88 height 32
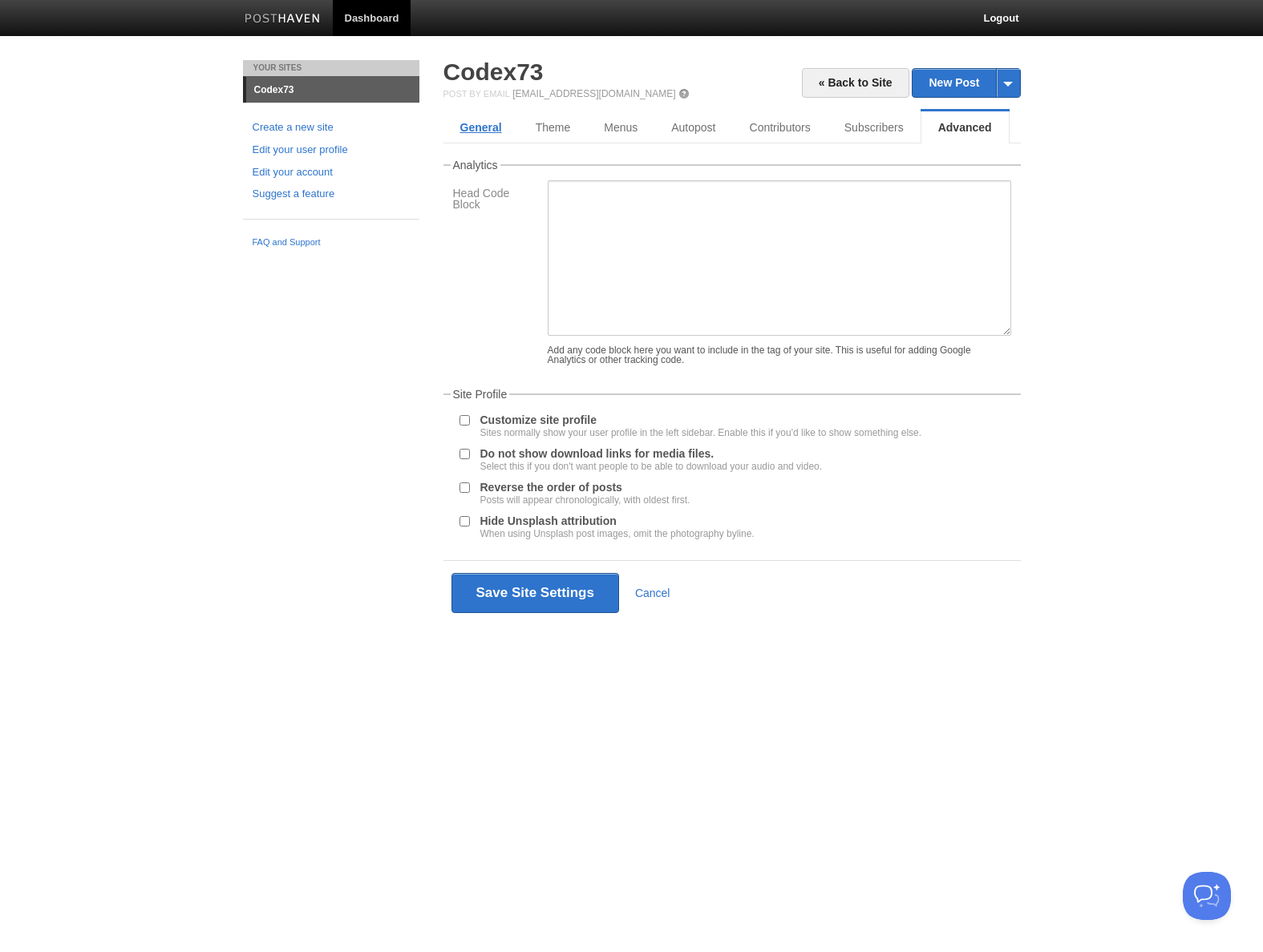
click at [477, 130] on link "General" at bounding box center [481, 128] width 76 height 32
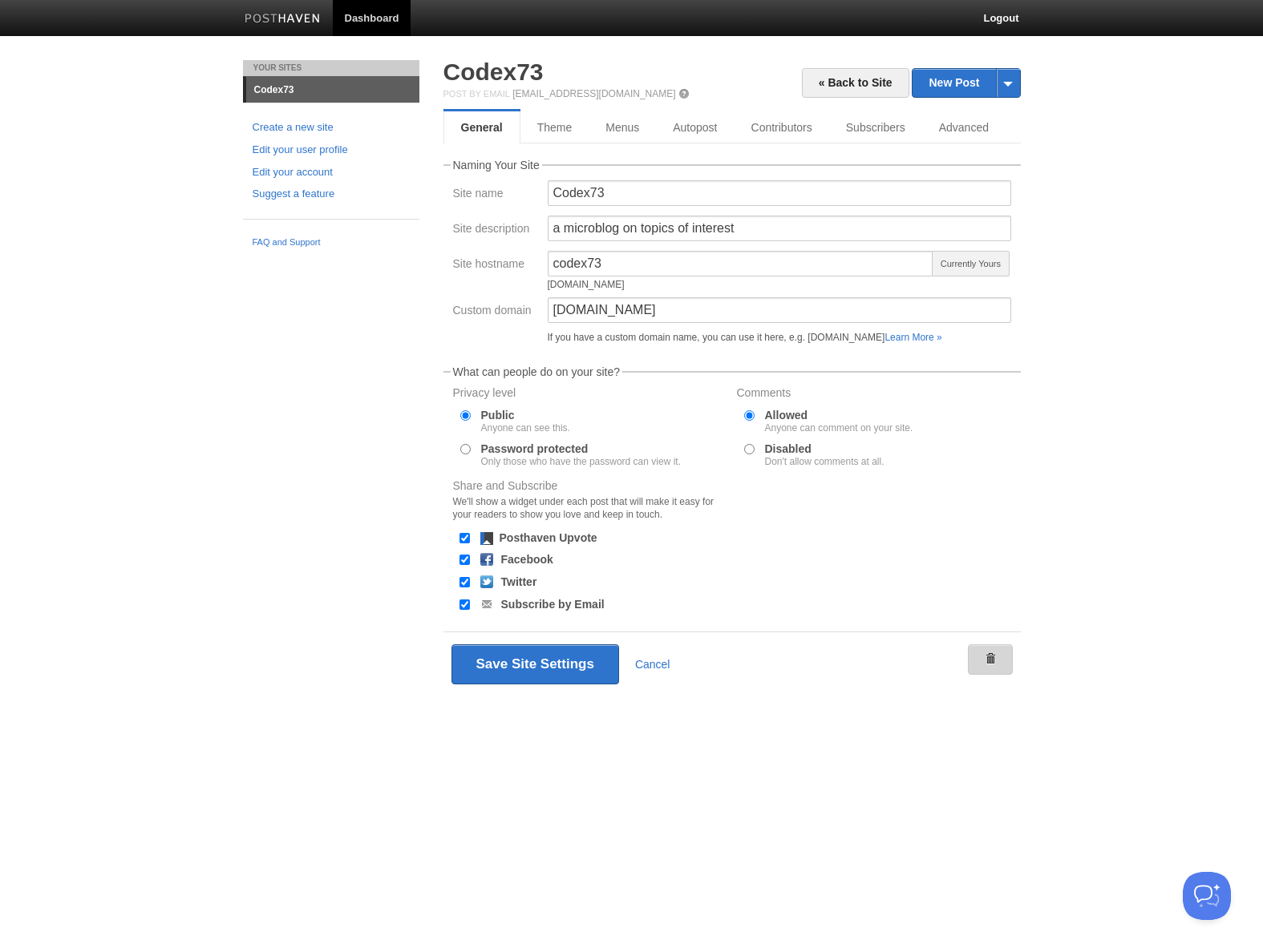
click at [986, 656] on span at bounding box center [990, 658] width 11 height 11
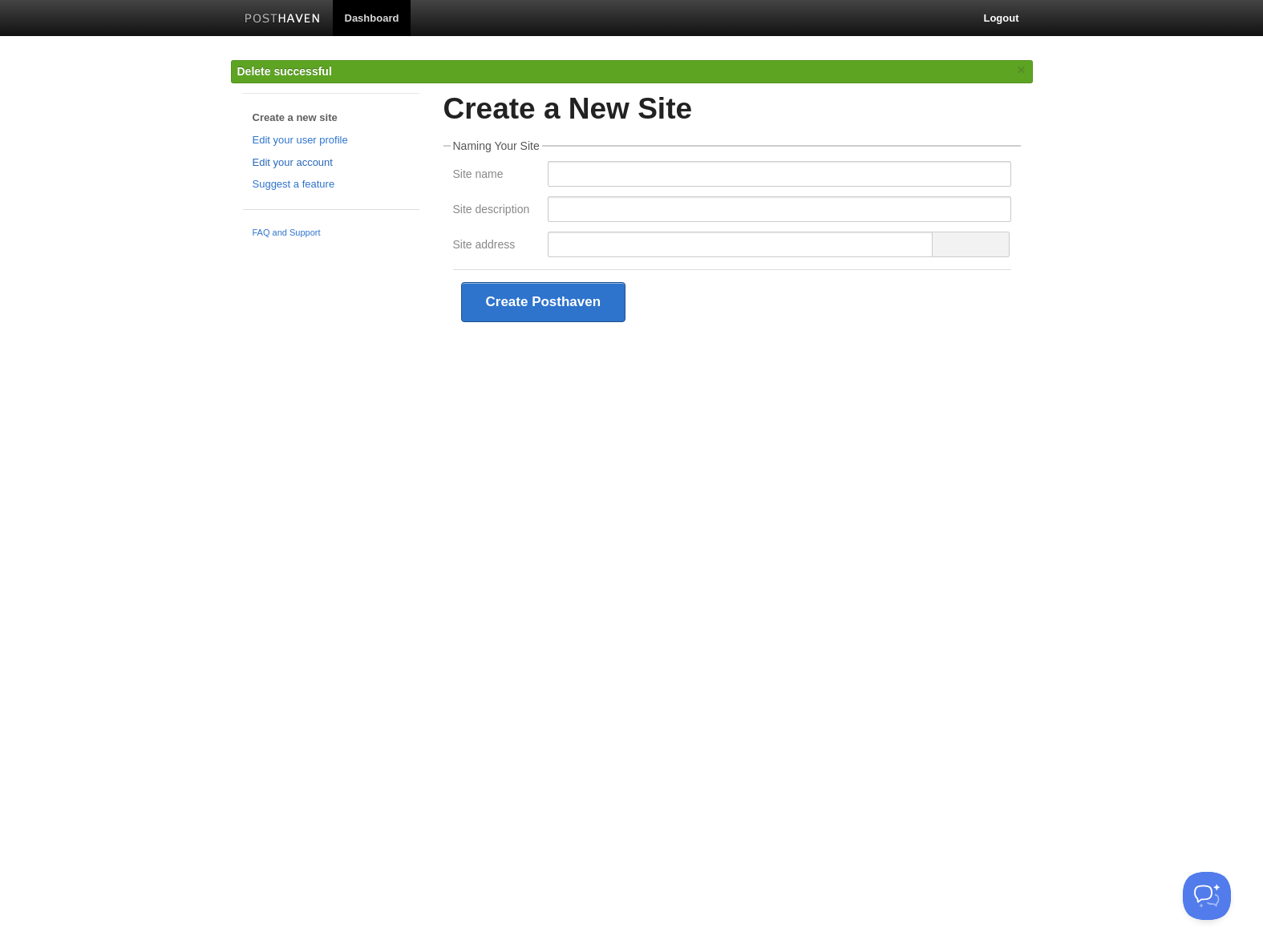
click at [320, 161] on link "Edit your account" at bounding box center [331, 162] width 158 height 17
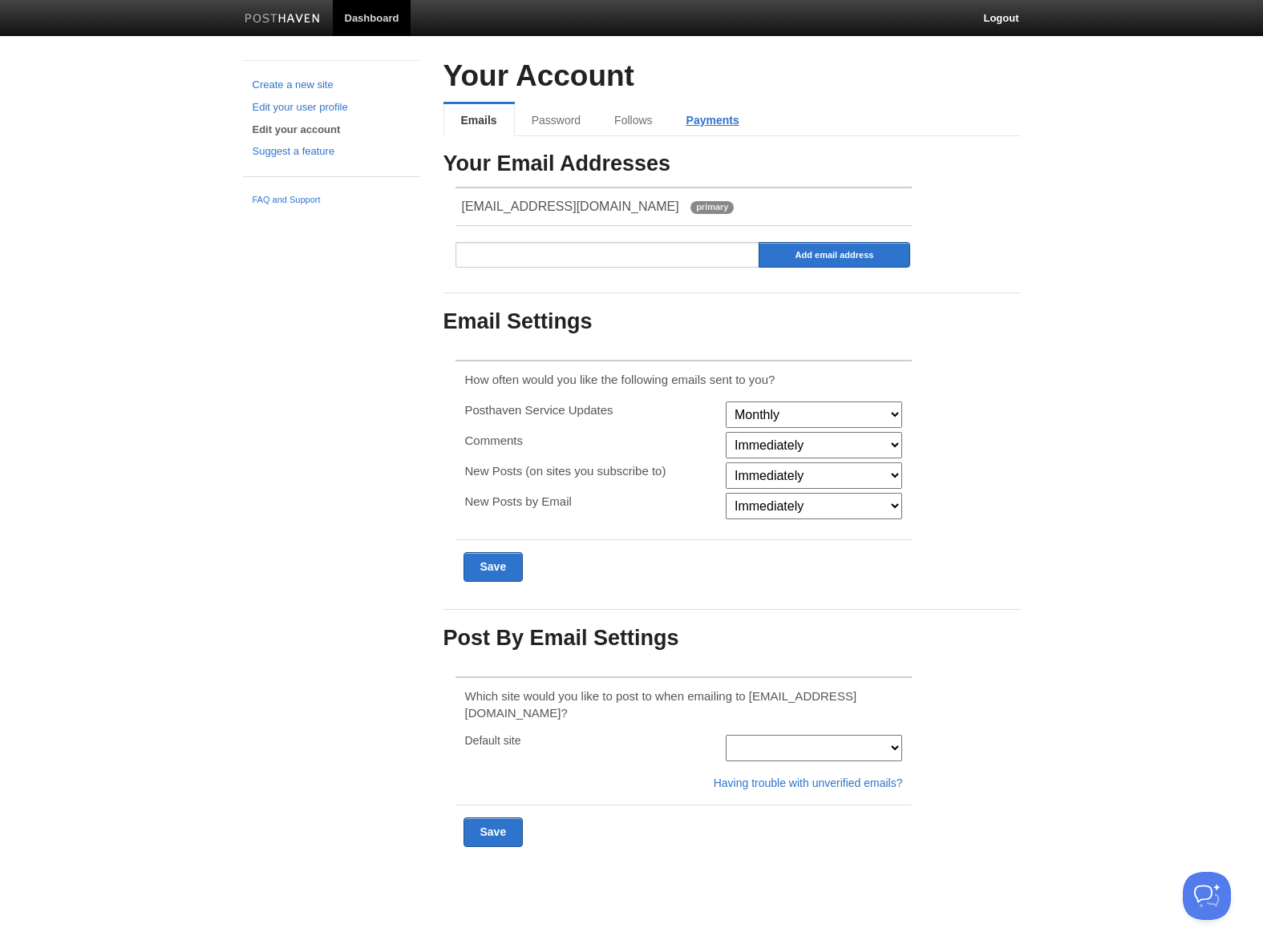
click at [690, 116] on link "Payments" at bounding box center [713, 121] width 87 height 32
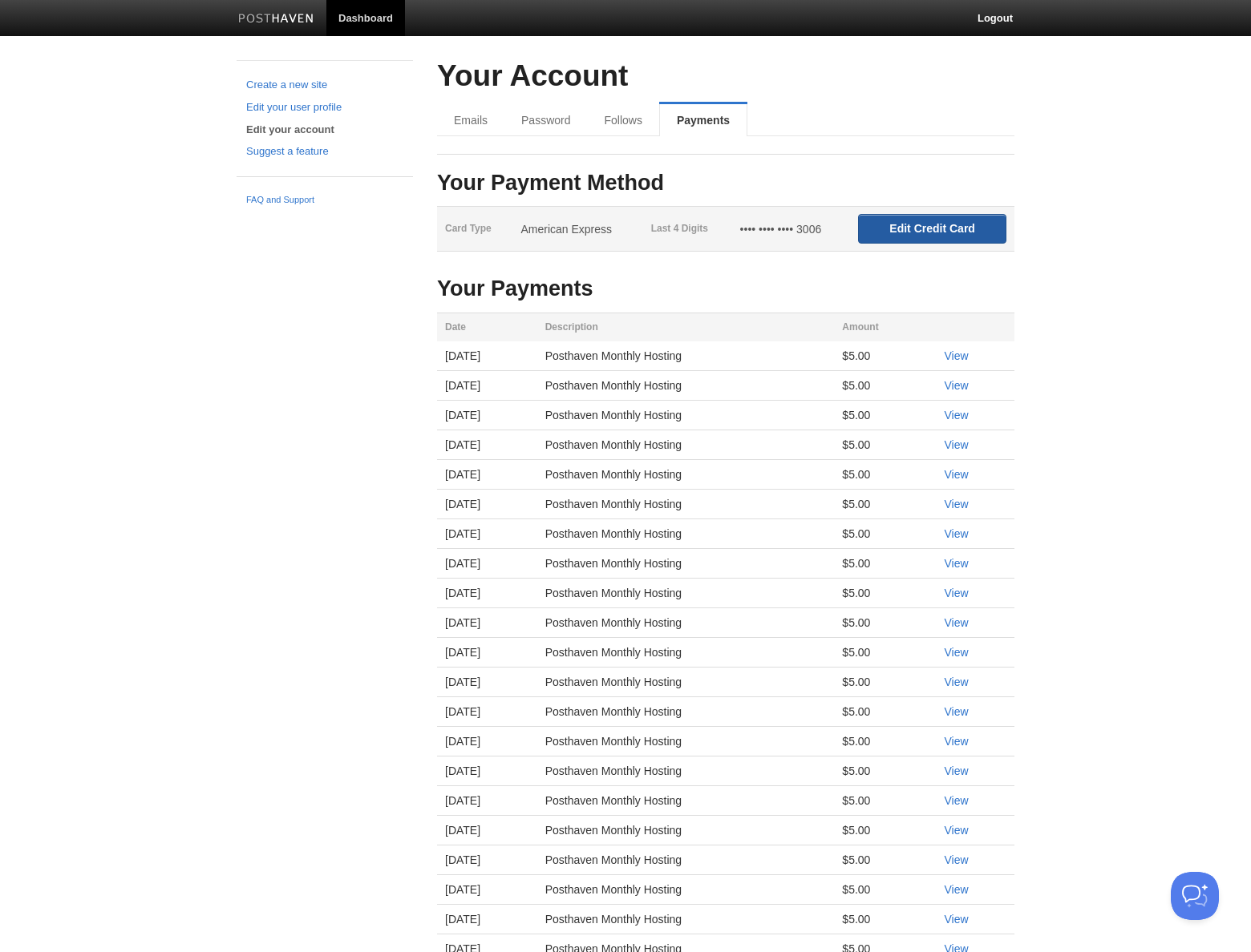
click at [947, 237] on input "Edit Credit Card" at bounding box center [932, 229] width 149 height 30
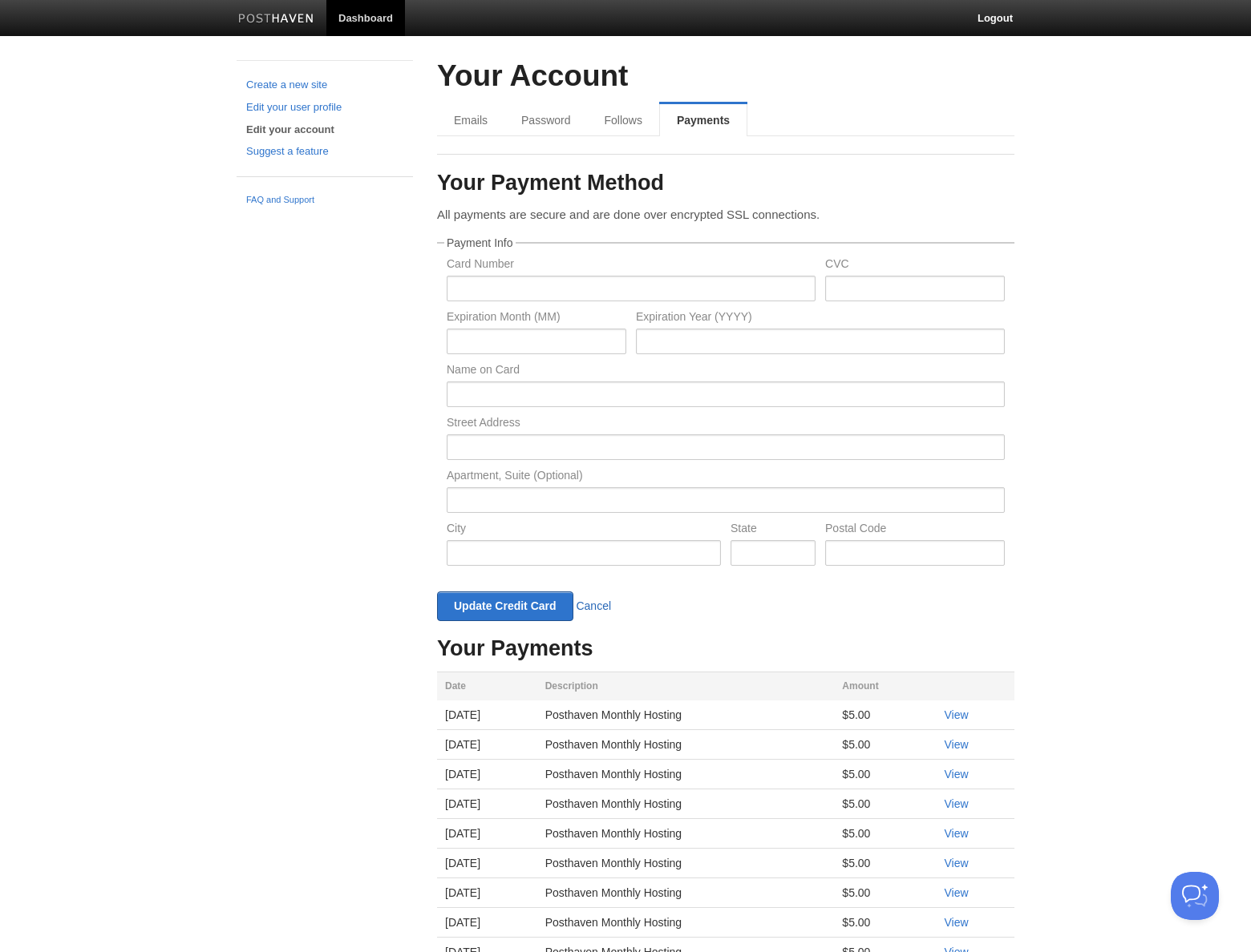
click at [592, 607] on link "Cancel" at bounding box center [592, 606] width 35 height 13
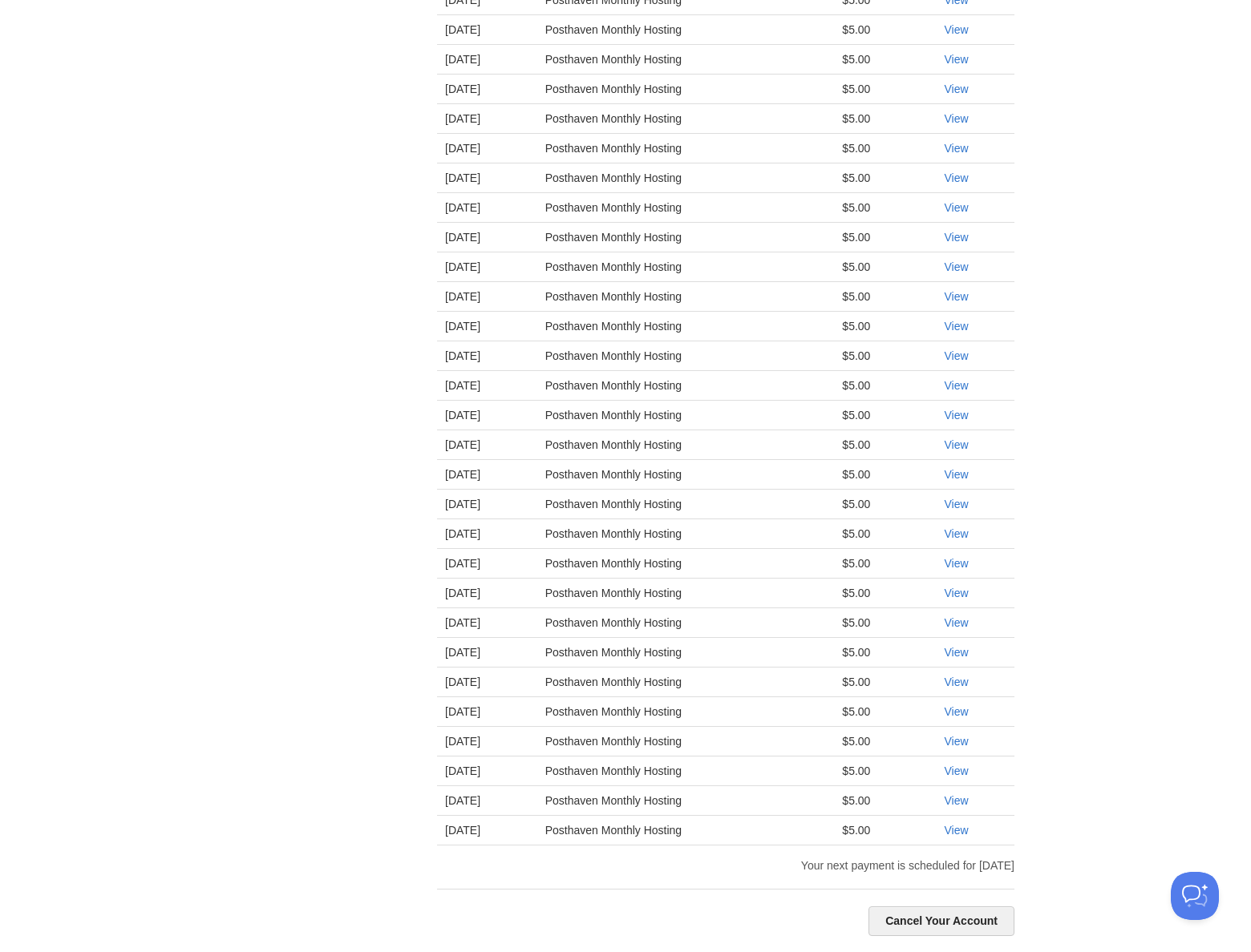
scroll to position [401, 0]
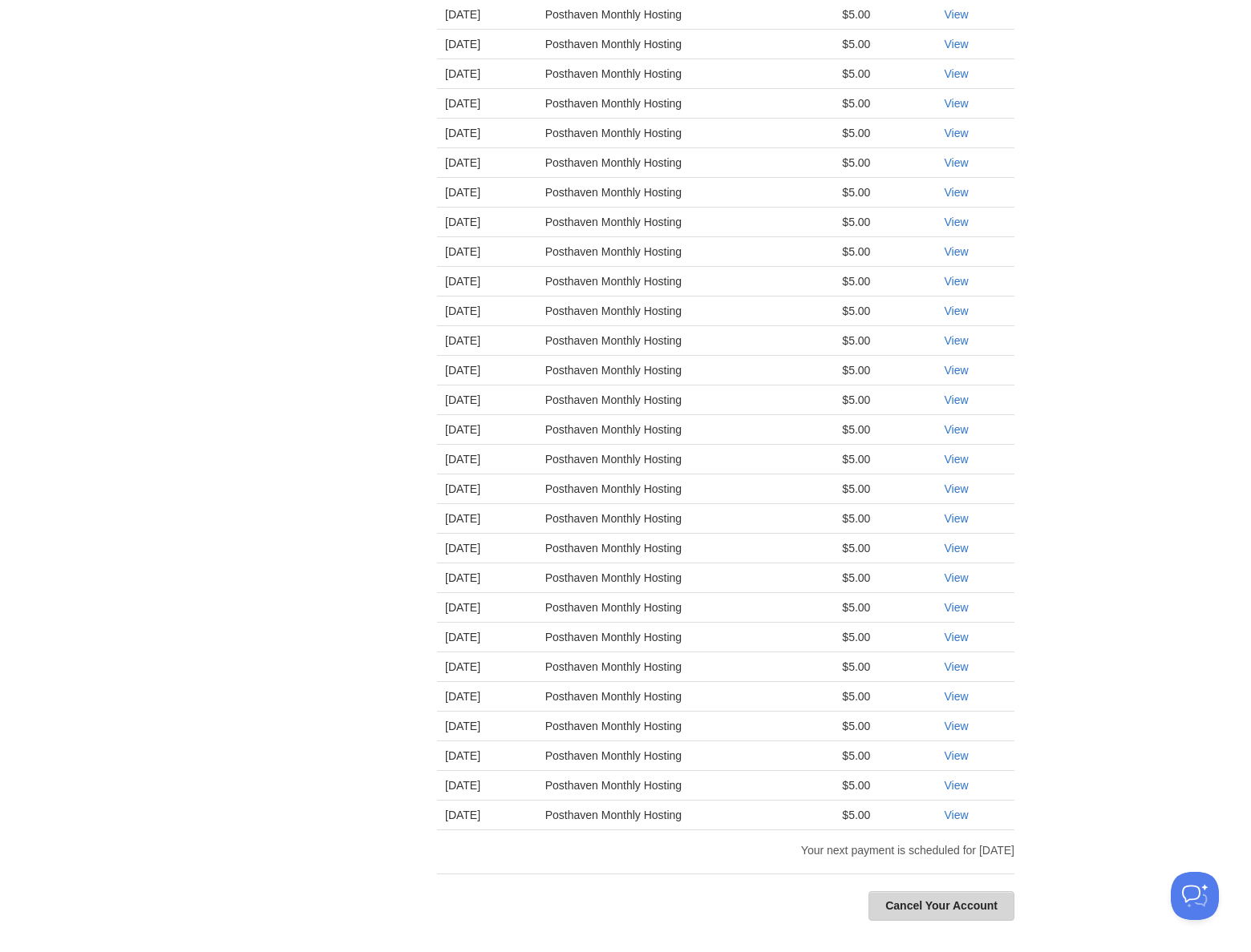
click at [931, 900] on link "Cancel Your Account" at bounding box center [941, 906] width 146 height 30
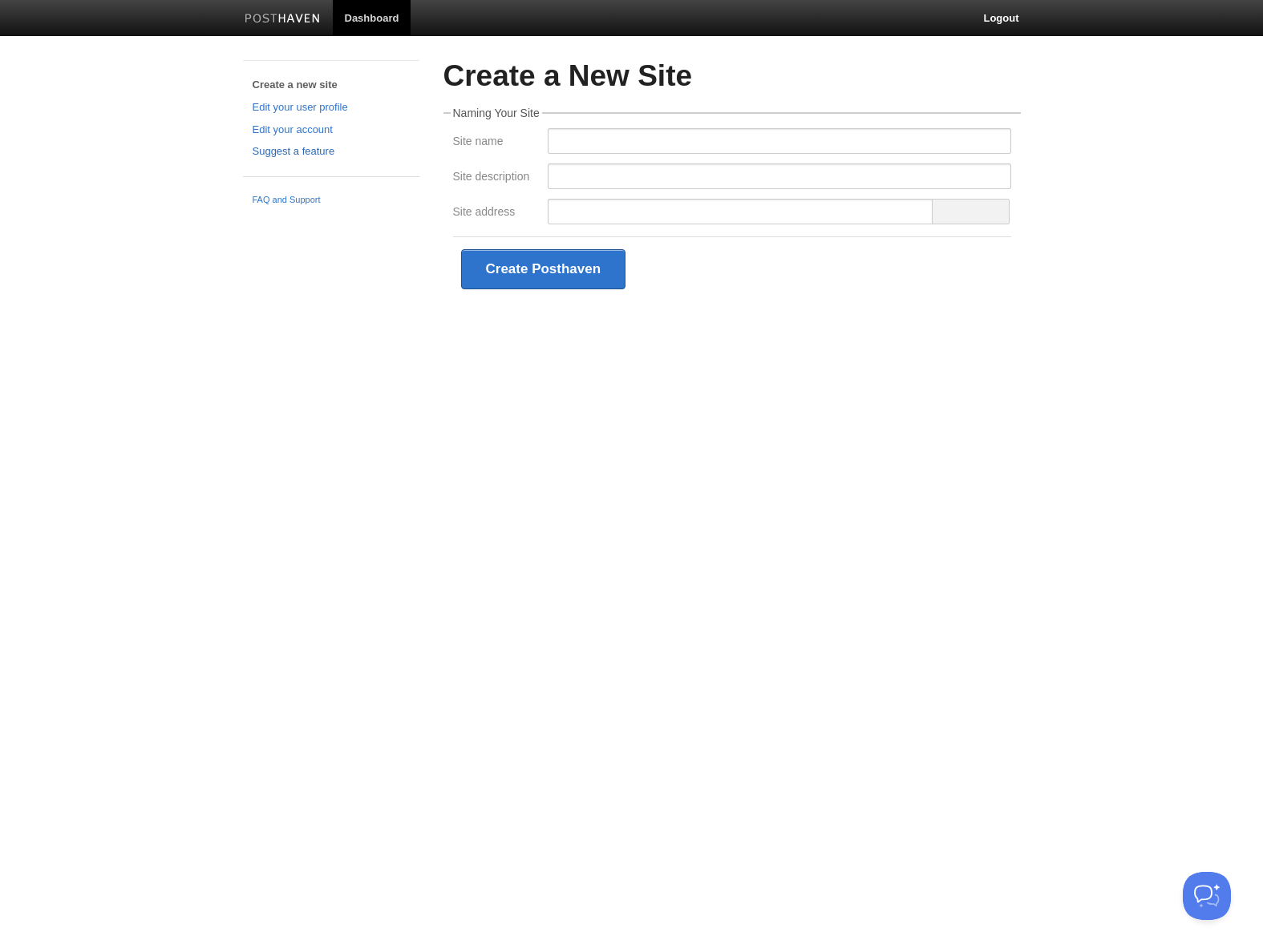
click at [297, 147] on link "Suggest a feature" at bounding box center [331, 152] width 158 height 17
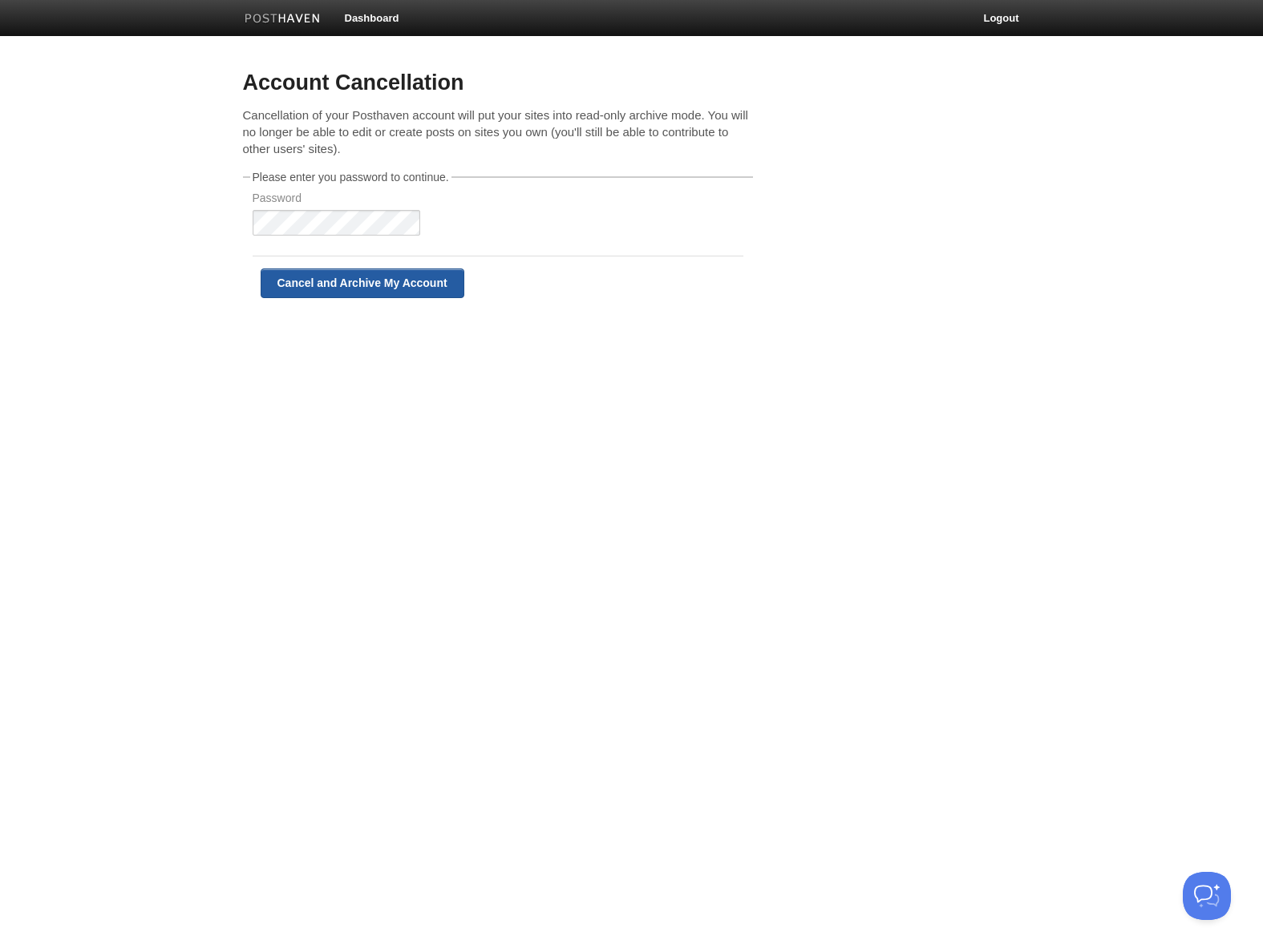
click at [339, 275] on input "Cancel and Archive My Account" at bounding box center [362, 283] width 203 height 30
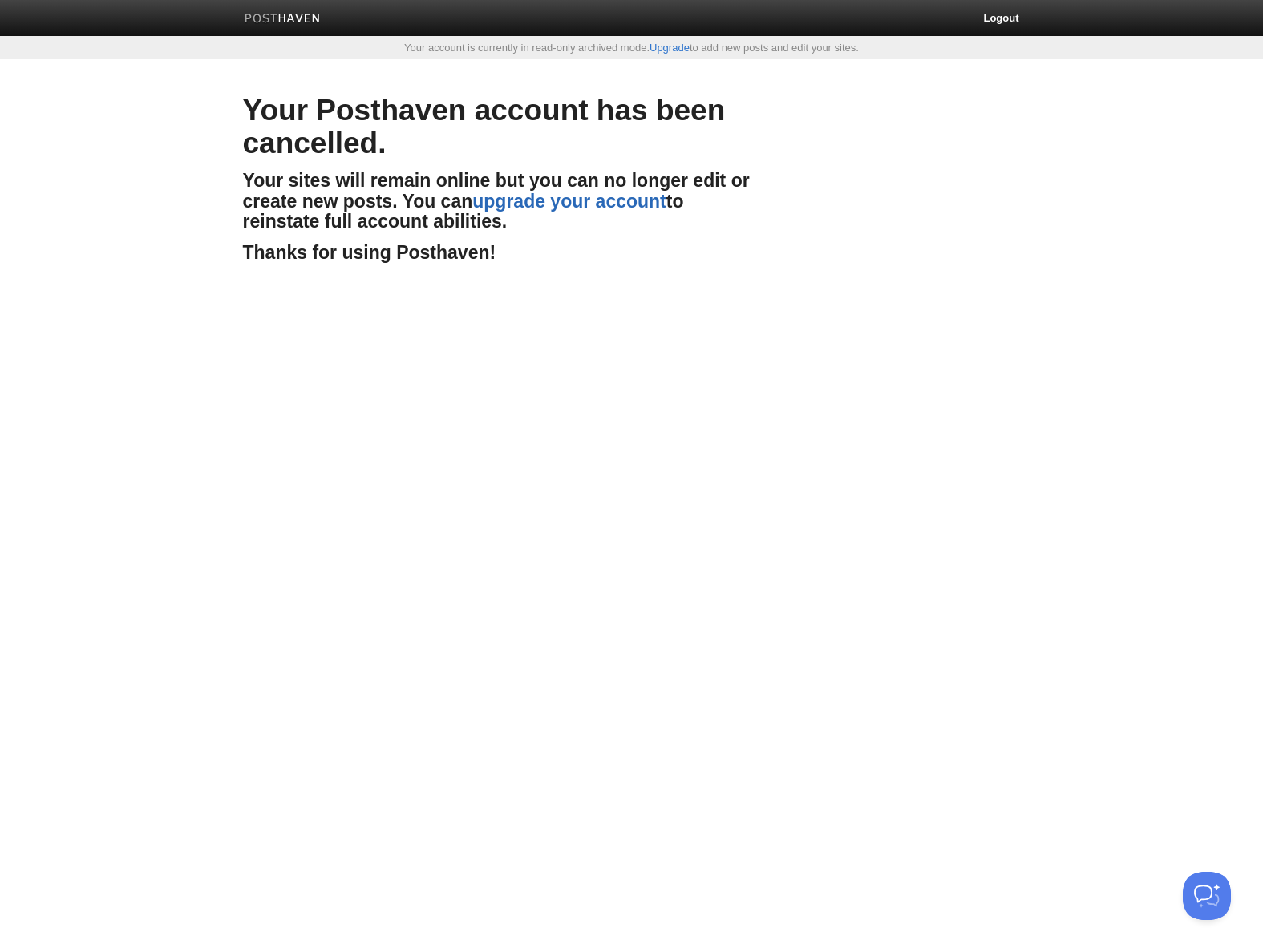
click at [569, 205] on link "upgrade your account" at bounding box center [569, 200] width 194 height 21
